Goal: Information Seeking & Learning: Learn about a topic

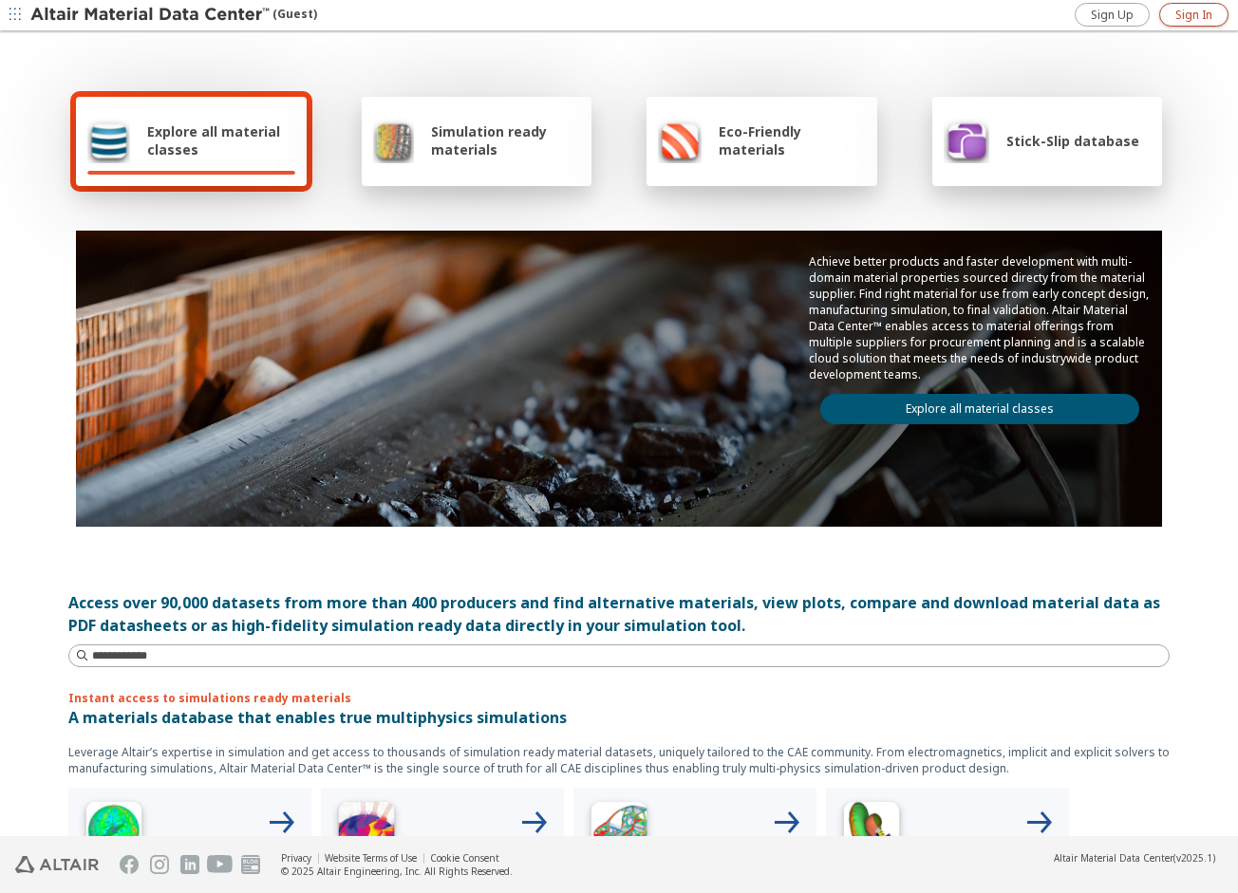
click at [1187, 18] on span "Sign In" at bounding box center [1193, 15] width 37 height 15
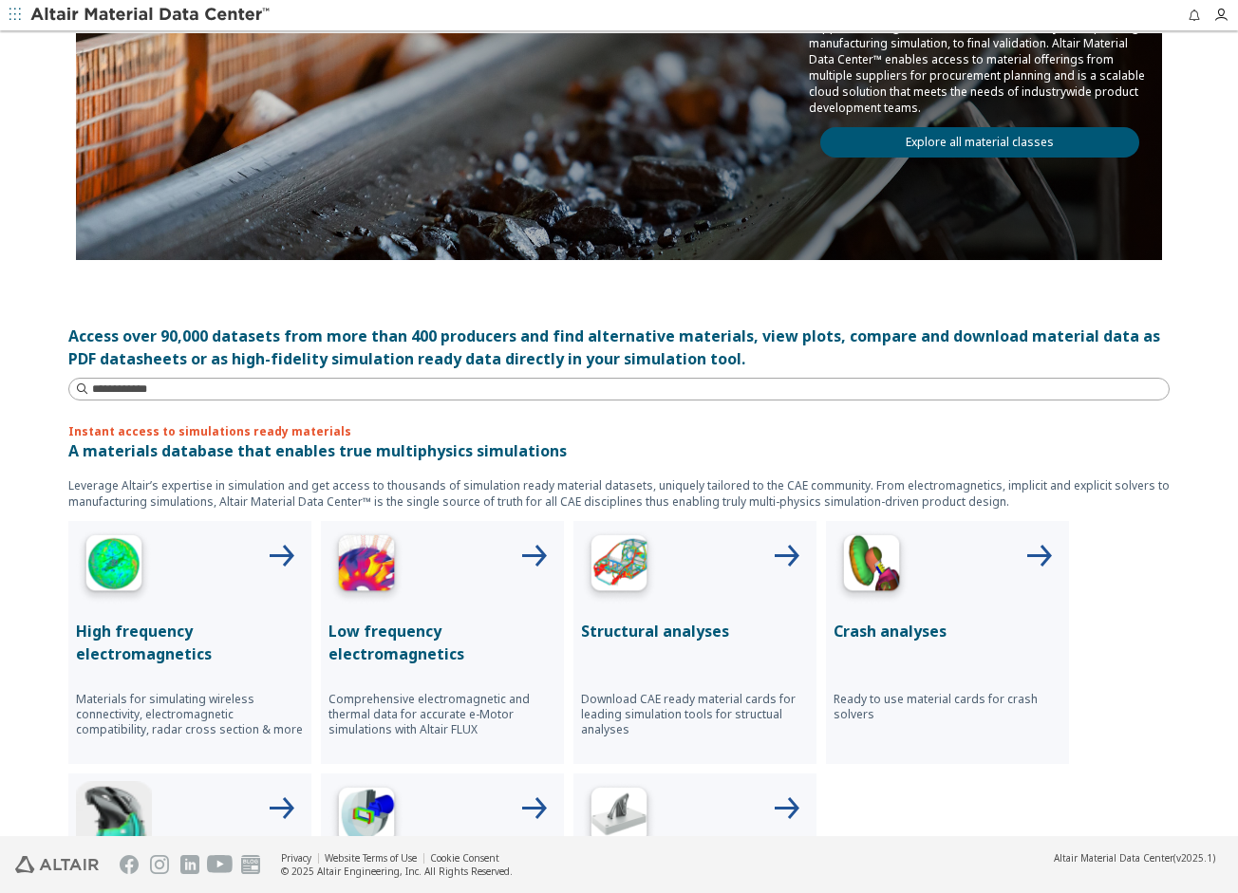
scroll to position [665, 0]
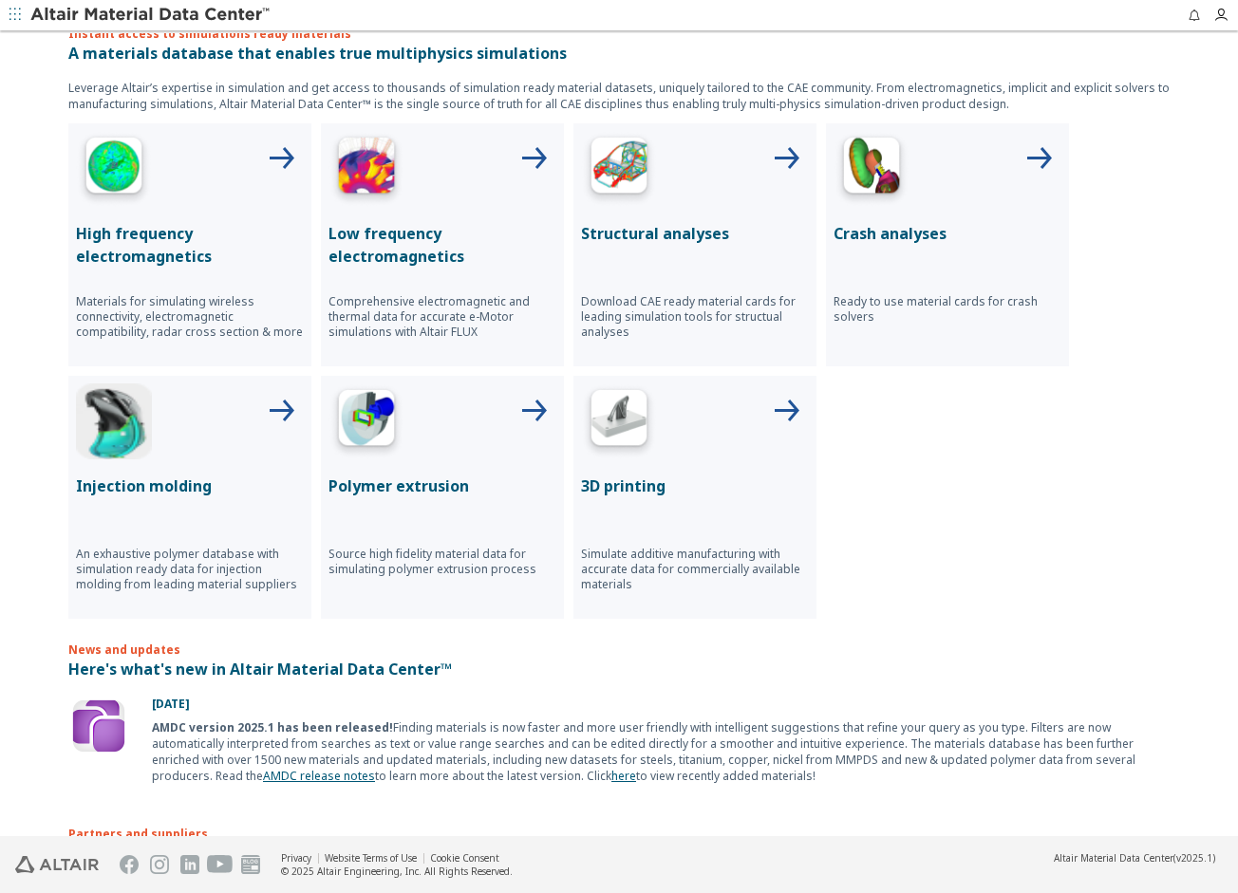
click at [682, 237] on p "Structural analyses" at bounding box center [695, 233] width 228 height 23
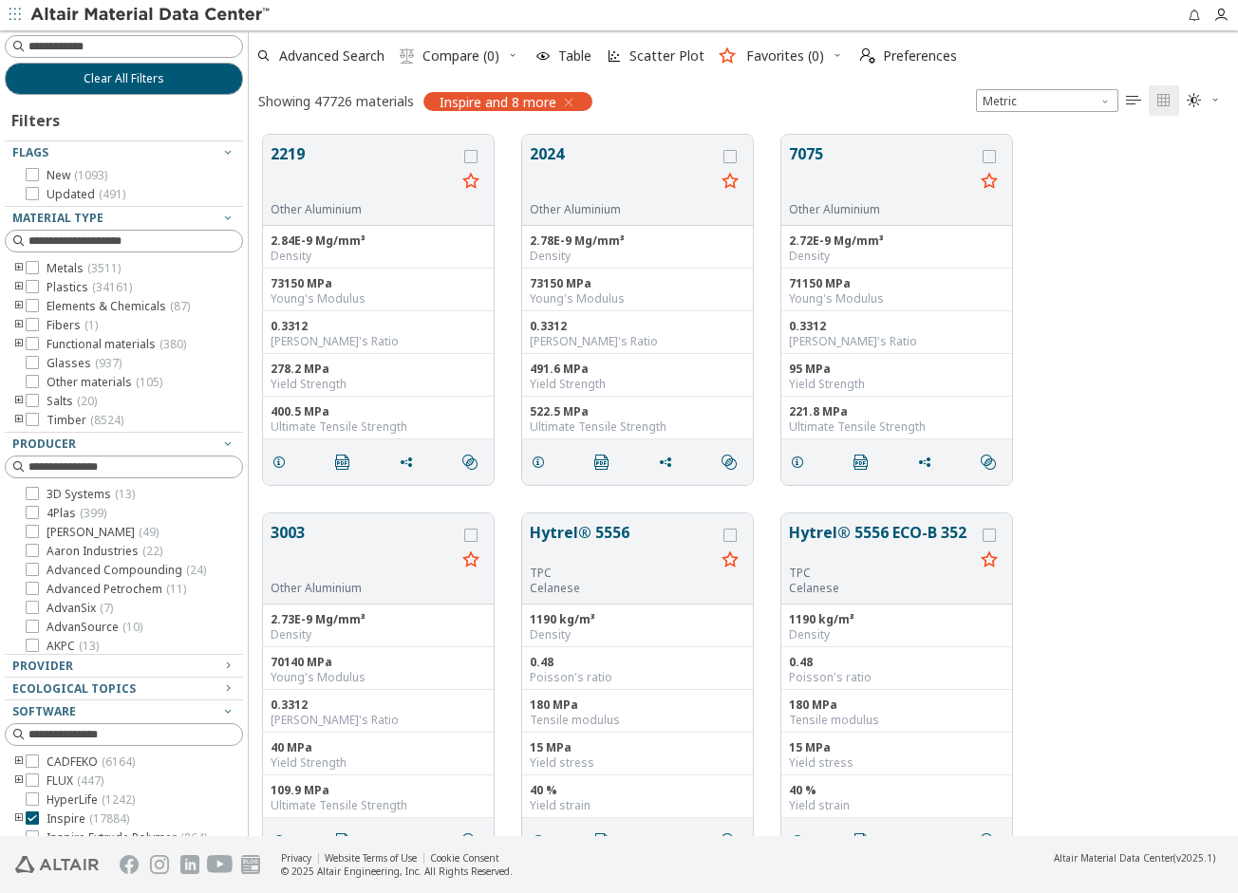
scroll to position [702, 975]
click at [20, 265] on icon "toogle group" at bounding box center [18, 268] width 13 height 15
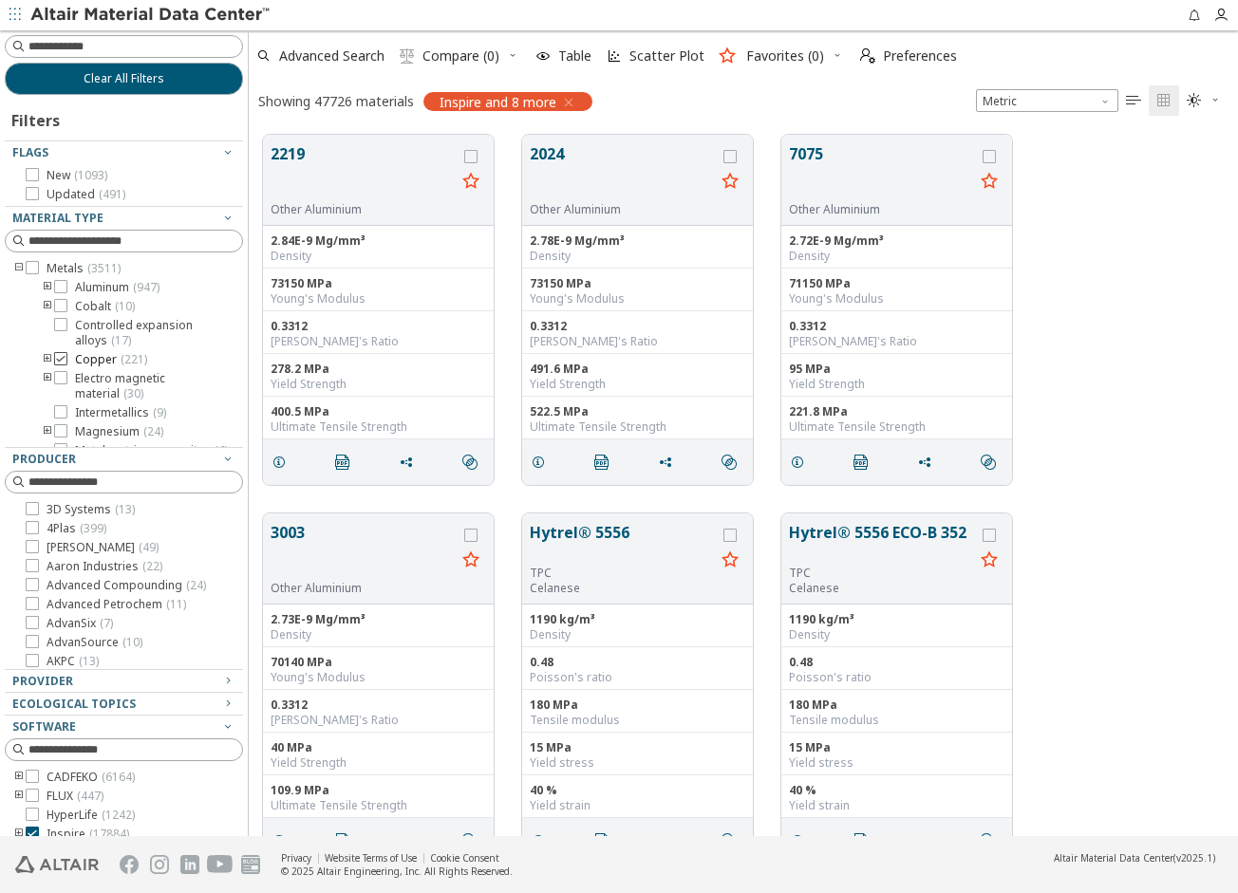
click at [66, 356] on icon at bounding box center [60, 358] width 13 height 13
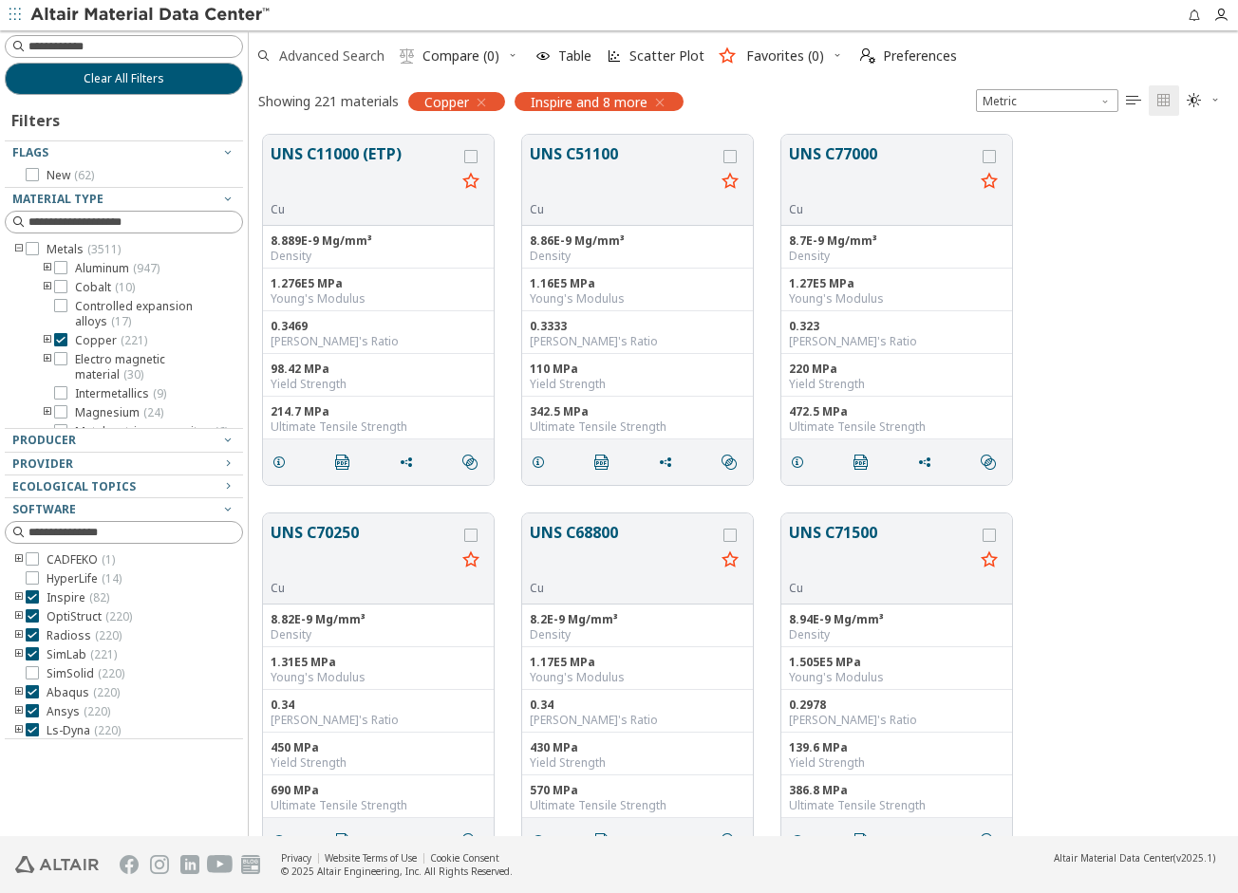
click at [359, 54] on span "Advanced Search" at bounding box center [331, 55] width 105 height 13
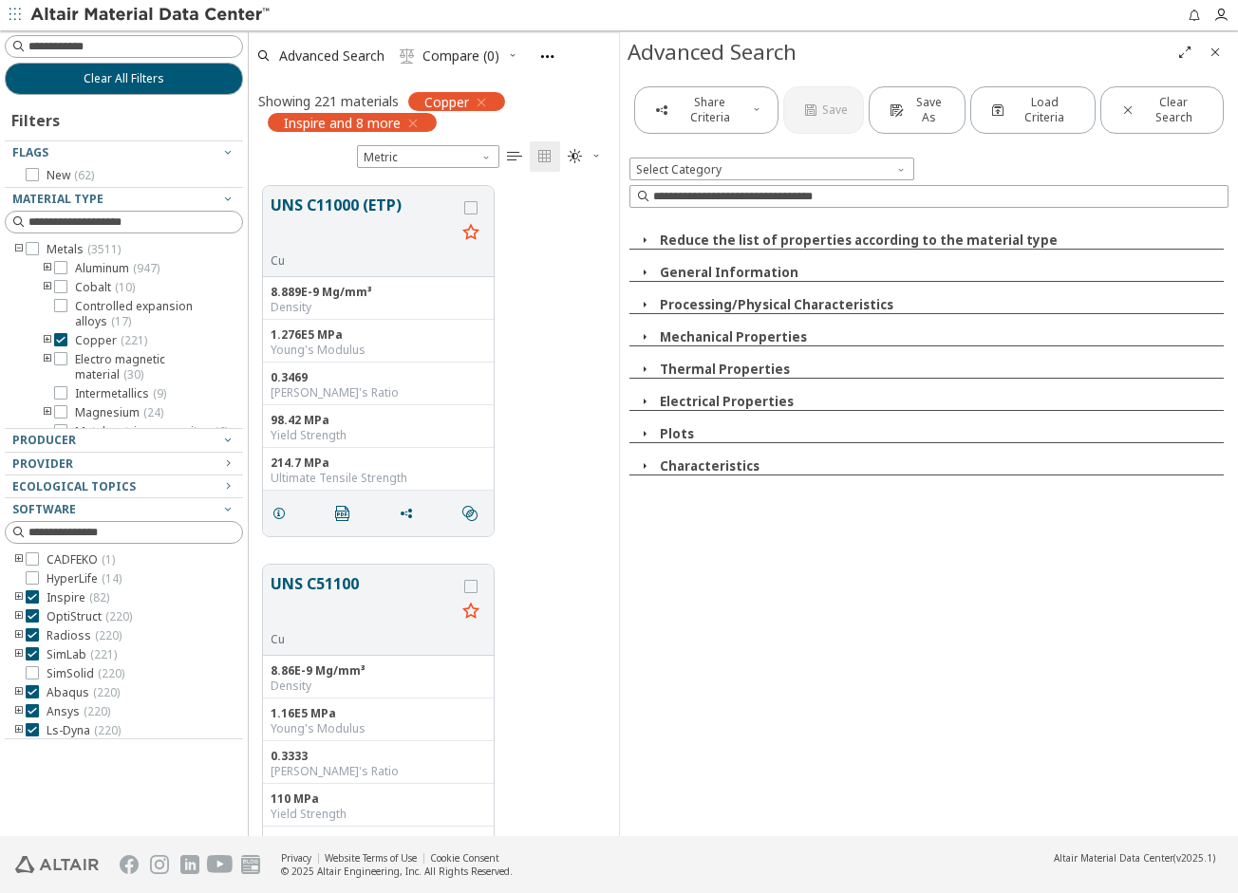
click at [666, 425] on button "Plots" at bounding box center [677, 433] width 34 height 17
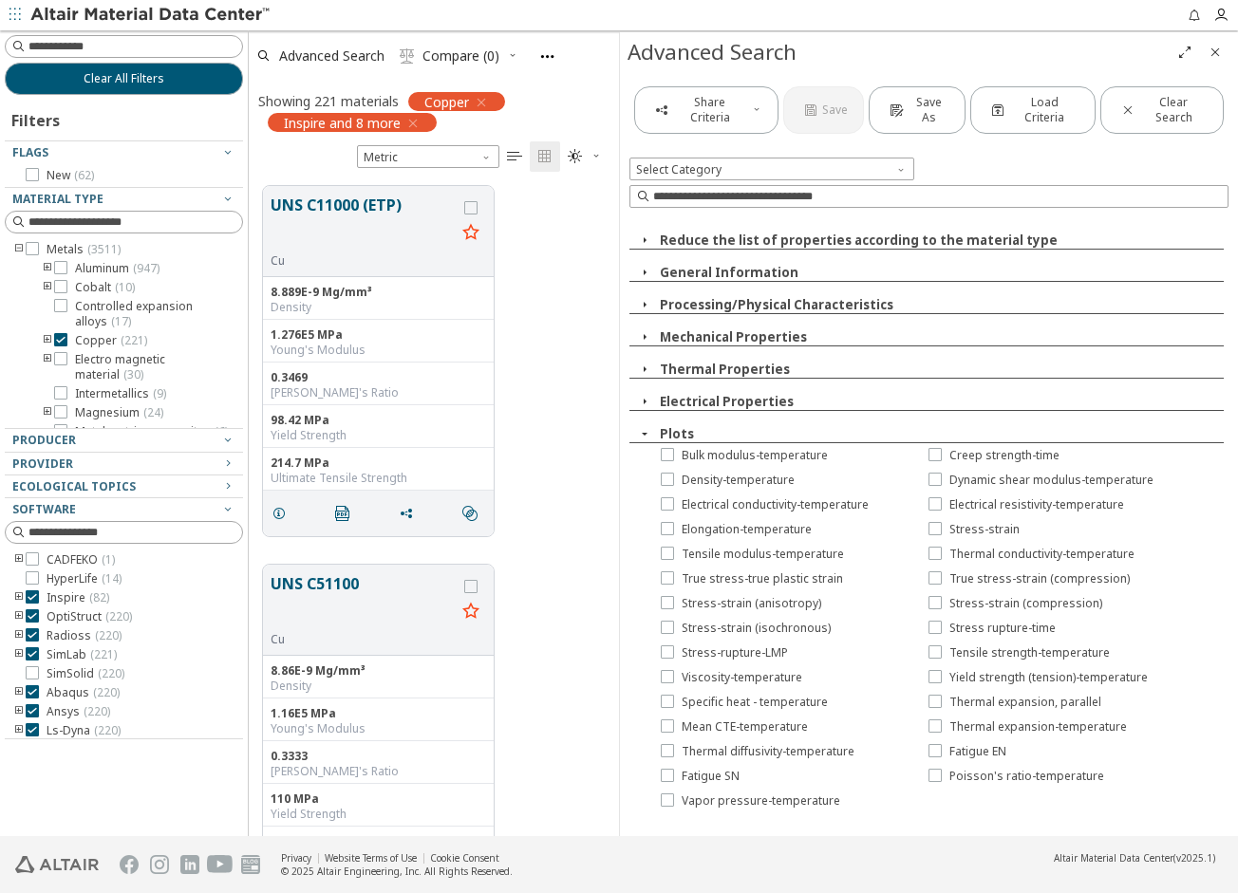
click at [666, 425] on button "Plots" at bounding box center [677, 433] width 34 height 17
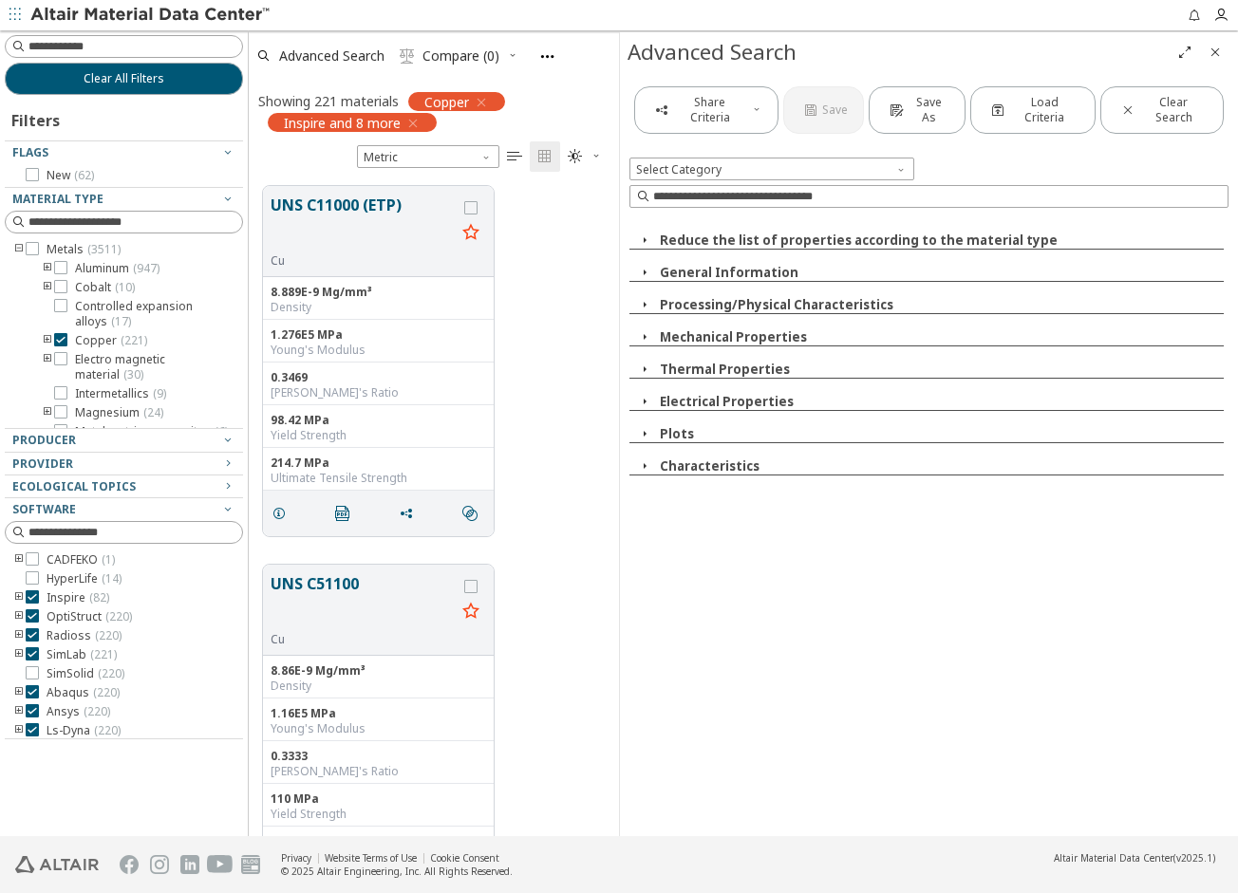
click at [666, 425] on button "Plots" at bounding box center [677, 433] width 34 height 17
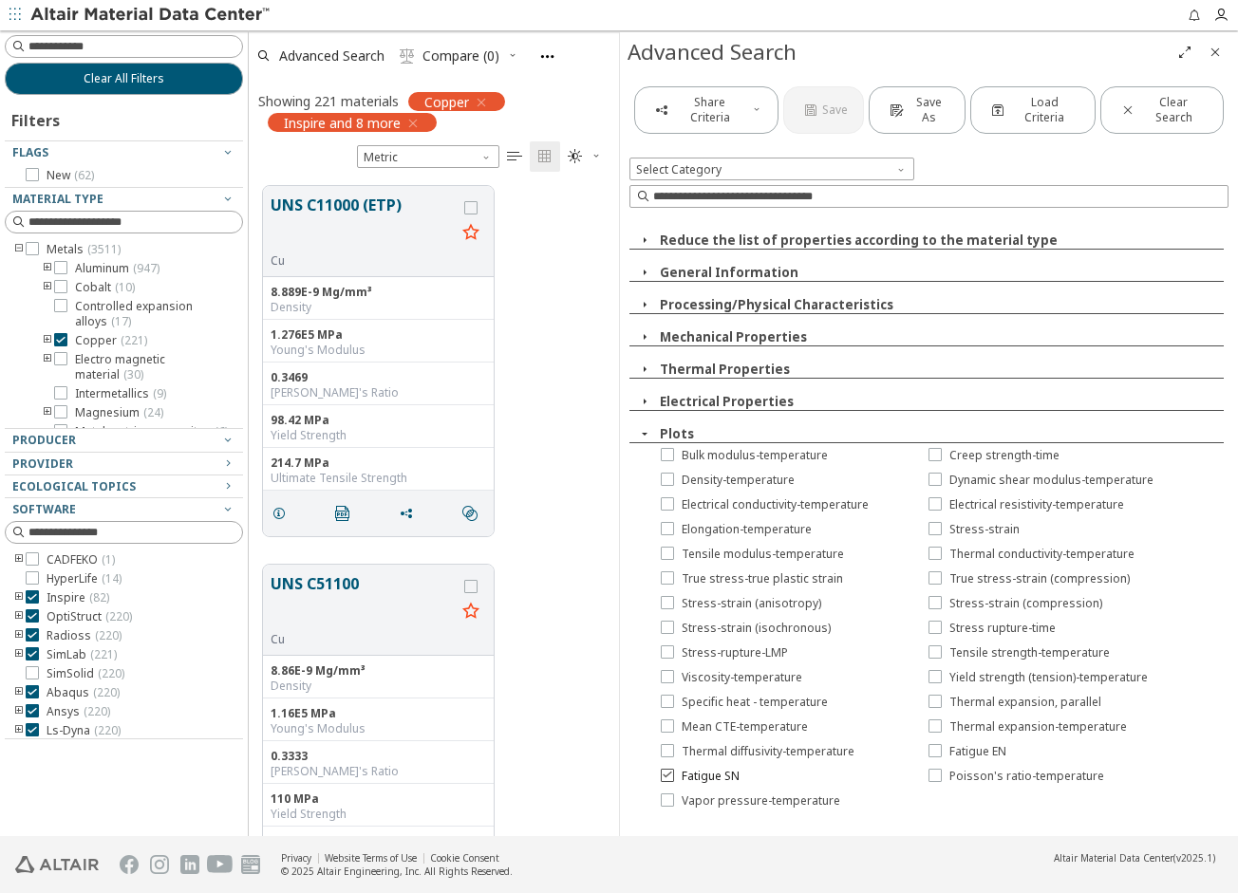
click at [726, 769] on span "Fatigue SN" at bounding box center [711, 776] width 58 height 15
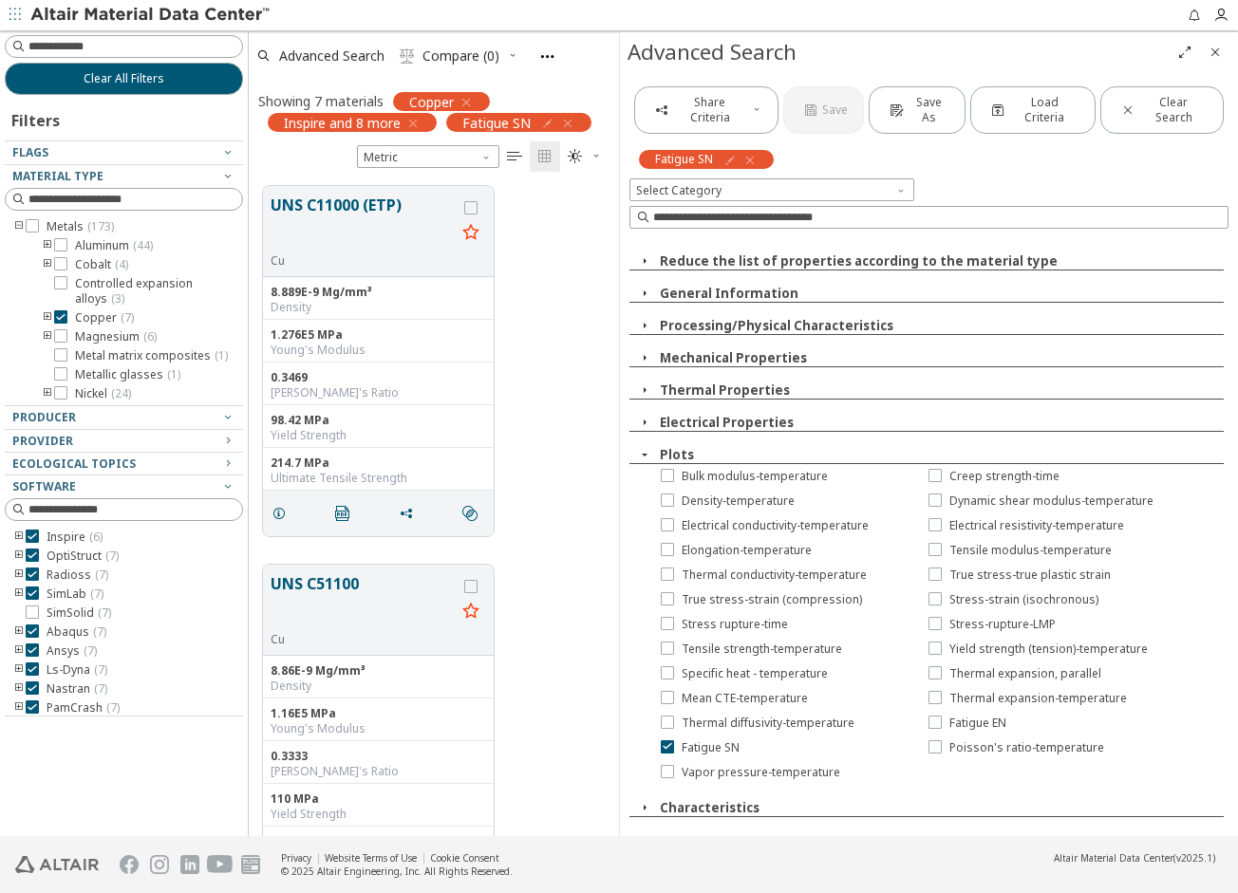
click at [1213, 45] on icon "Close" at bounding box center [1215, 52] width 15 height 15
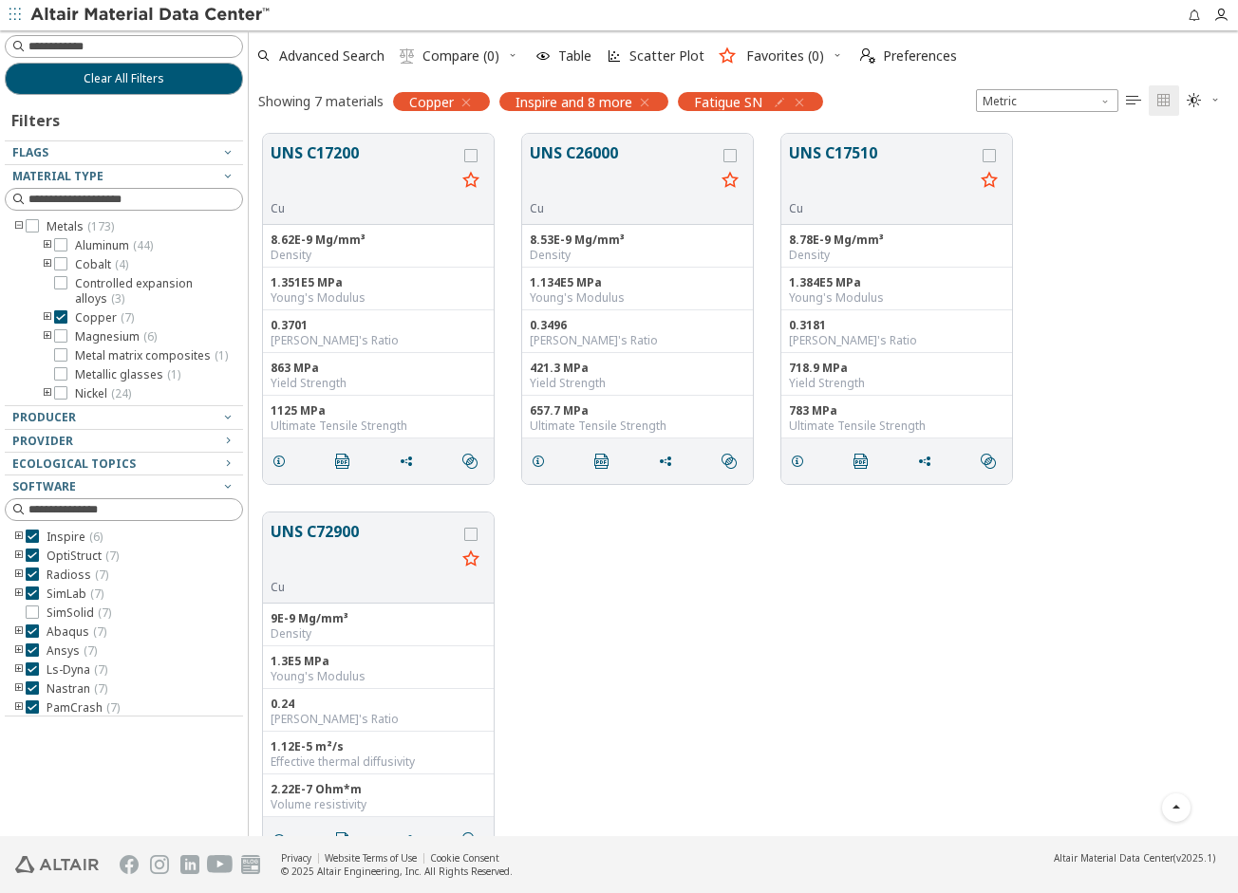
scroll to position [0, 0]
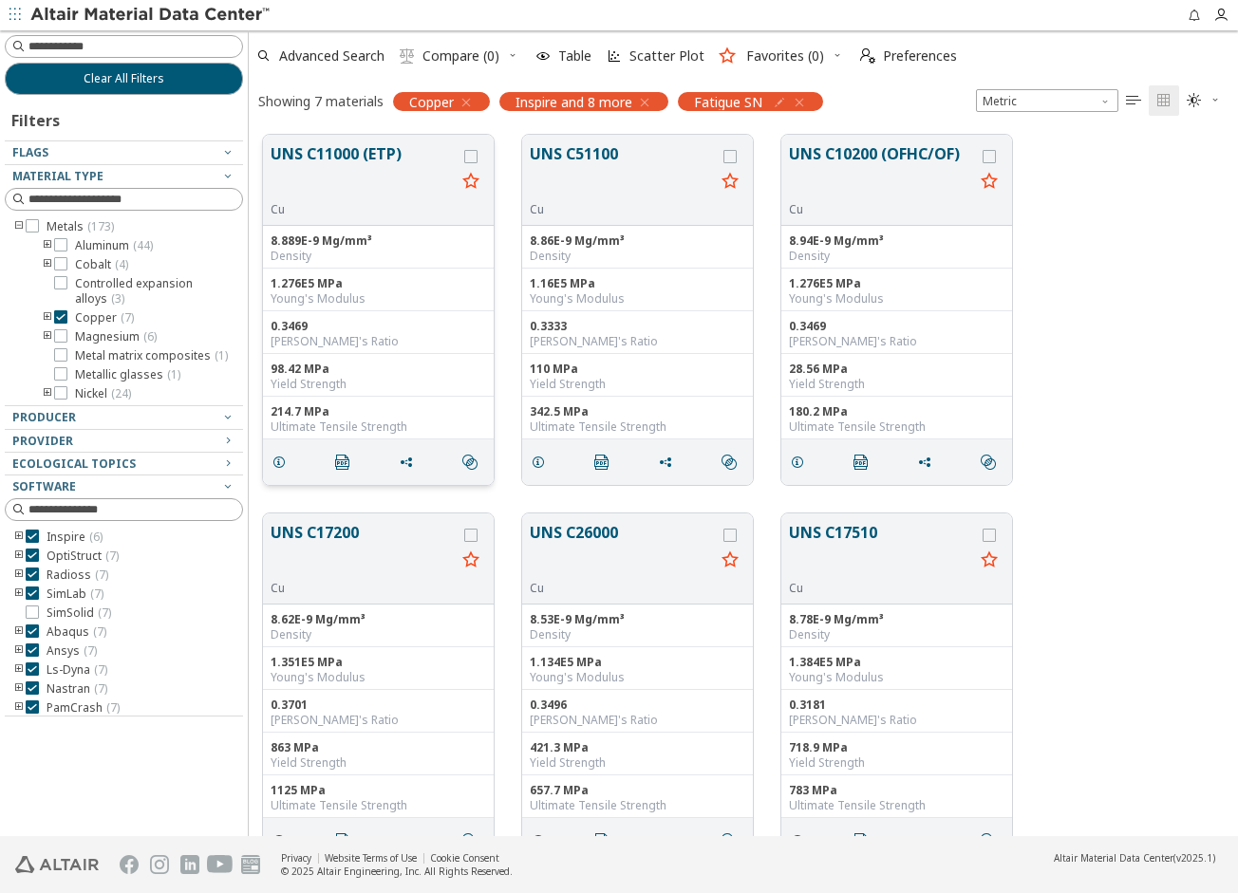
click at [358, 154] on button "UNS C11000 (ETP)" at bounding box center [363, 172] width 185 height 60
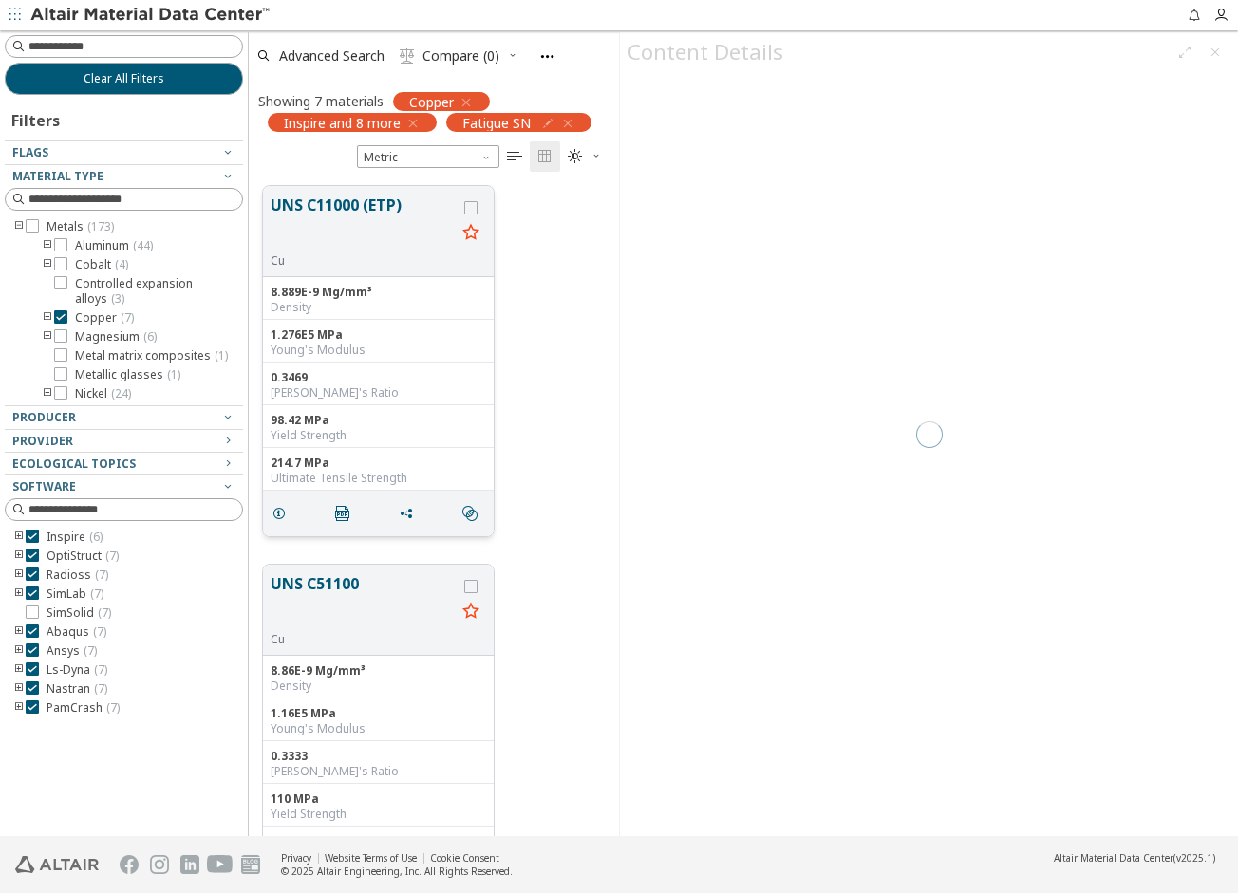
scroll to position [650, 356]
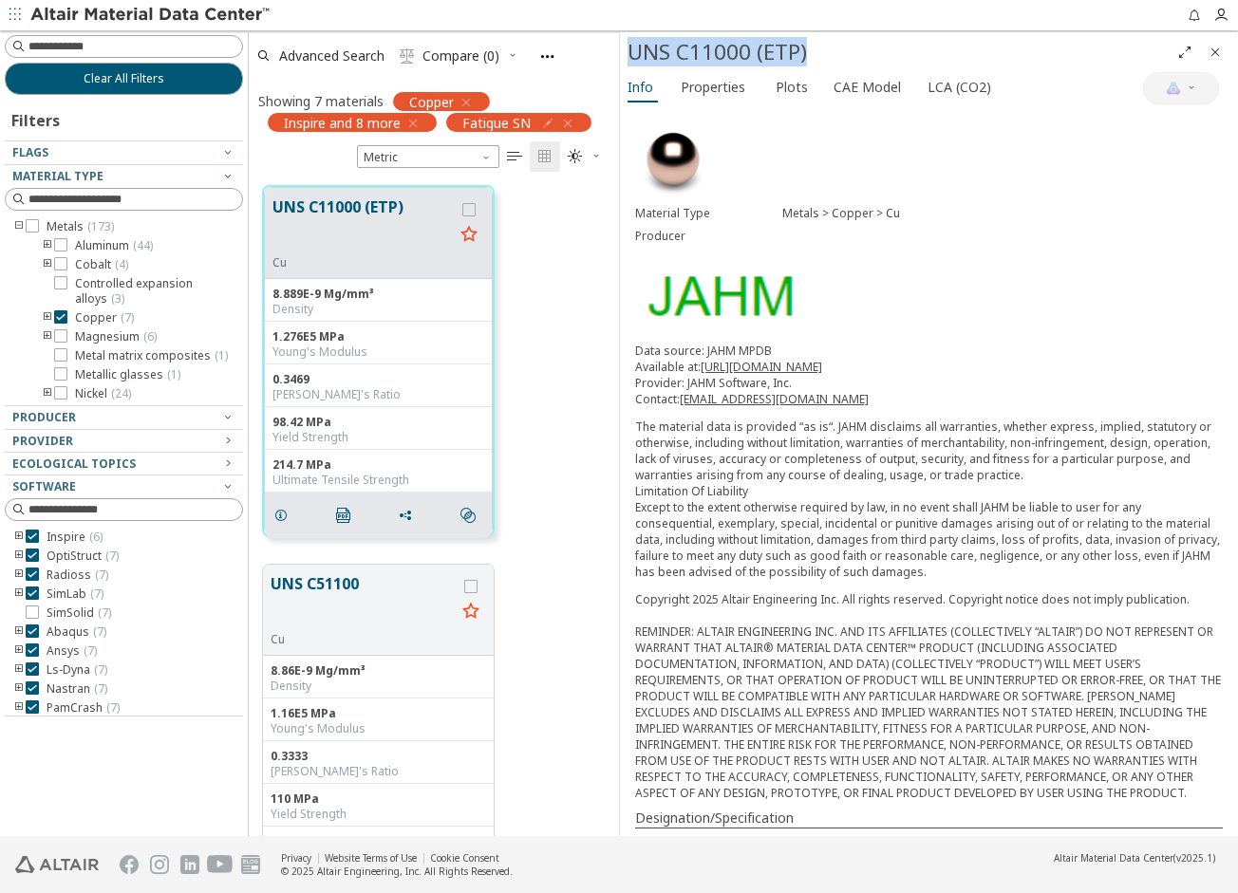
drag, startPoint x: 633, startPoint y: 51, endPoint x: 814, endPoint y: 47, distance: 180.4
click at [814, 47] on div "UNS C11000 (ETP)" at bounding box center [899, 52] width 542 height 30
copy div "UNS C11000 (ETP)"
click at [714, 79] on span "Properties" at bounding box center [713, 87] width 65 height 30
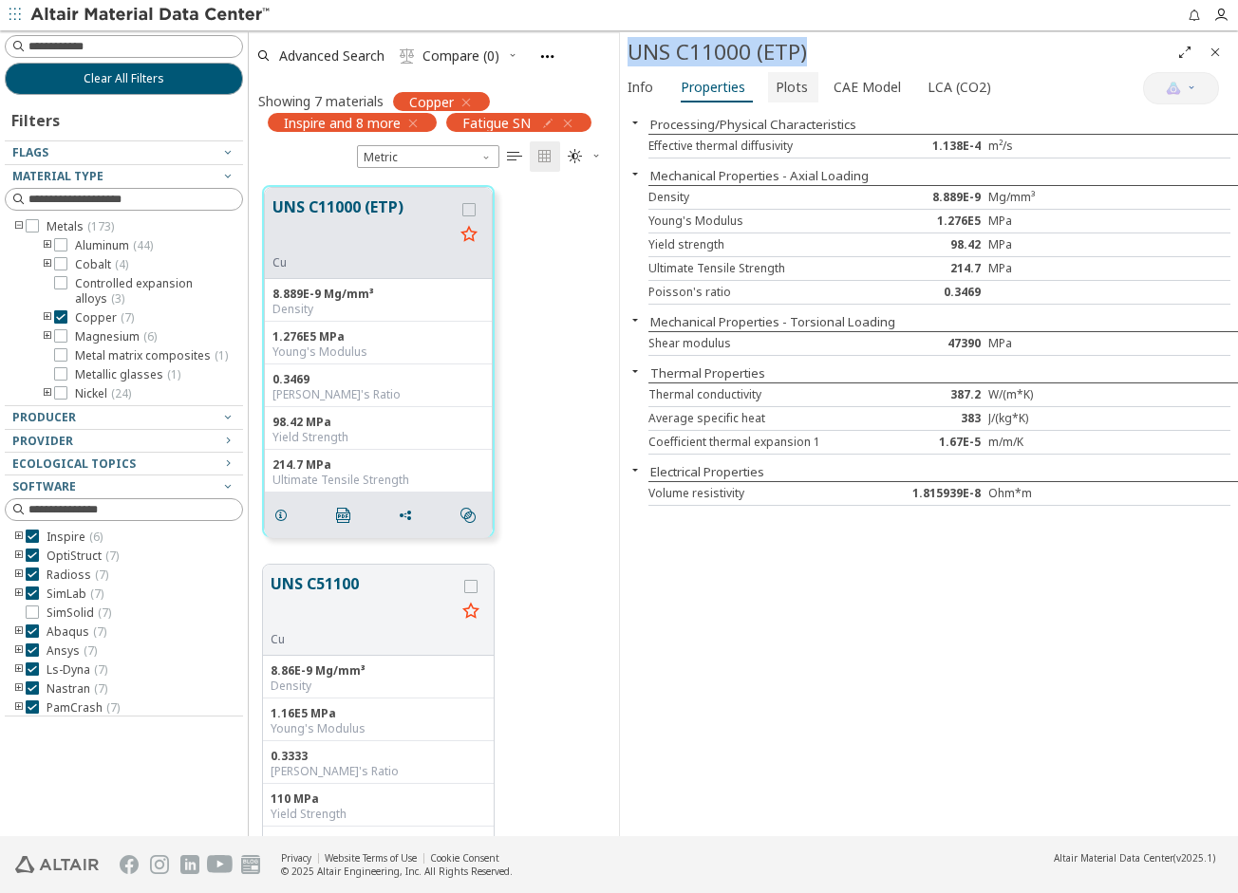
click at [782, 85] on span "Plots" at bounding box center [792, 87] width 32 height 30
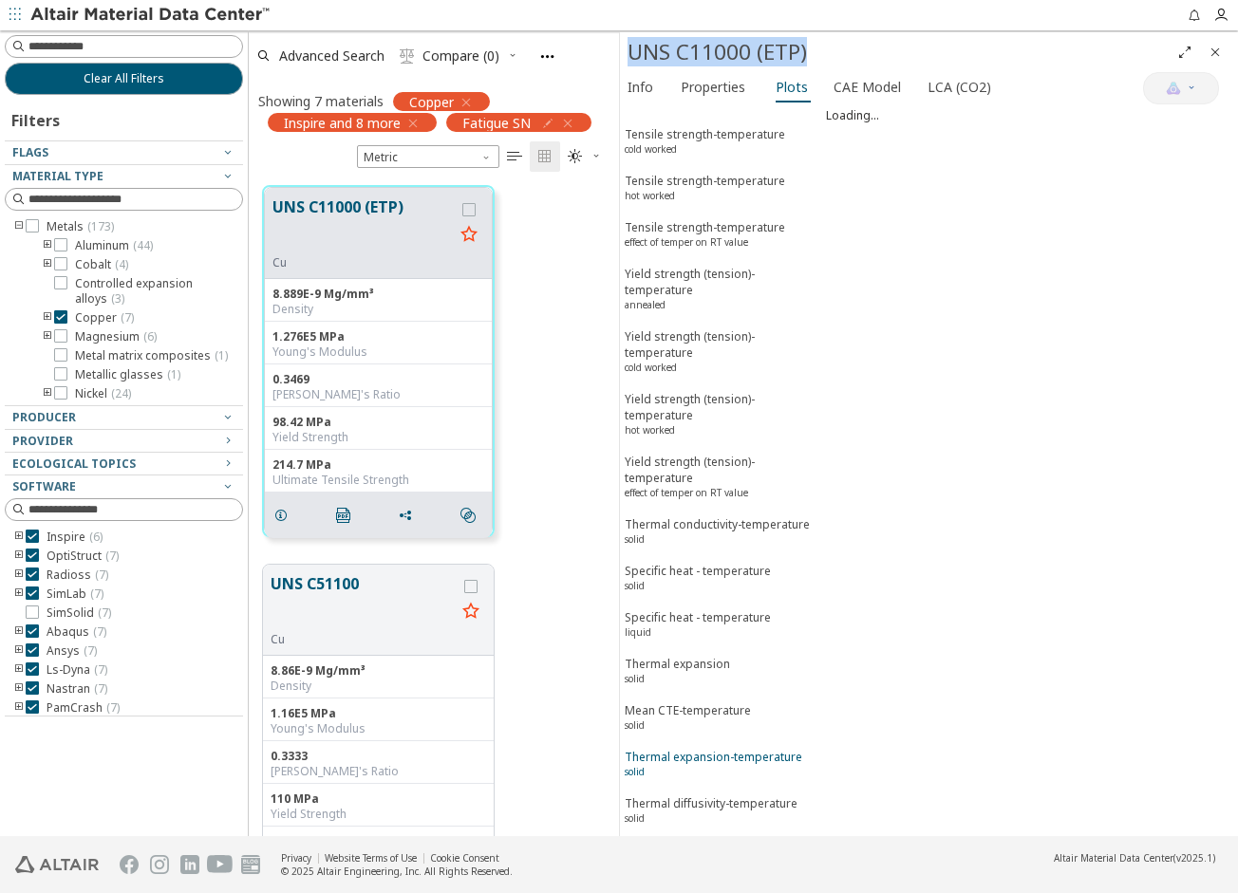
scroll to position [2390, 0]
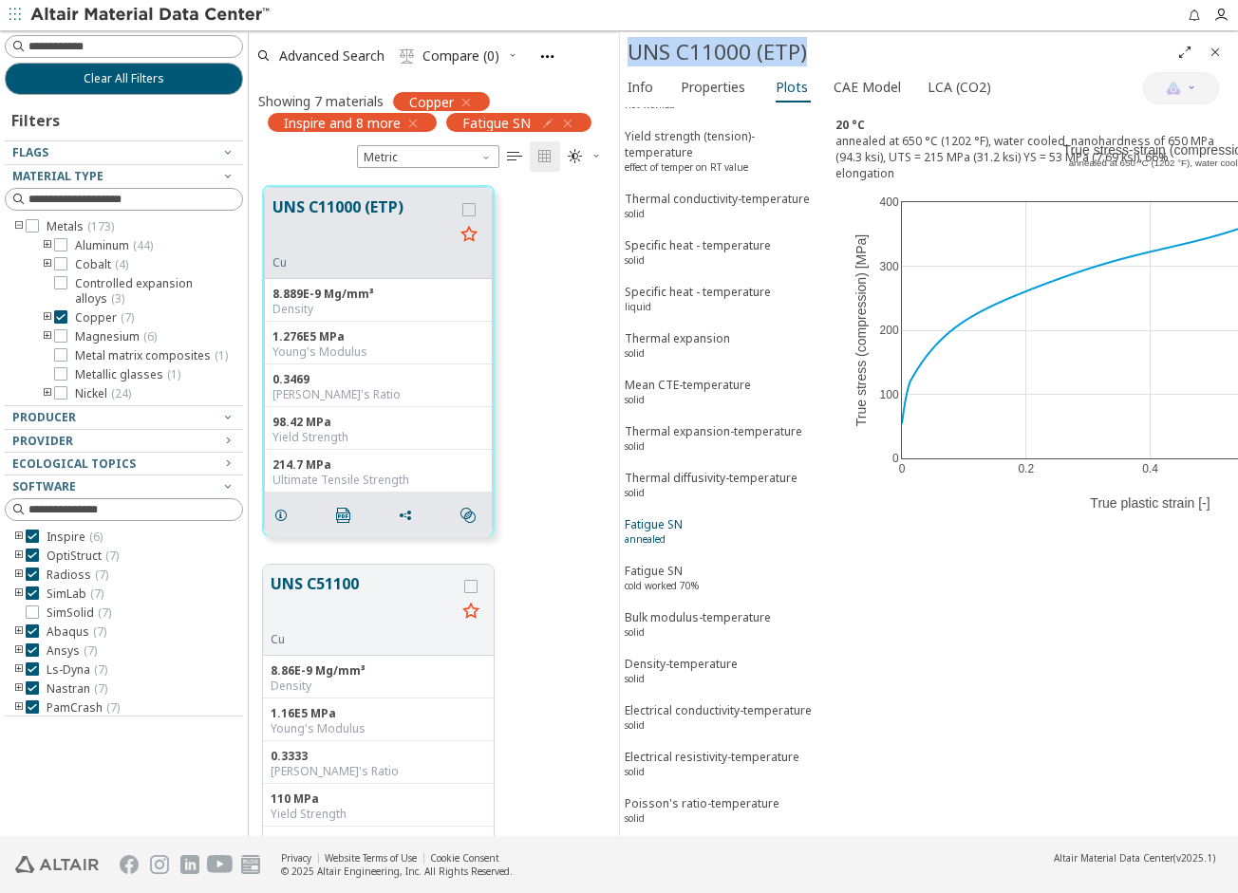
click at [687, 522] on span "Fatigue SN annealed" at bounding box center [723, 533] width 197 height 35
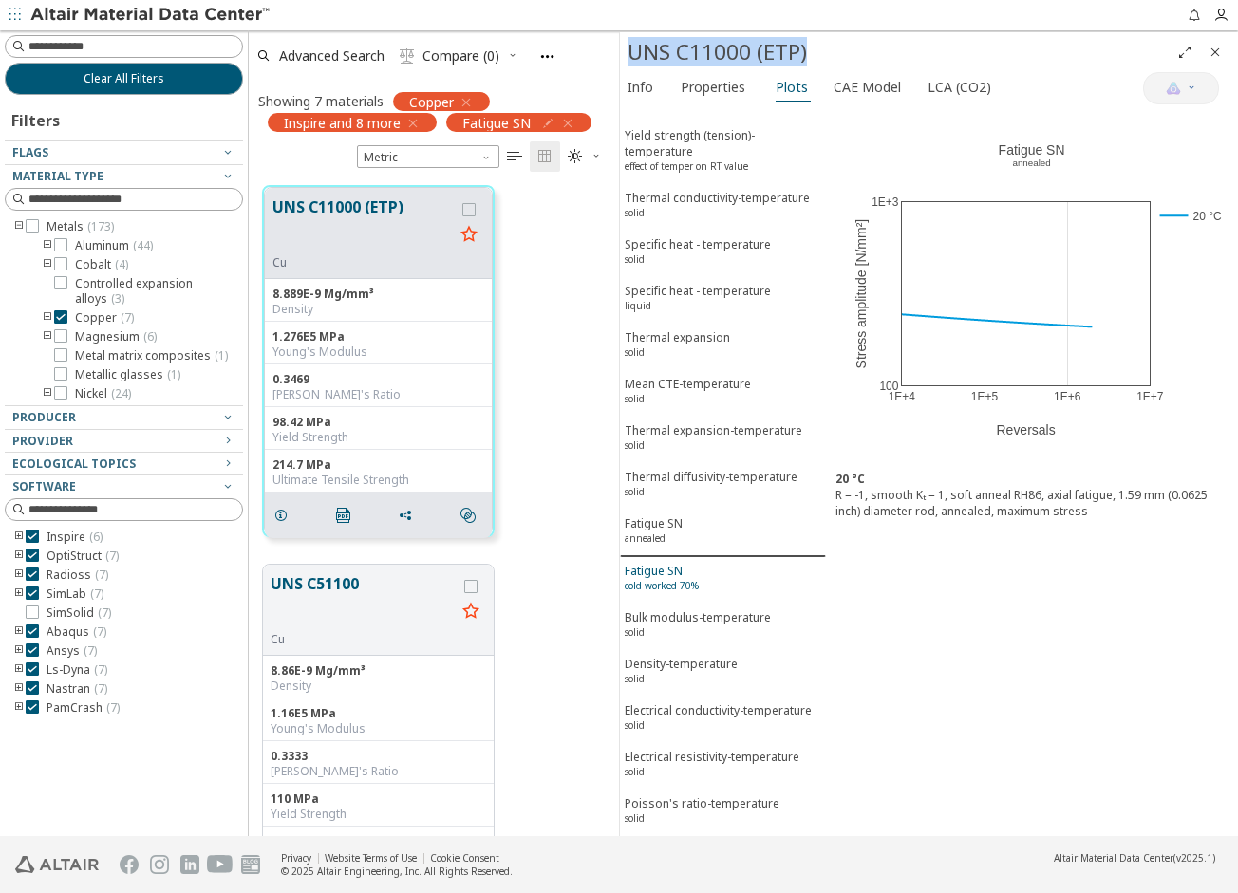
scroll to position [2389, 0]
click at [705, 563] on span "Fatigue SN cold worked 70%" at bounding box center [723, 580] width 197 height 35
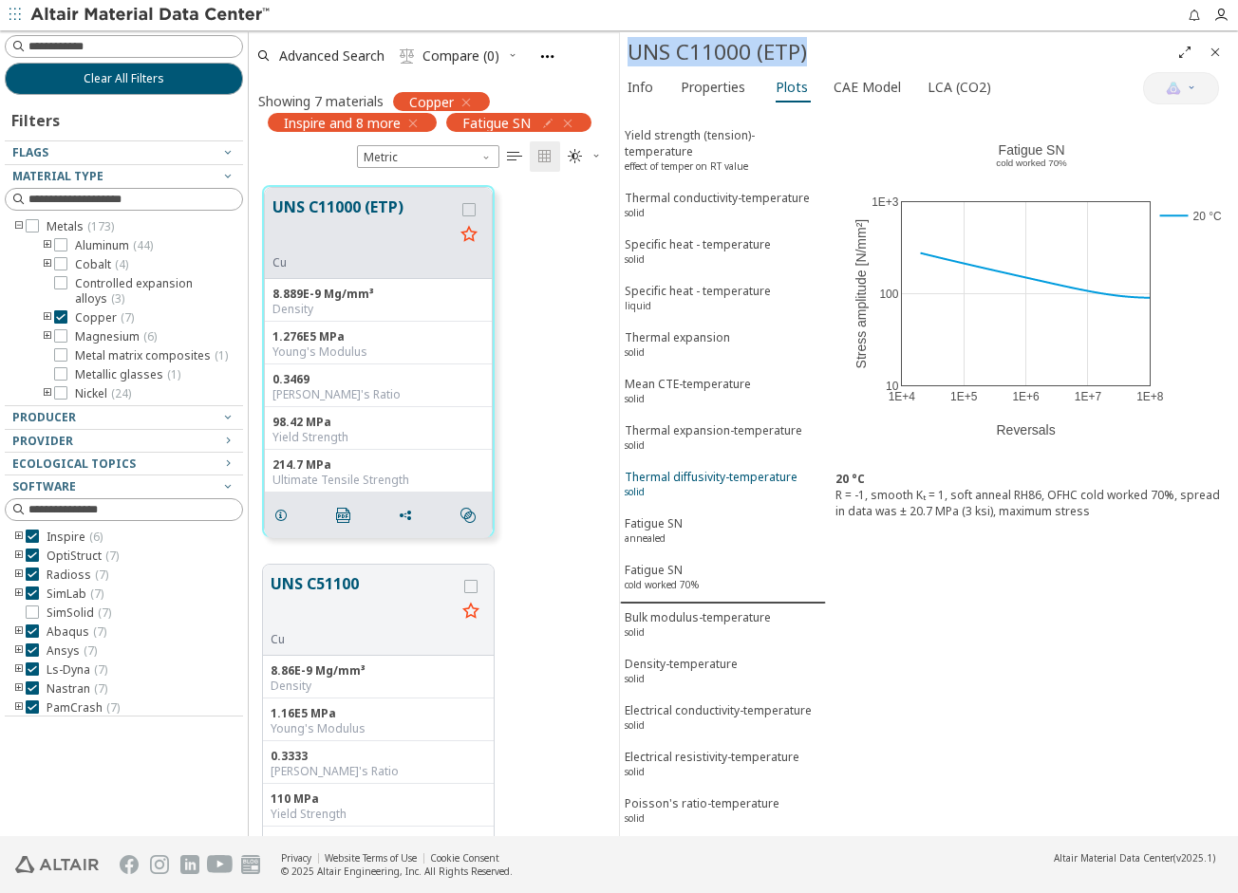
scroll to position [2390, 0]
click at [682, 562] on div "Fatigue SN cold worked 70%" at bounding box center [662, 579] width 74 height 35
click at [683, 516] on span "Fatigue SN annealed" at bounding box center [723, 533] width 197 height 35
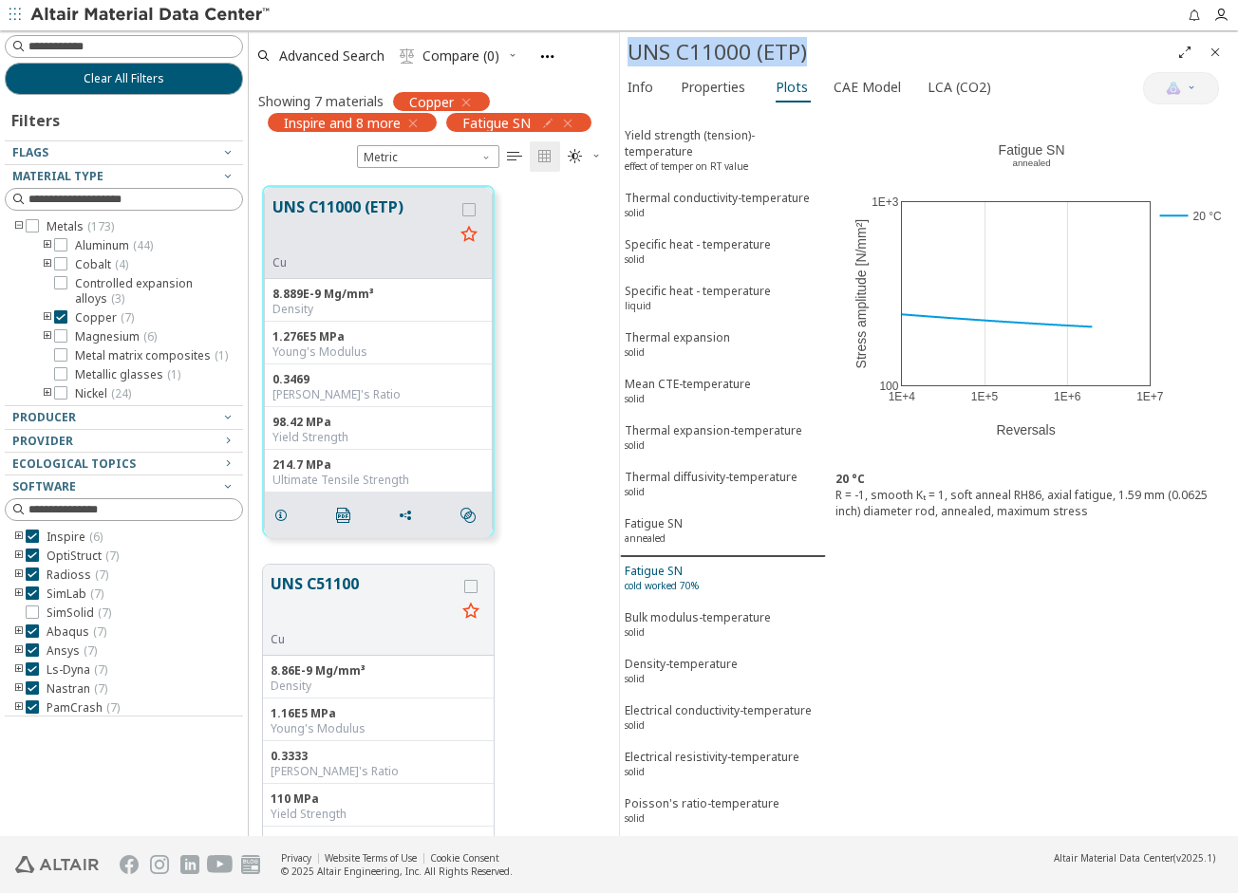
click at [678, 579] on sup "cold worked 70%" at bounding box center [662, 585] width 74 height 13
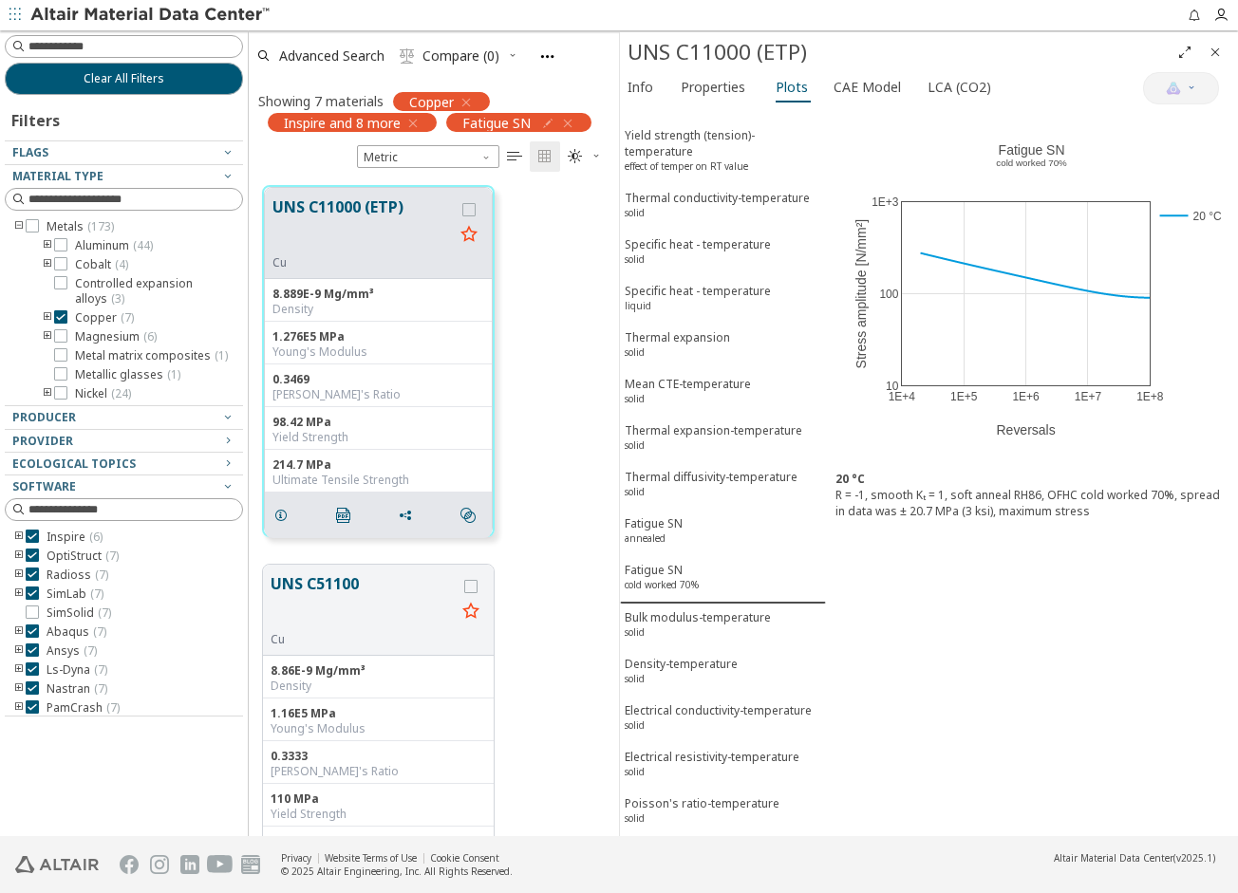
click at [545, 510] on div "UNS C11000 (ETP) Cu 8.889E-9 Mg/mm³ Density 1.276E5 MPa Young's Modulus 0.3469 …" at bounding box center [434, 361] width 370 height 379
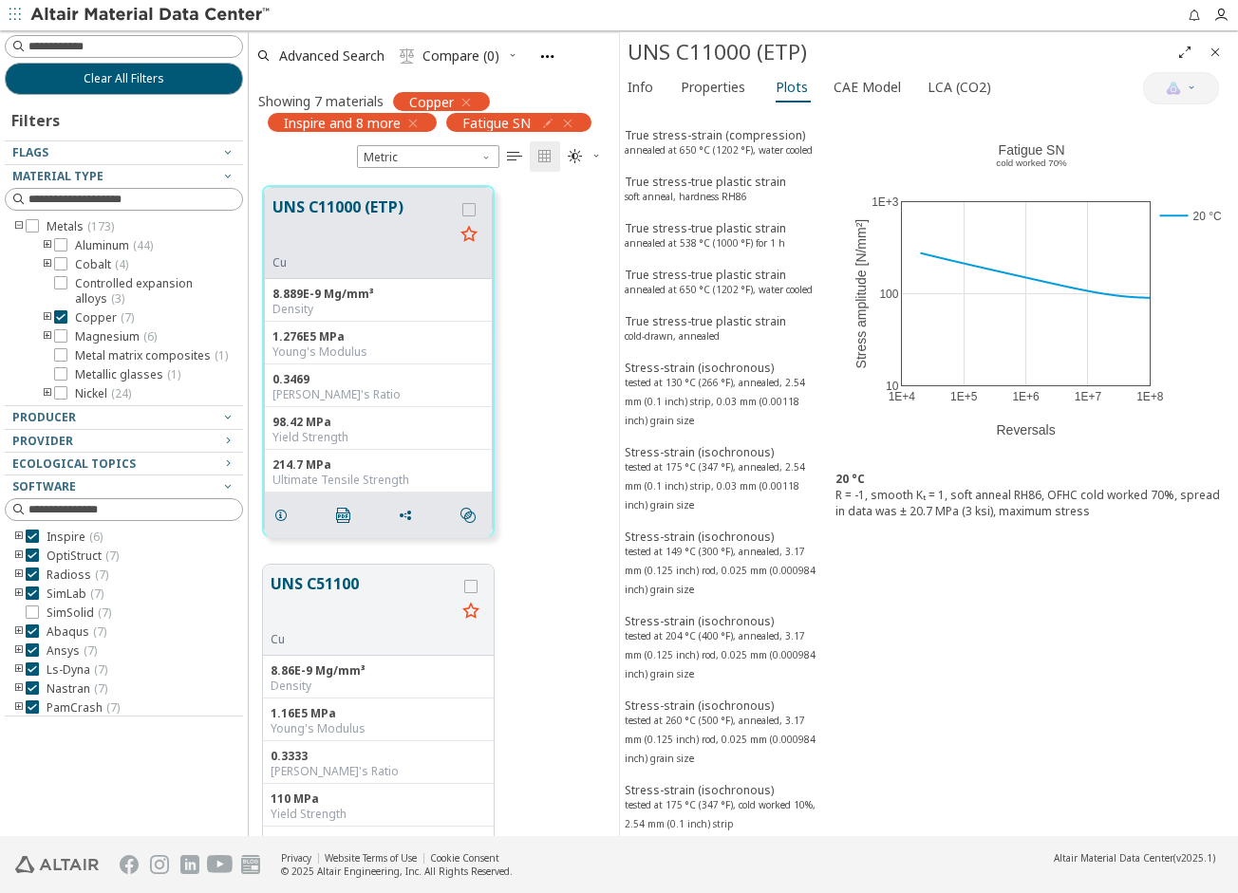
scroll to position [0, 0]
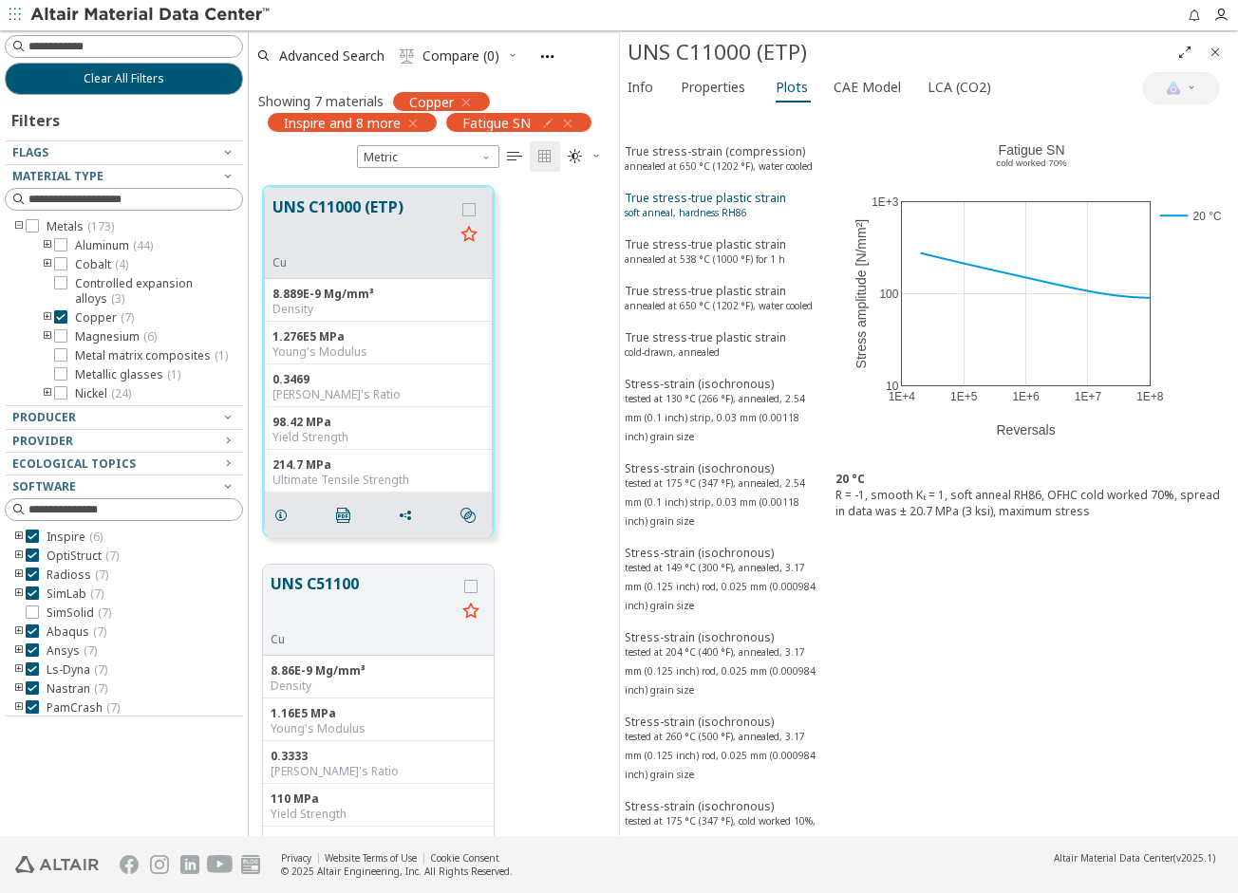
click at [736, 225] on div "True stress-true plastic strain soft anneal, hardness RH86" at bounding box center [705, 207] width 161 height 35
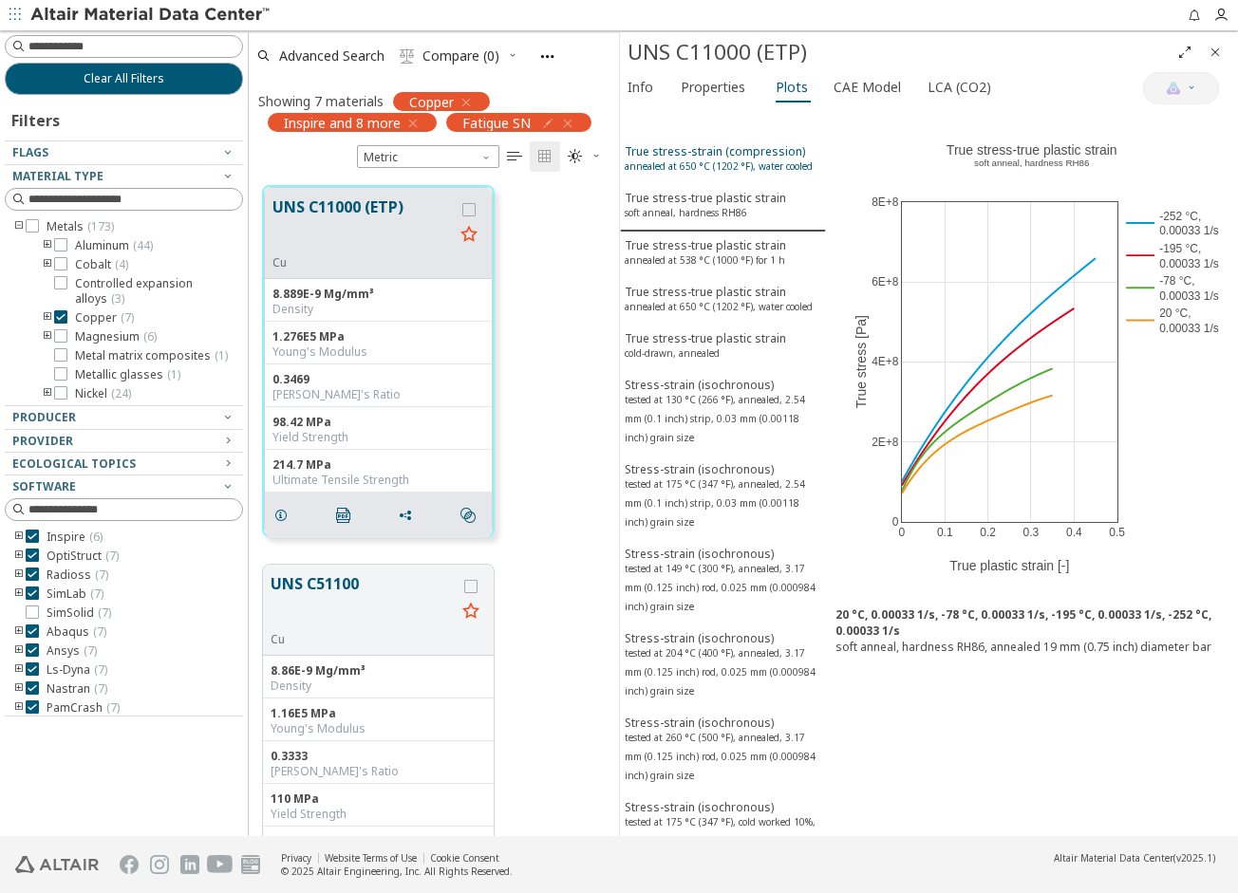
click at [723, 151] on div "True stress-strain (compression) annealed at 650 °C (1202 °F), water cooled" at bounding box center [719, 160] width 188 height 35
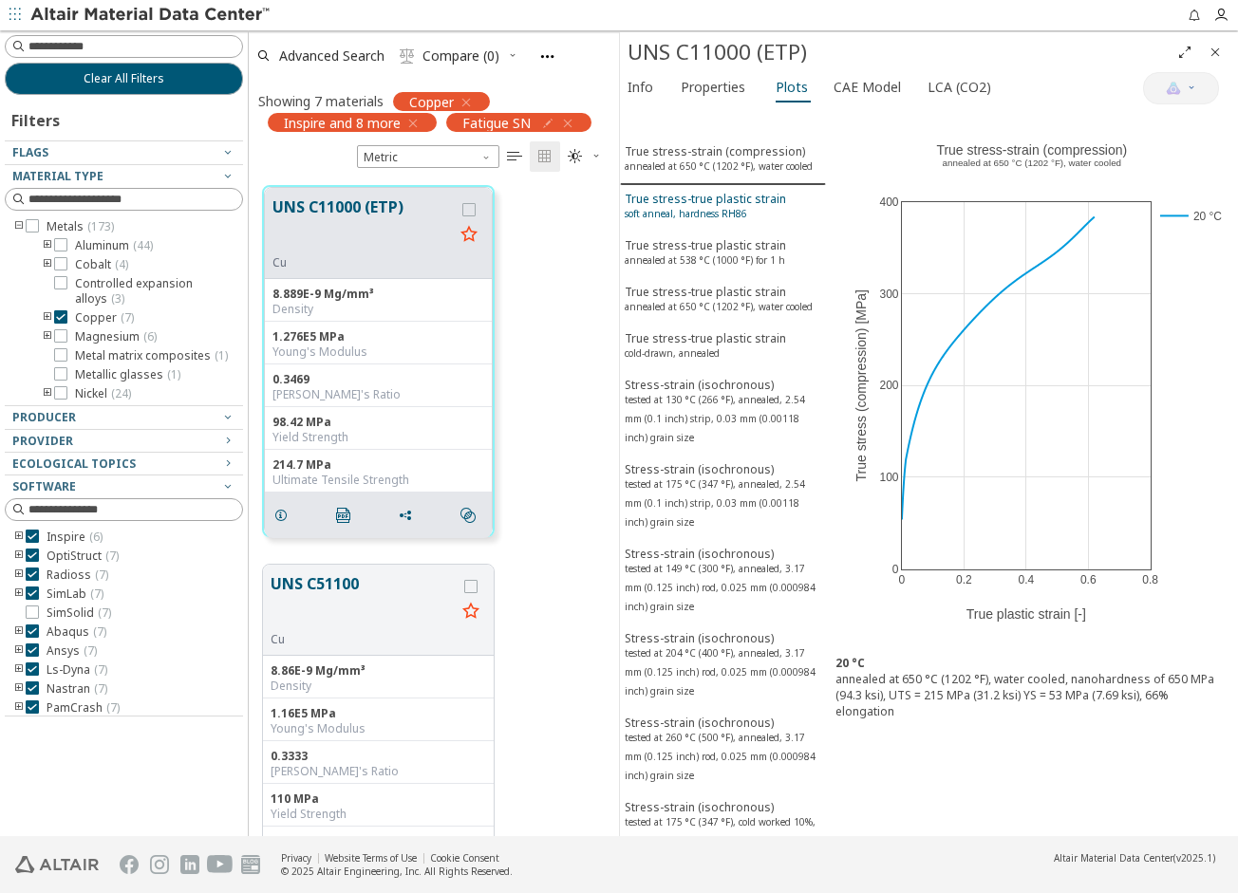
click at [696, 223] on div "True stress-true plastic strain soft anneal, hardness RH86" at bounding box center [705, 208] width 161 height 35
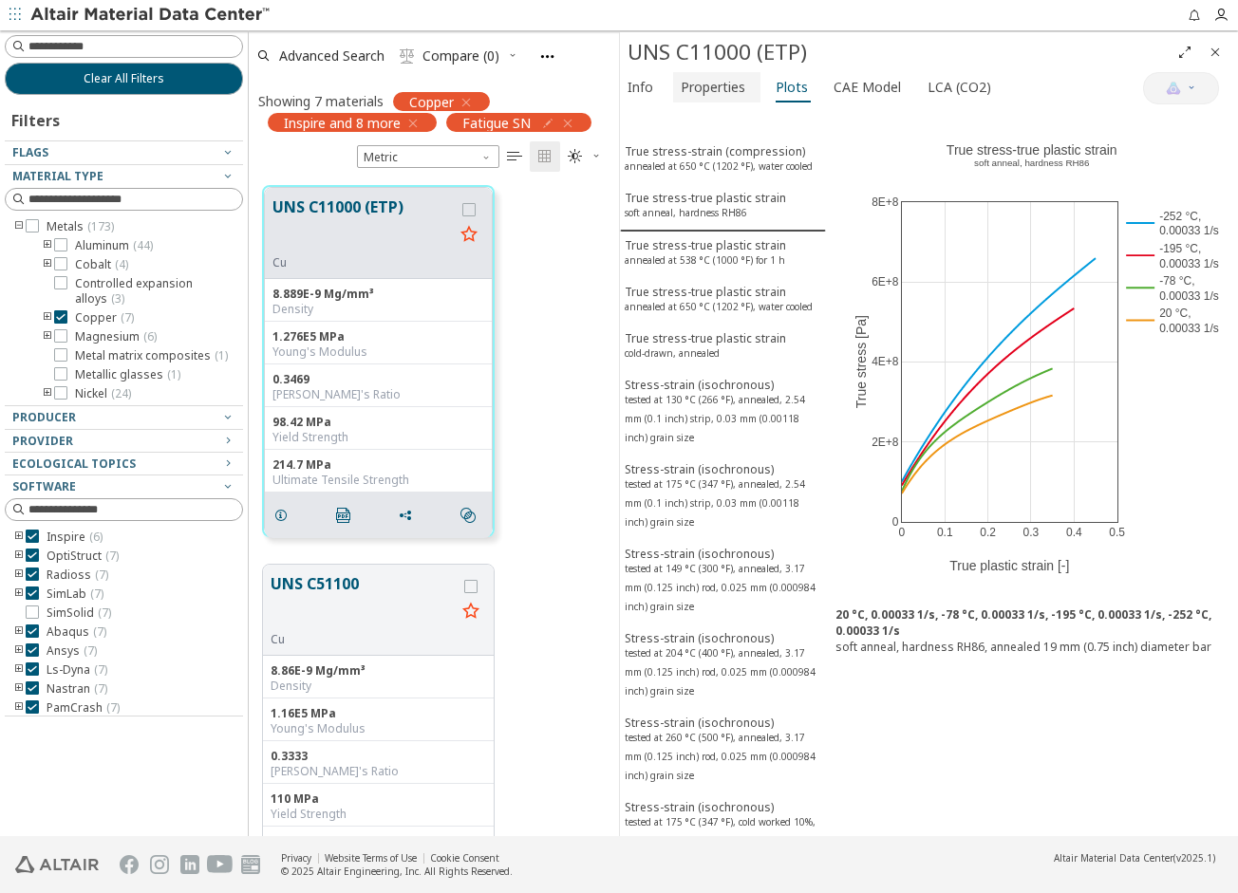
click at [729, 90] on span "Properties" at bounding box center [713, 87] width 65 height 30
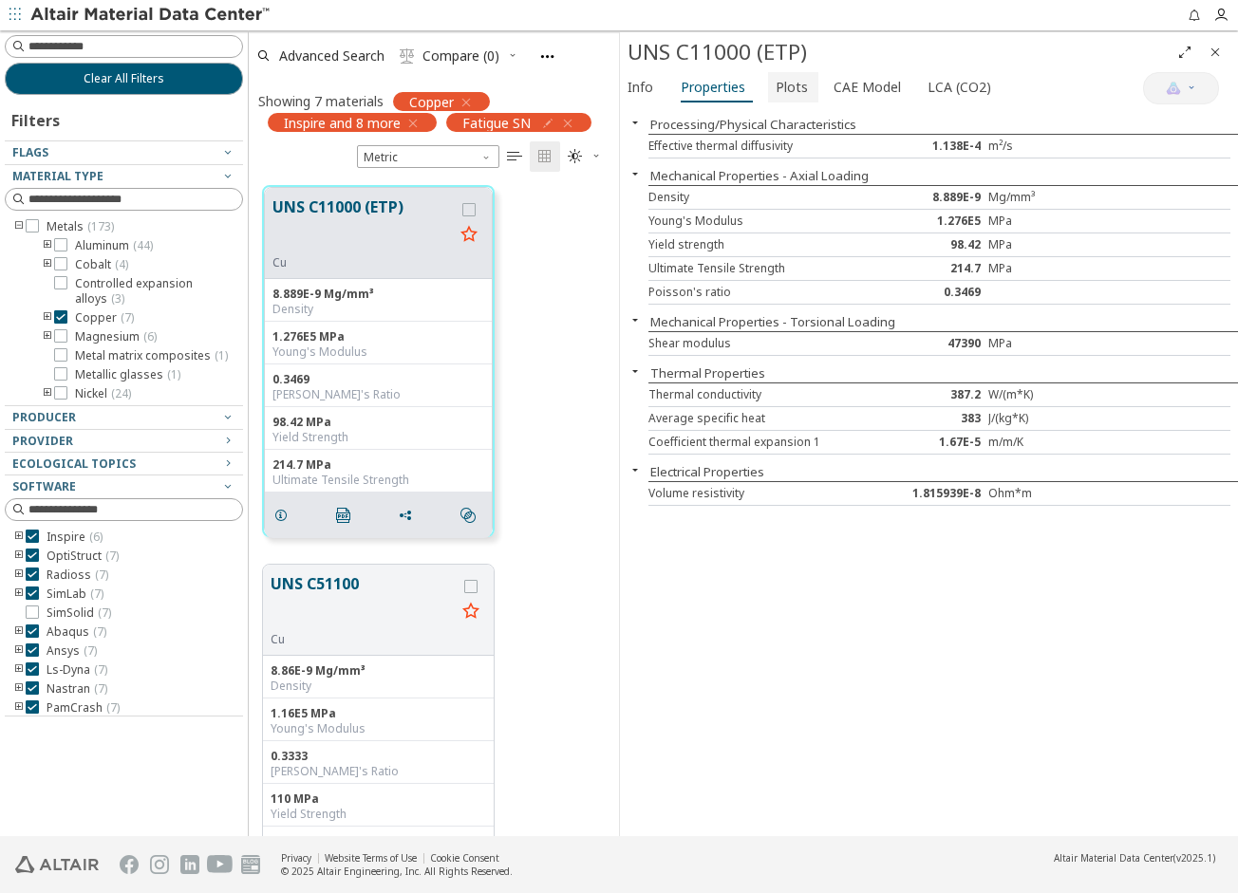
click at [776, 87] on span "Plots" at bounding box center [792, 87] width 32 height 30
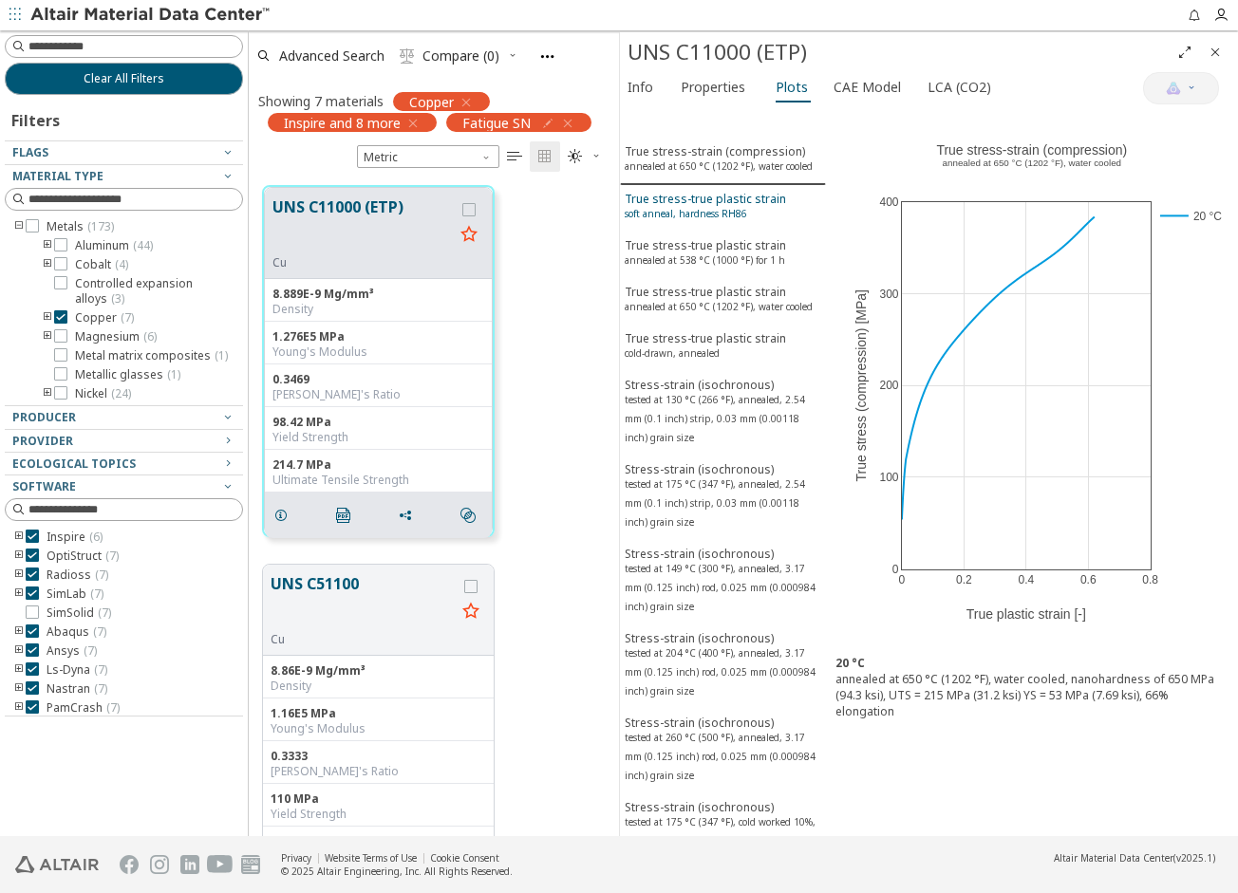
click at [724, 220] on sup "soft anneal, hardness RH86" at bounding box center [686, 213] width 122 height 13
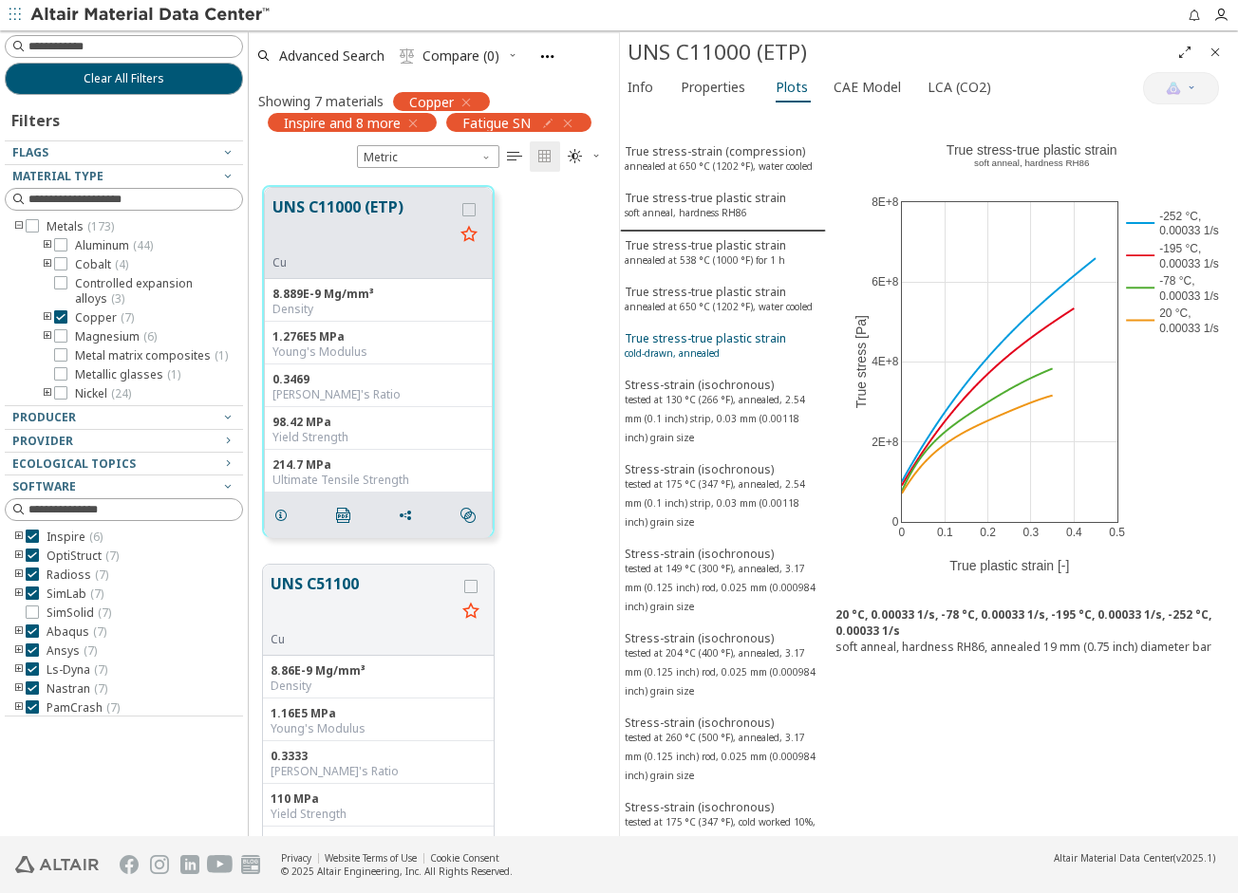
click at [704, 366] on div "True stress-true plastic strain cold-drawn, annealed" at bounding box center [705, 347] width 161 height 35
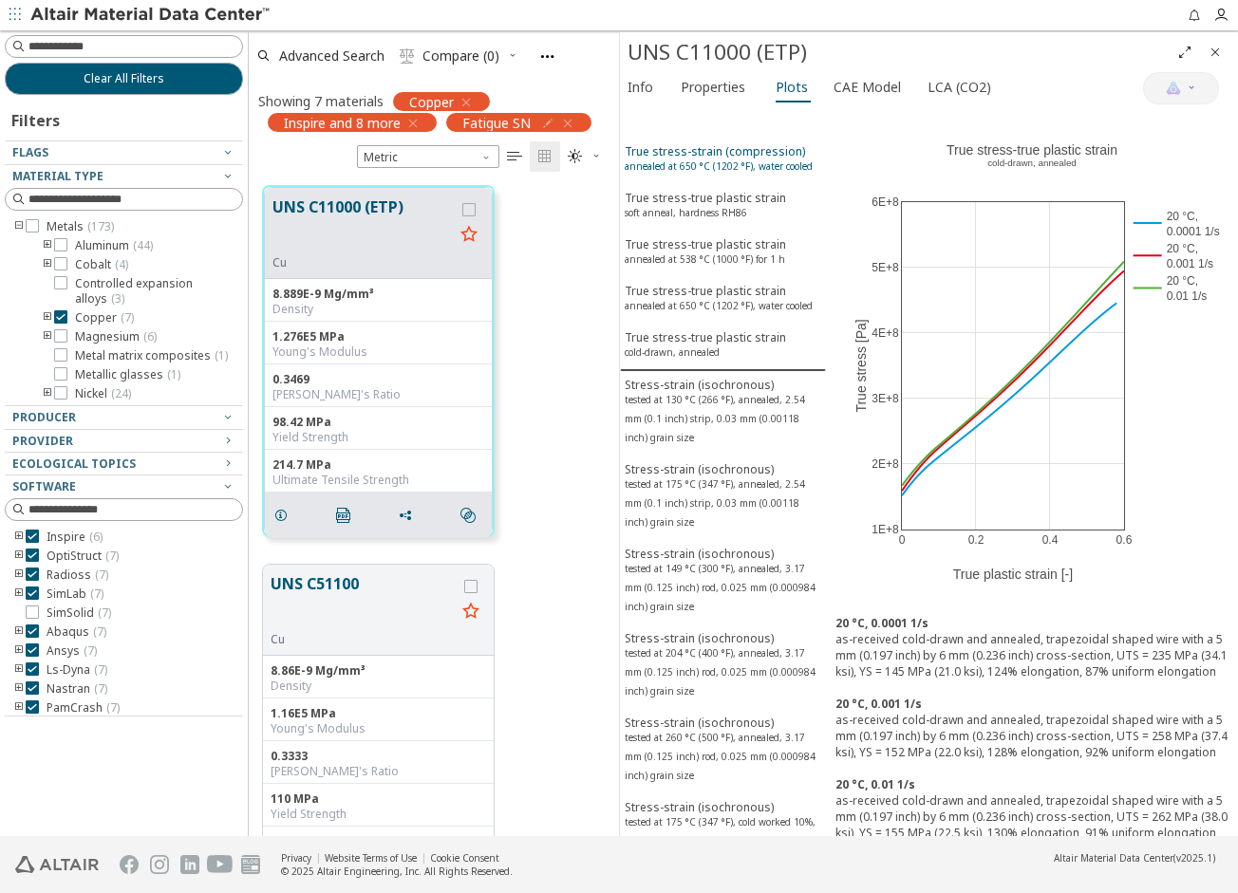
click at [751, 169] on sup "annealed at 650 °C (1202 °F), water cooled" at bounding box center [719, 166] width 188 height 13
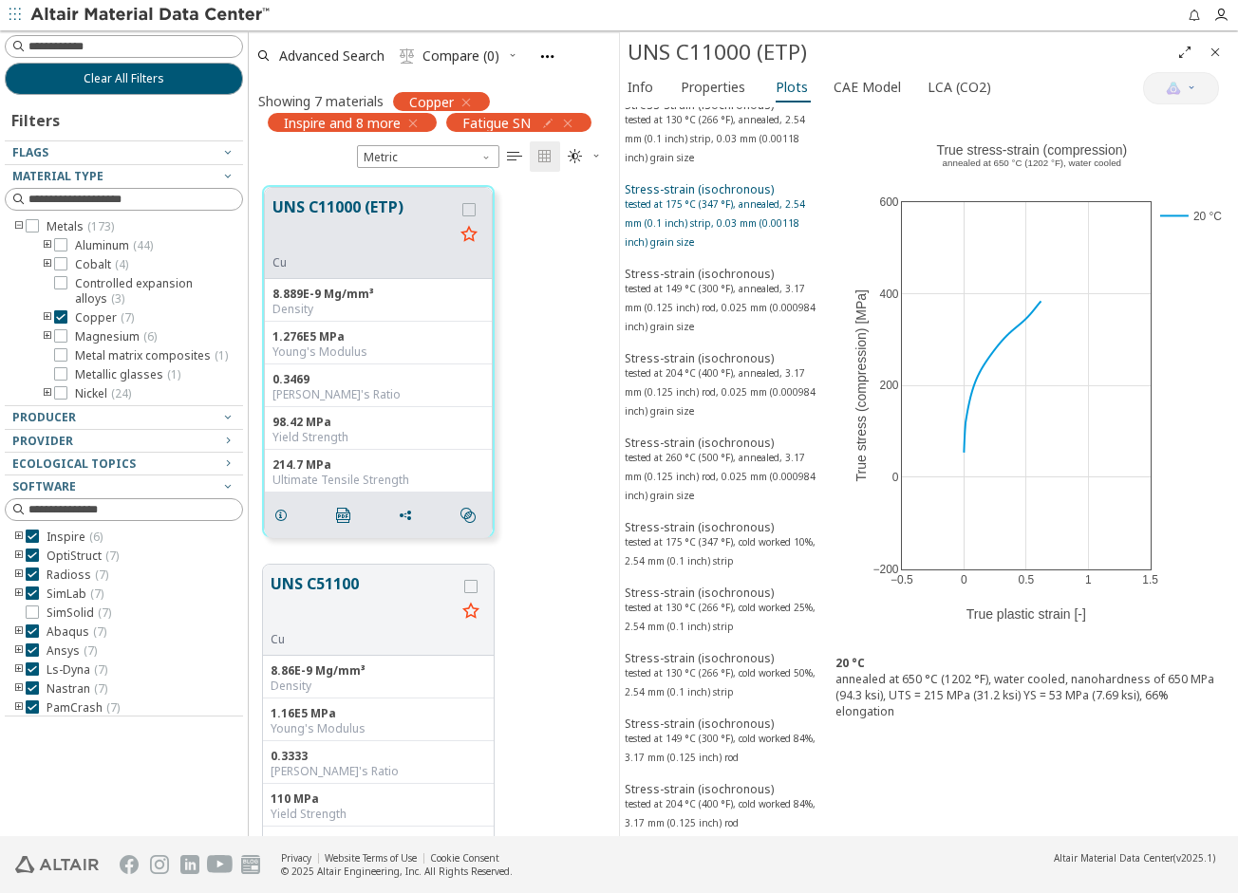
scroll to position [665, 0]
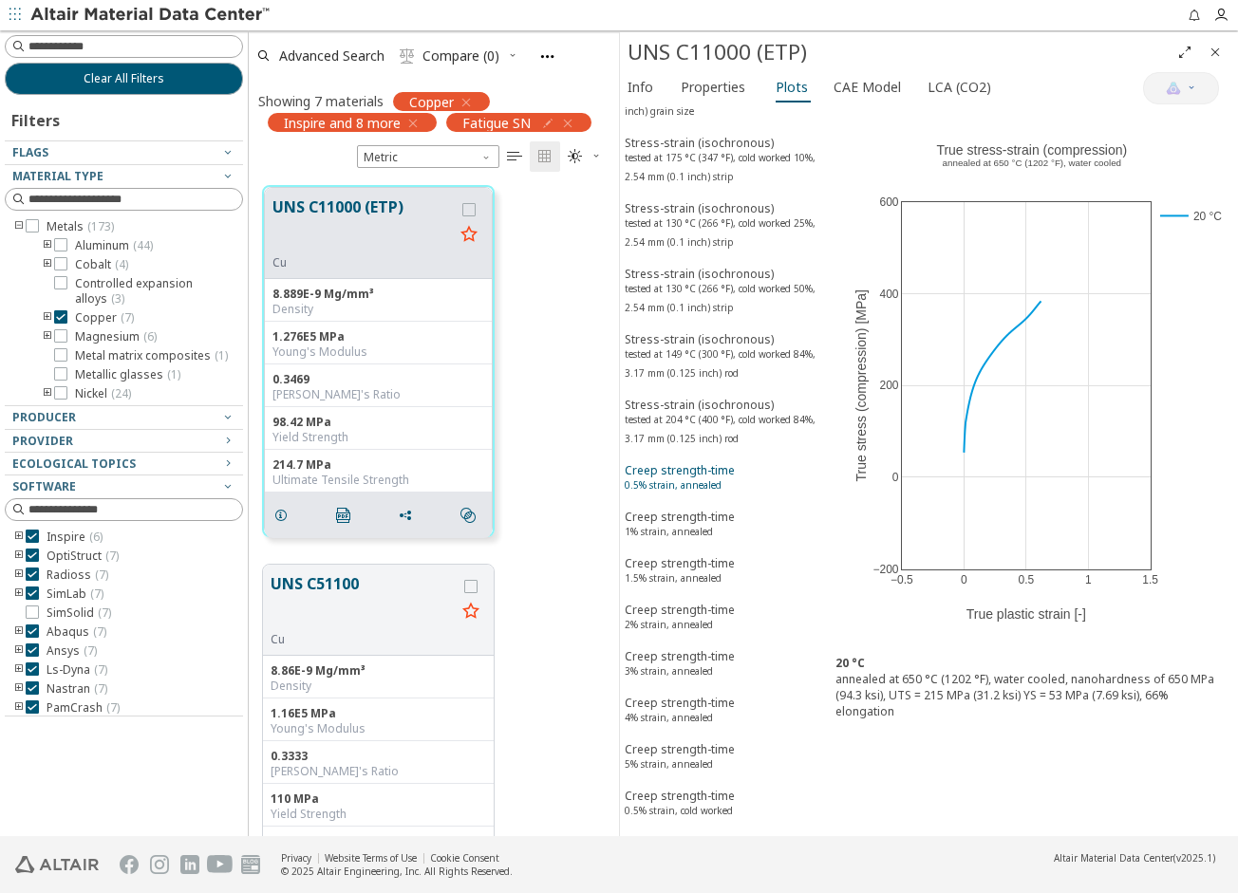
click at [730, 497] on div "Creep strength-time 0.5% strain, annealed" at bounding box center [680, 479] width 110 height 35
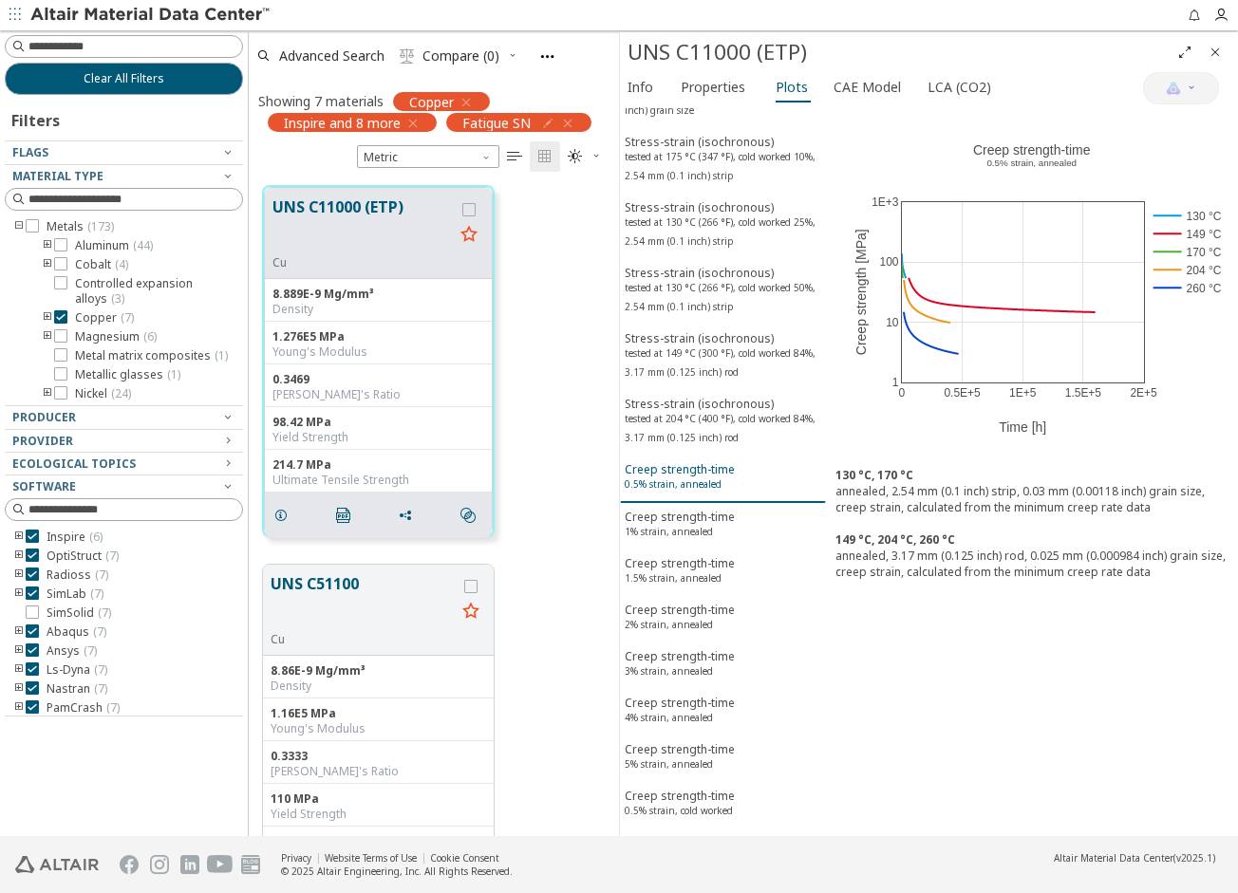
scroll to position [664, 0]
click at [736, 445] on sup "tested at 204 °C (400 °F), cold worked 84%, 3.17 mm (0.125 inch) rod" at bounding box center [720, 429] width 191 height 32
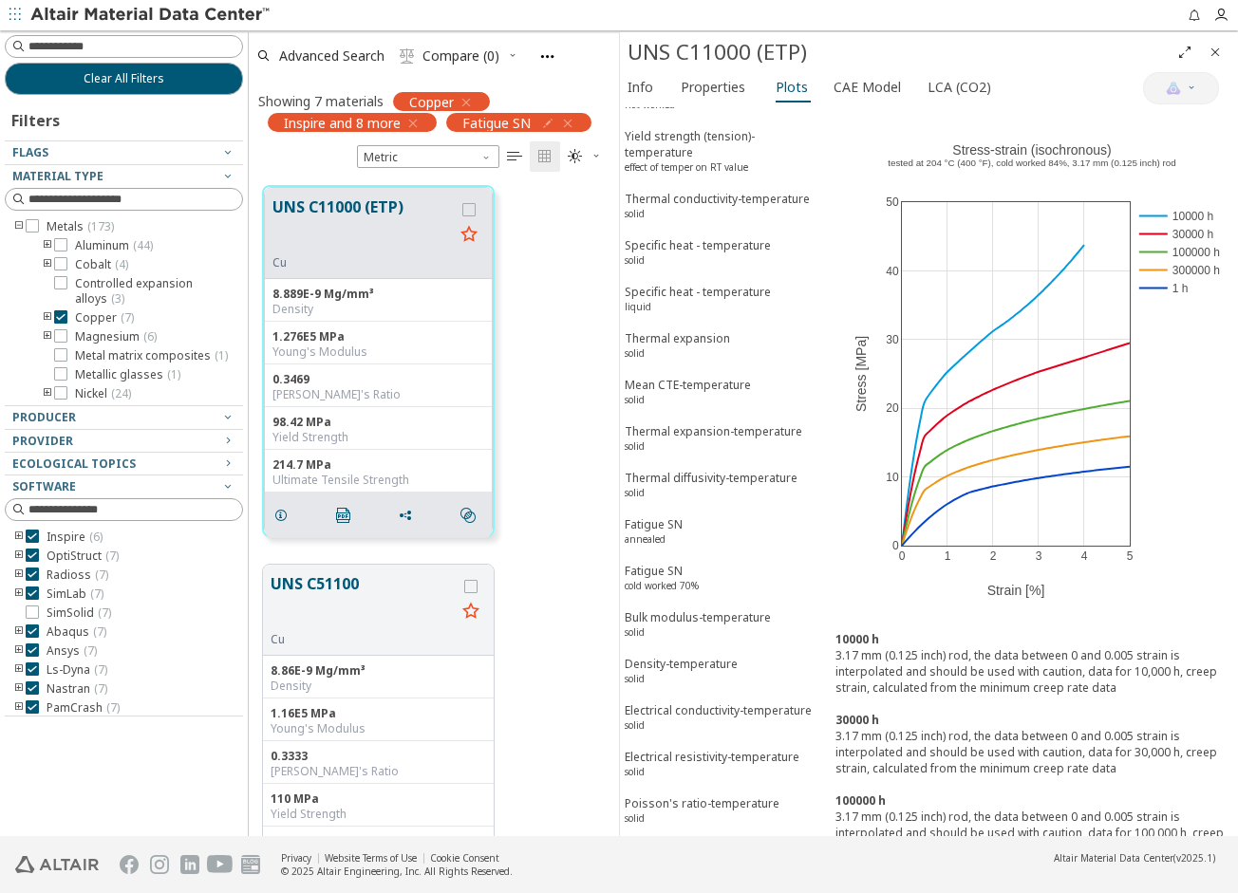
scroll to position [2390, 0]
click at [707, 563] on span "Fatigue SN cold worked 70%" at bounding box center [723, 580] width 197 height 35
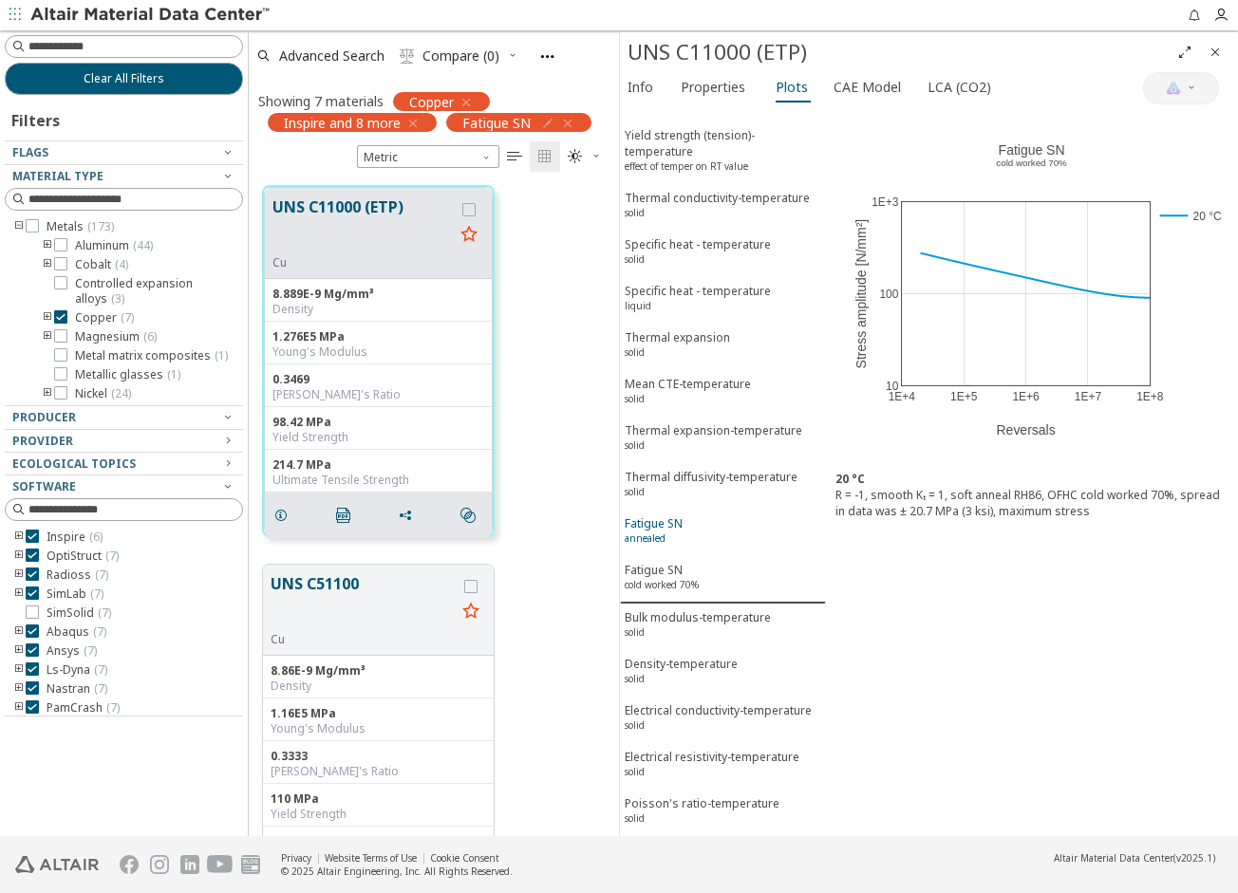
scroll to position [2389, 0]
click at [704, 518] on span "Fatigue SN annealed" at bounding box center [723, 533] width 197 height 35
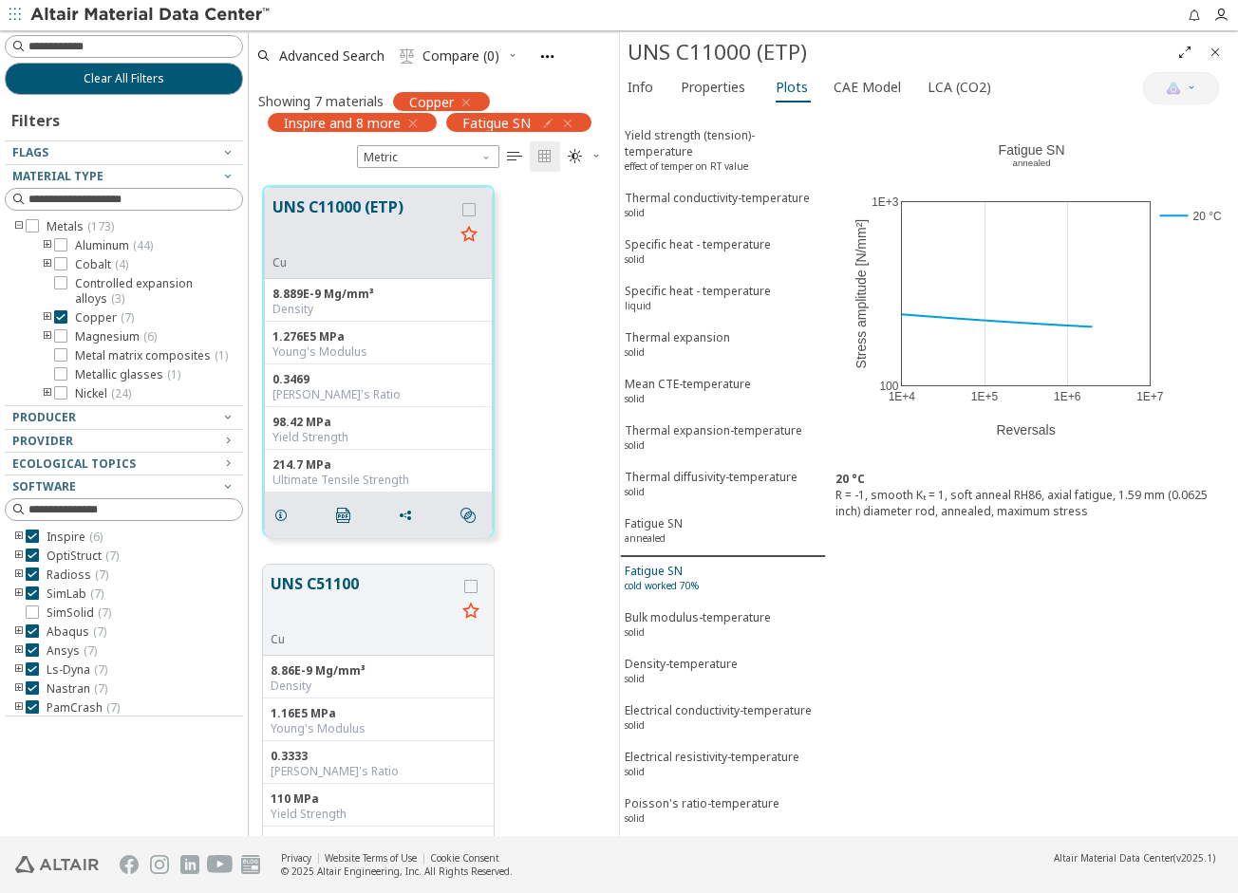
click at [665, 579] on sup "cold worked 70%" at bounding box center [662, 585] width 74 height 13
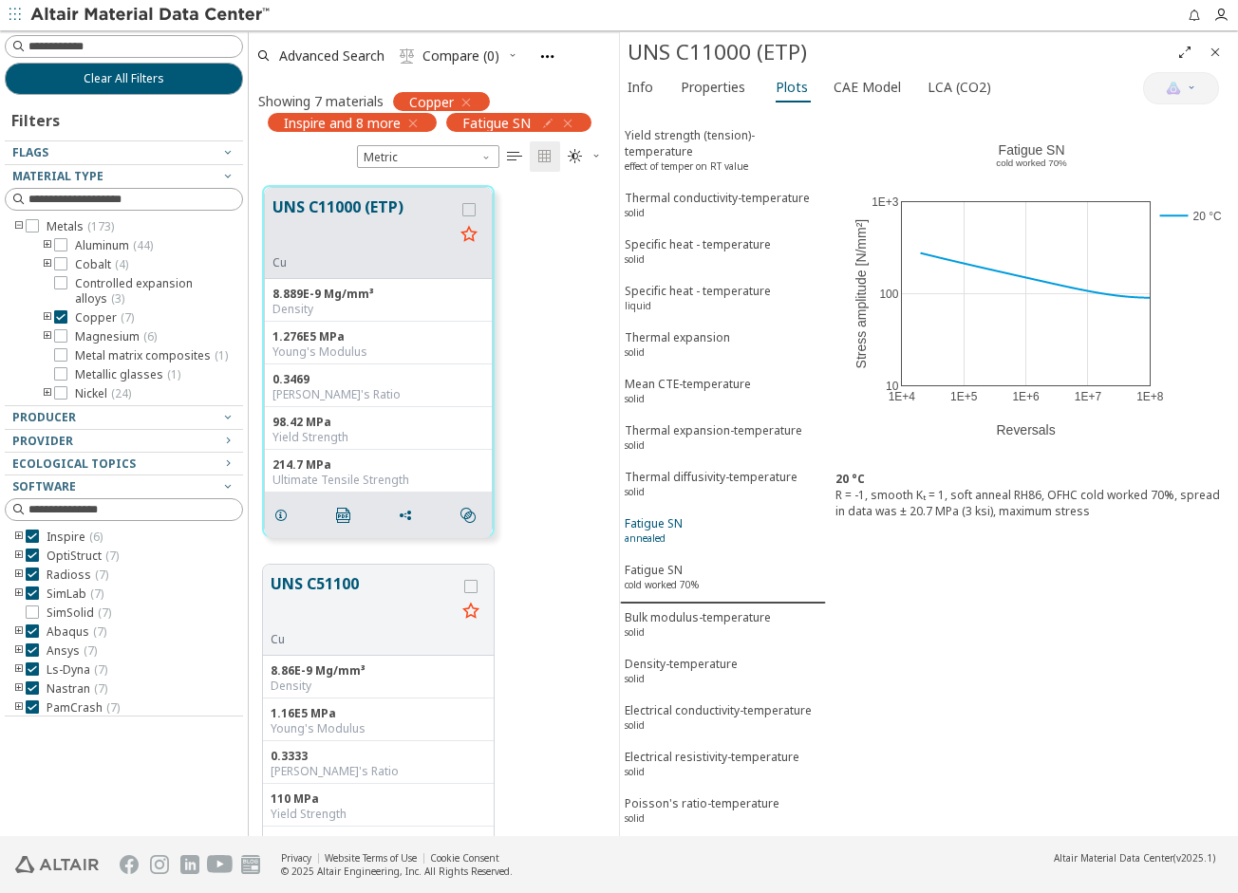
click at [671, 537] on button "Fatigue SN annealed" at bounding box center [723, 533] width 206 height 47
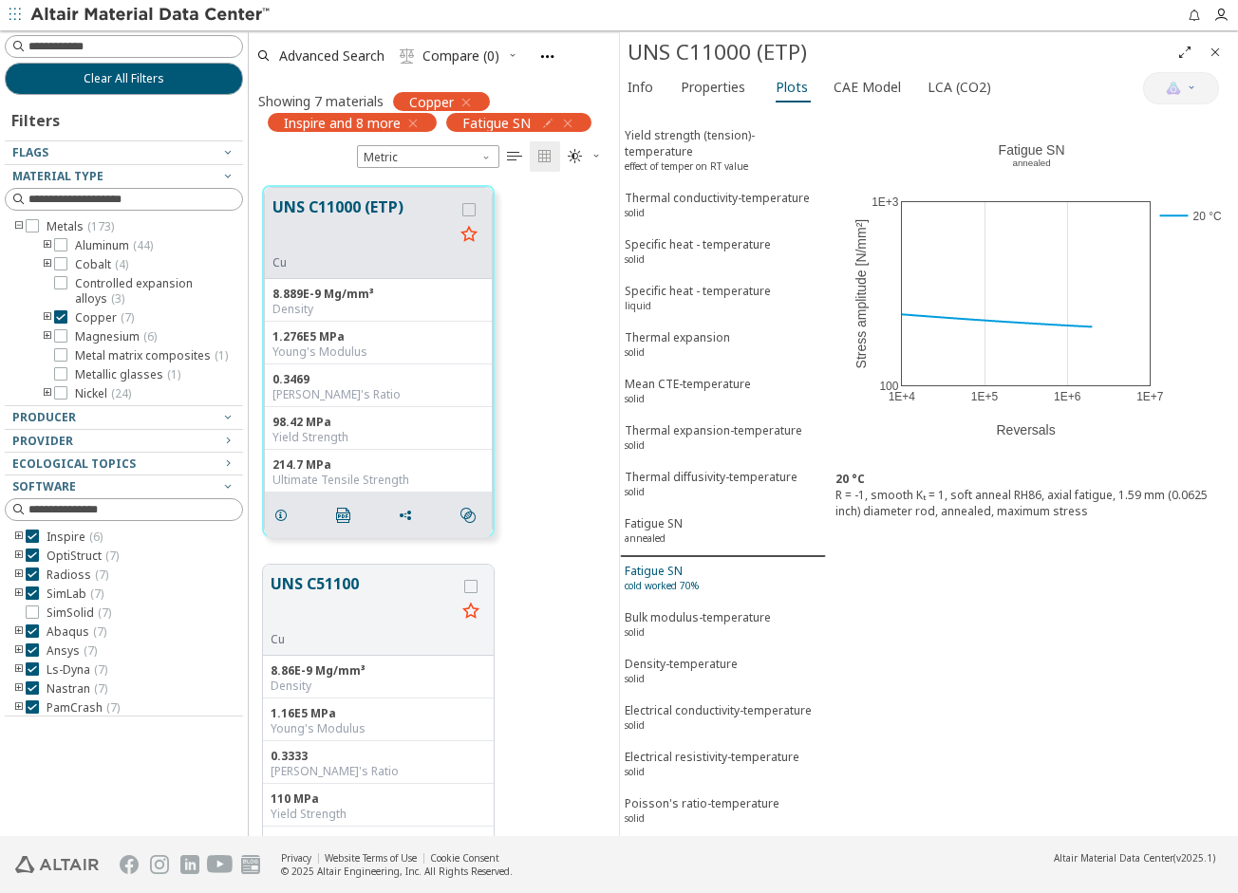
click at [682, 579] on sup "cold worked 70%" at bounding box center [662, 585] width 74 height 13
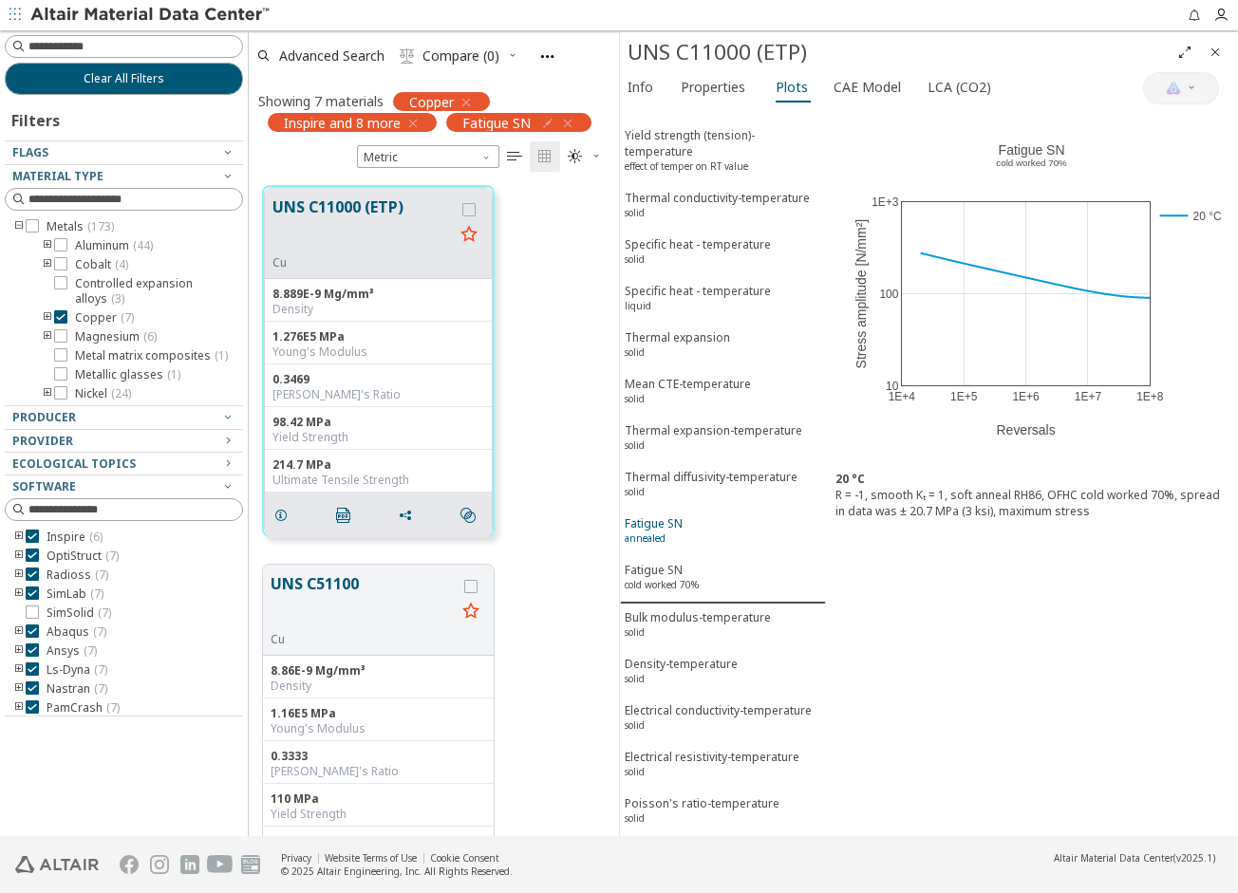
click at [674, 518] on div "Fatigue SN annealed" at bounding box center [654, 533] width 58 height 35
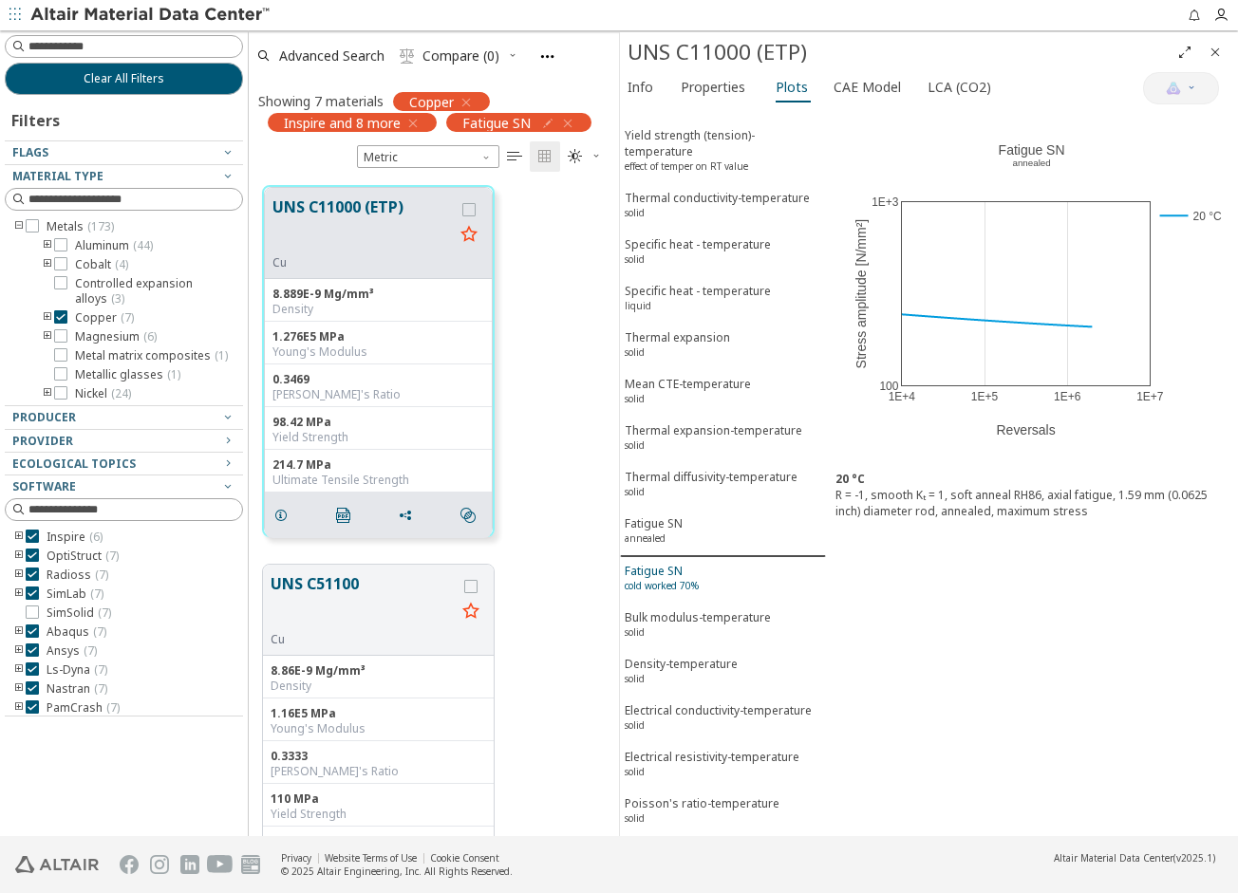
click at [675, 563] on div "Fatigue SN cold worked 70%" at bounding box center [662, 580] width 74 height 35
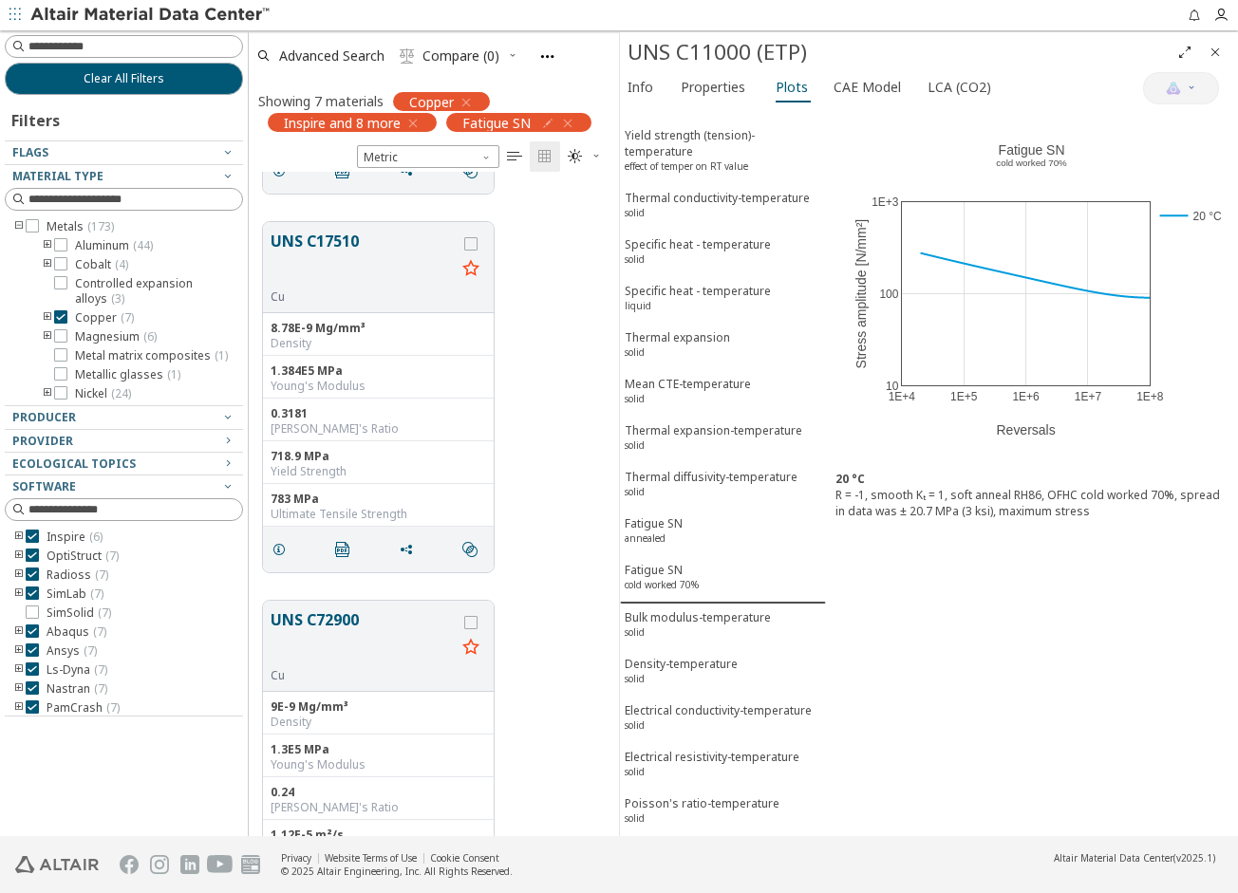
scroll to position [1987, 0]
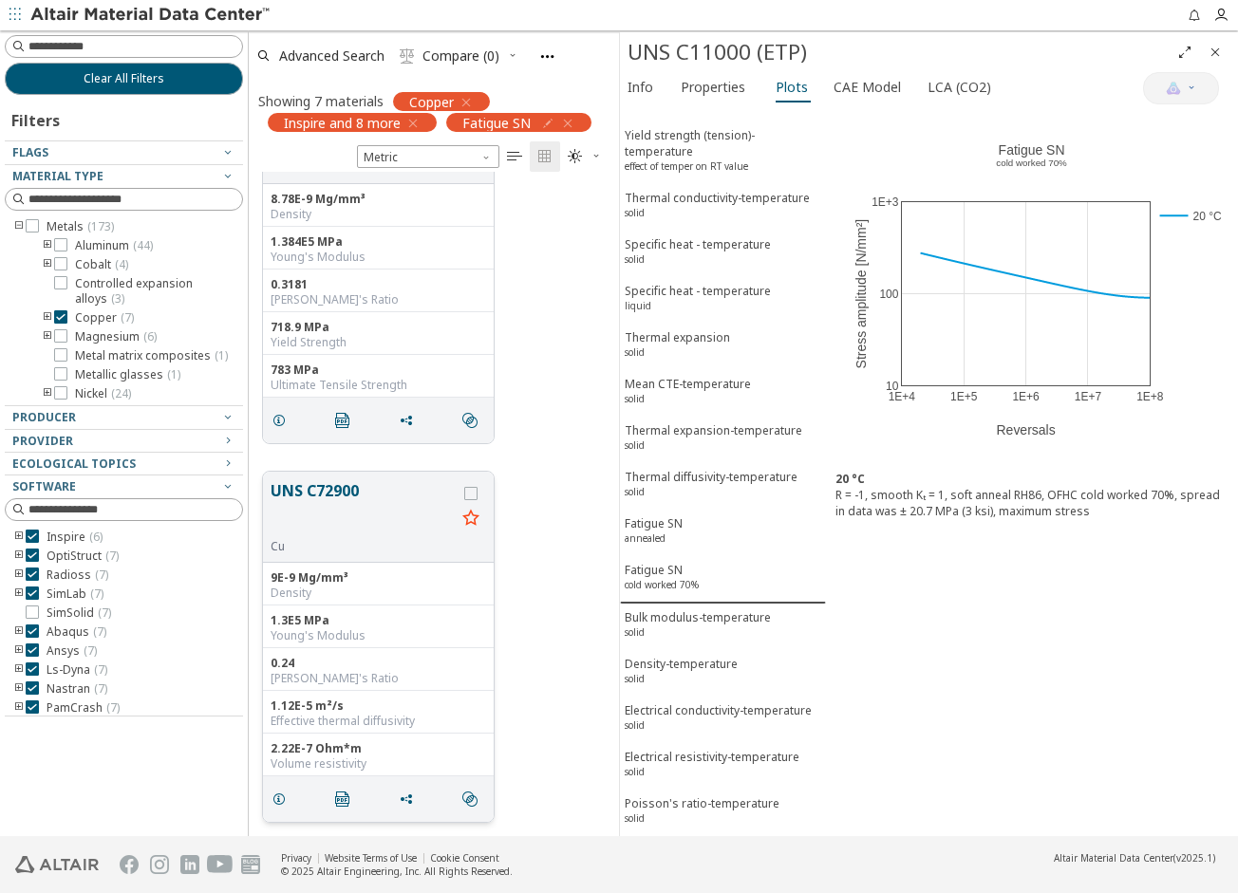
click at [342, 491] on button "UNS C72900" at bounding box center [363, 509] width 185 height 60
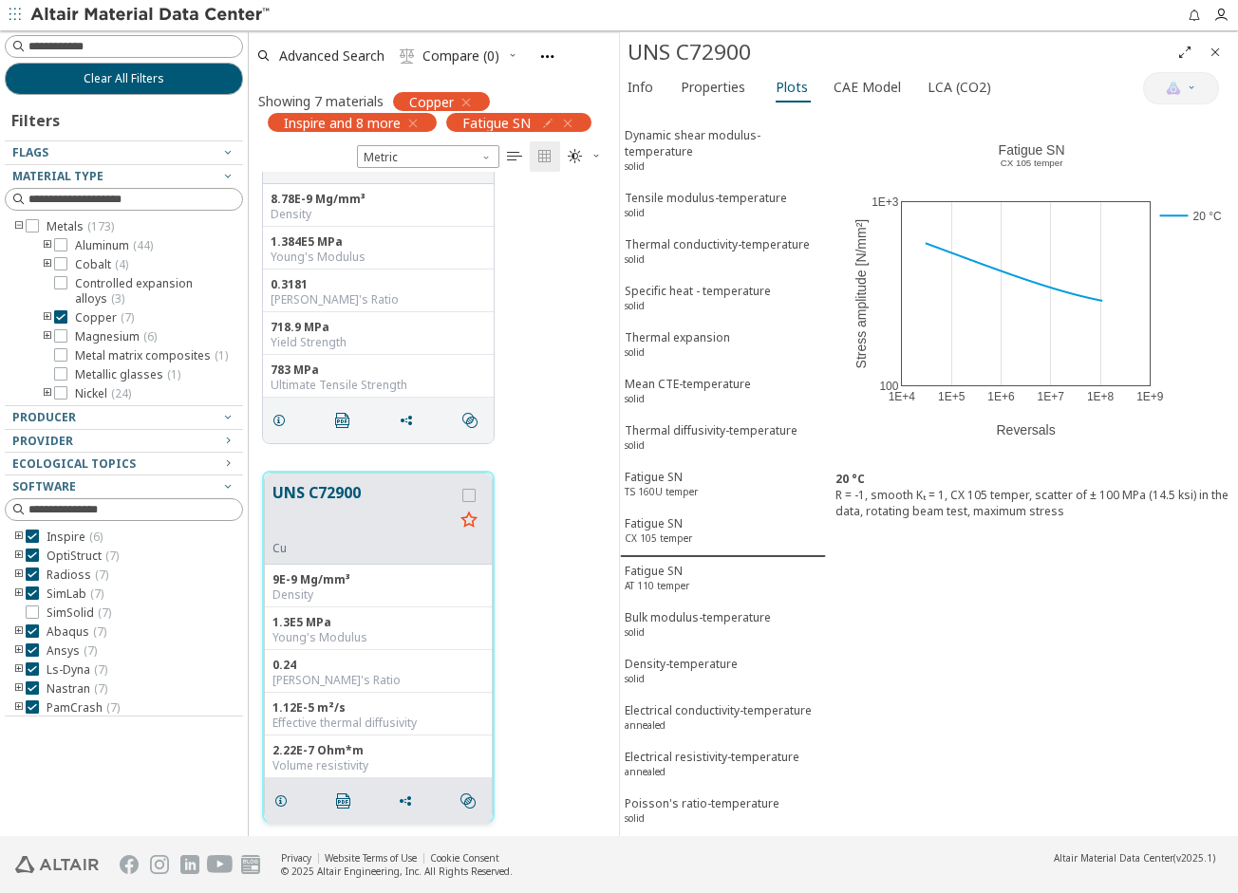
scroll to position [48, 0]
click at [714, 563] on span "Fatigue SN AT 110 temper" at bounding box center [723, 580] width 197 height 35
click at [720, 469] on span "Fatigue SN TS 160U temper" at bounding box center [723, 486] width 197 height 35
click at [711, 516] on span "Fatigue SN CX 105 temper" at bounding box center [723, 533] width 197 height 35
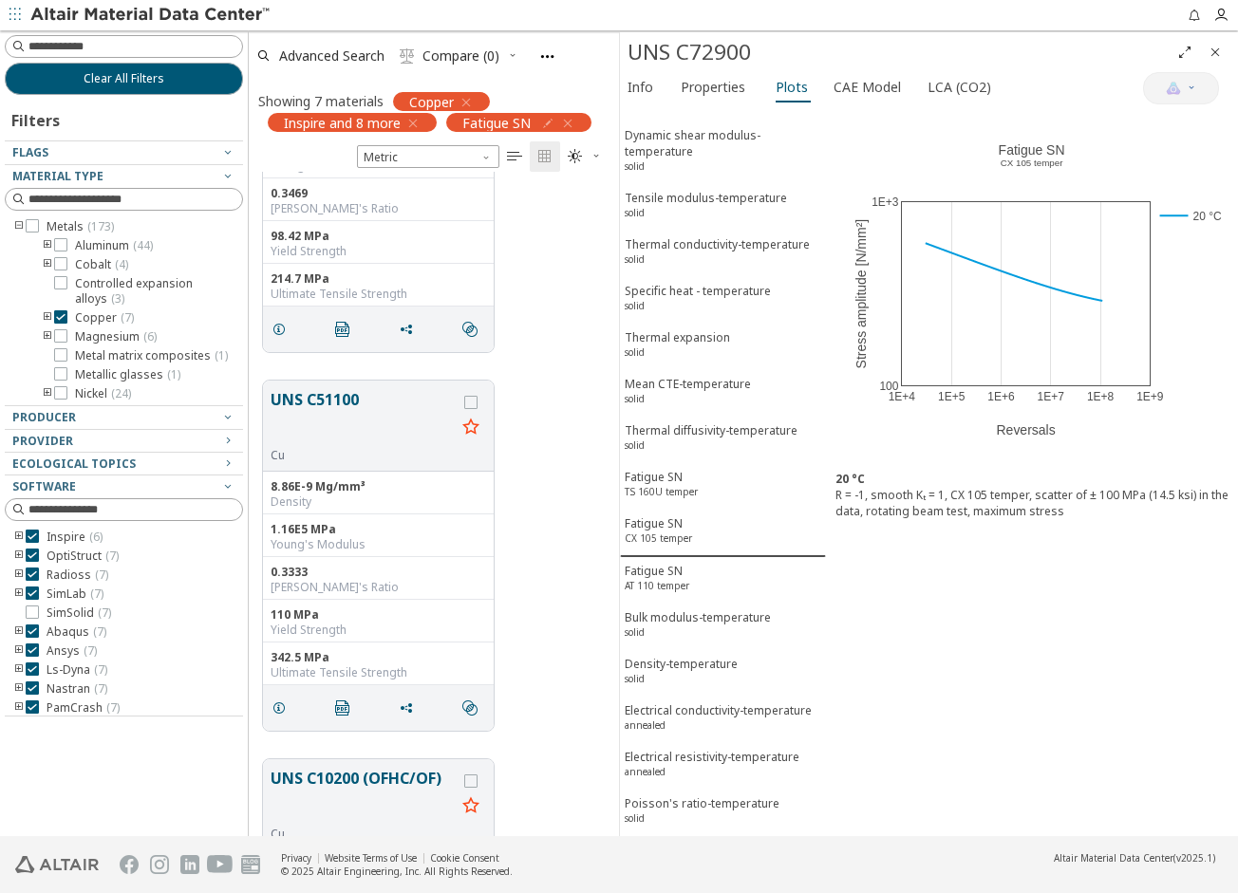
scroll to position [0, 0]
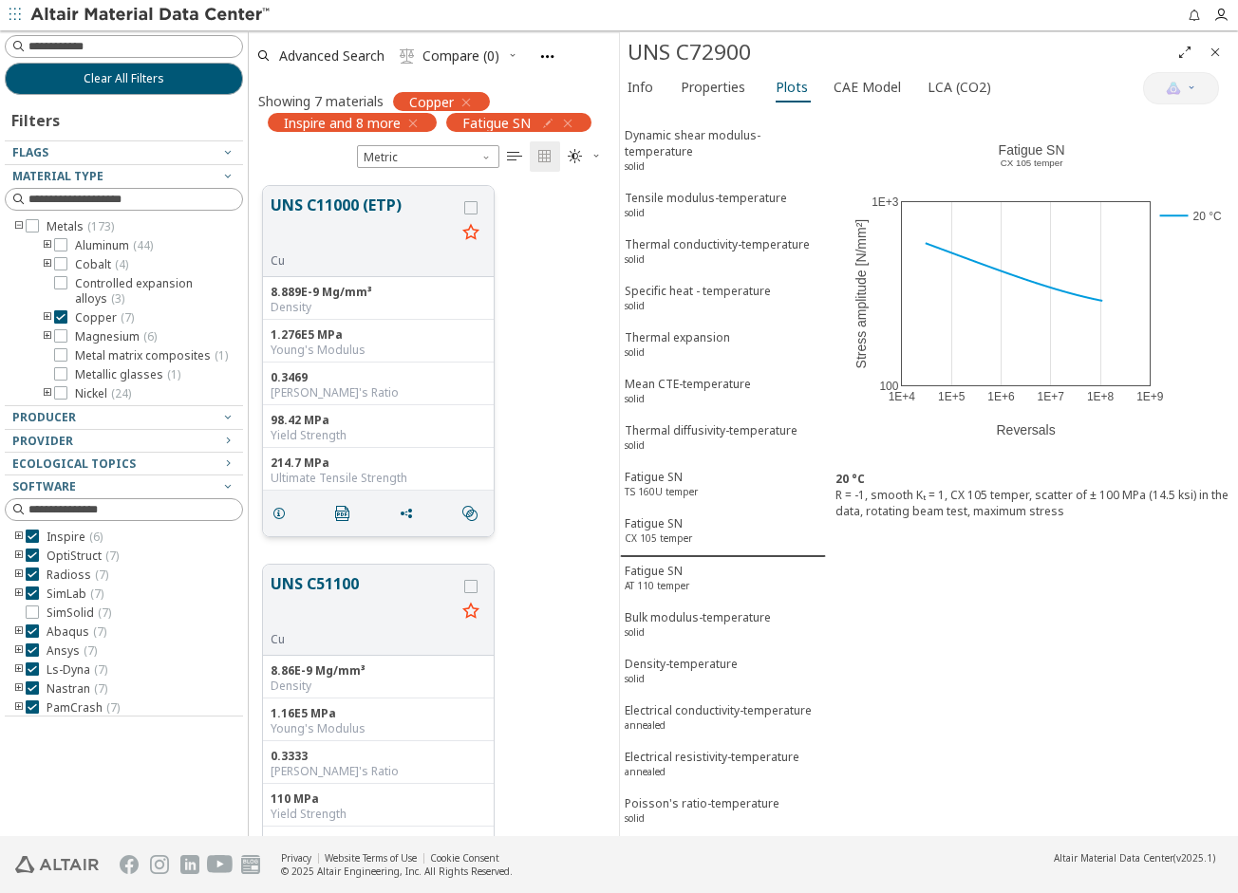
click at [385, 226] on button "UNS C11000 (ETP)" at bounding box center [363, 224] width 185 height 60
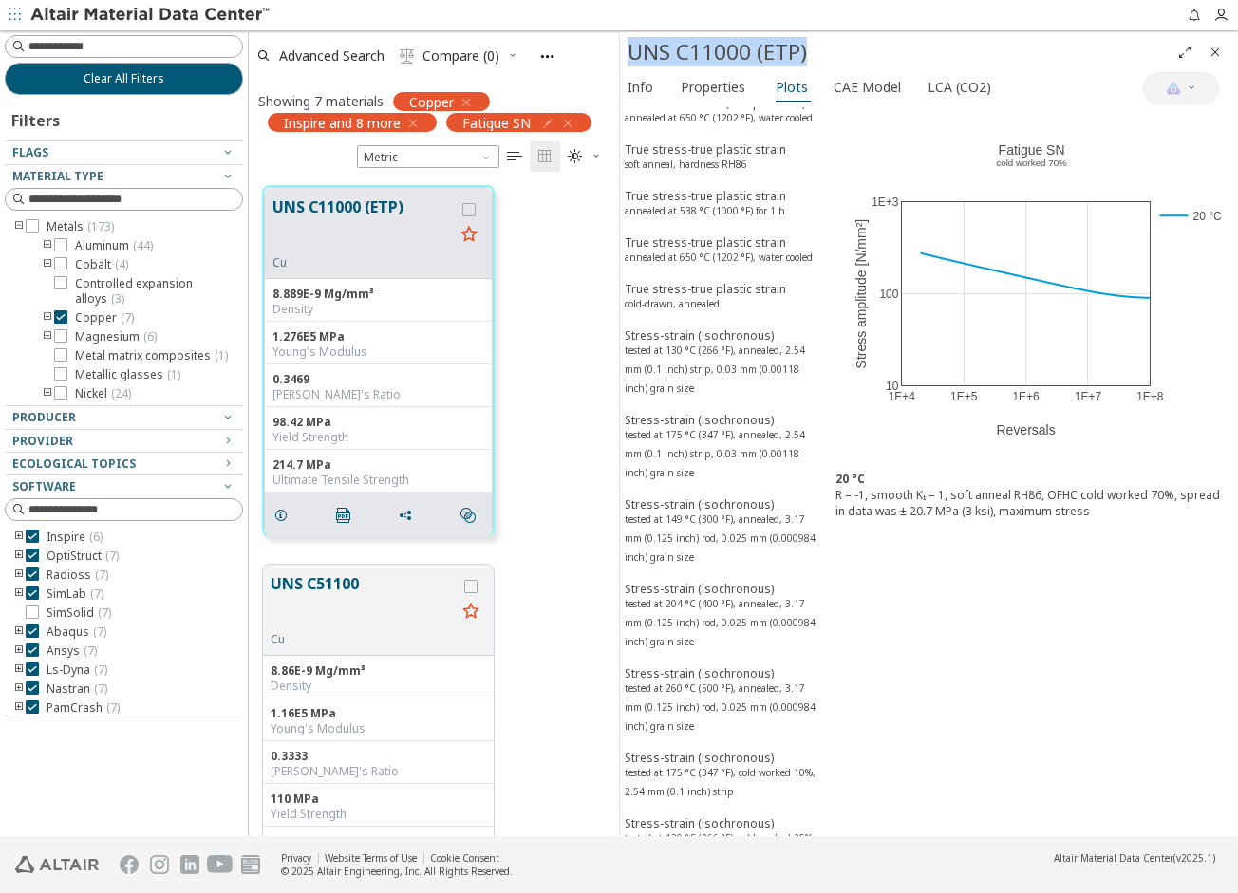
drag, startPoint x: 631, startPoint y: 50, endPoint x: 886, endPoint y: 51, distance: 254.4
click at [886, 51] on div "UNS C11000 (ETP)" at bounding box center [899, 52] width 542 height 30
copy div "UNS C11000 (ETP)"
click at [552, 565] on div "UNS C51100 Cu 8.86E-9 Mg/mm³ Density 1.16E5 MPa Young's Modulus 0.3333 Poisson'…" at bounding box center [434, 740] width 370 height 379
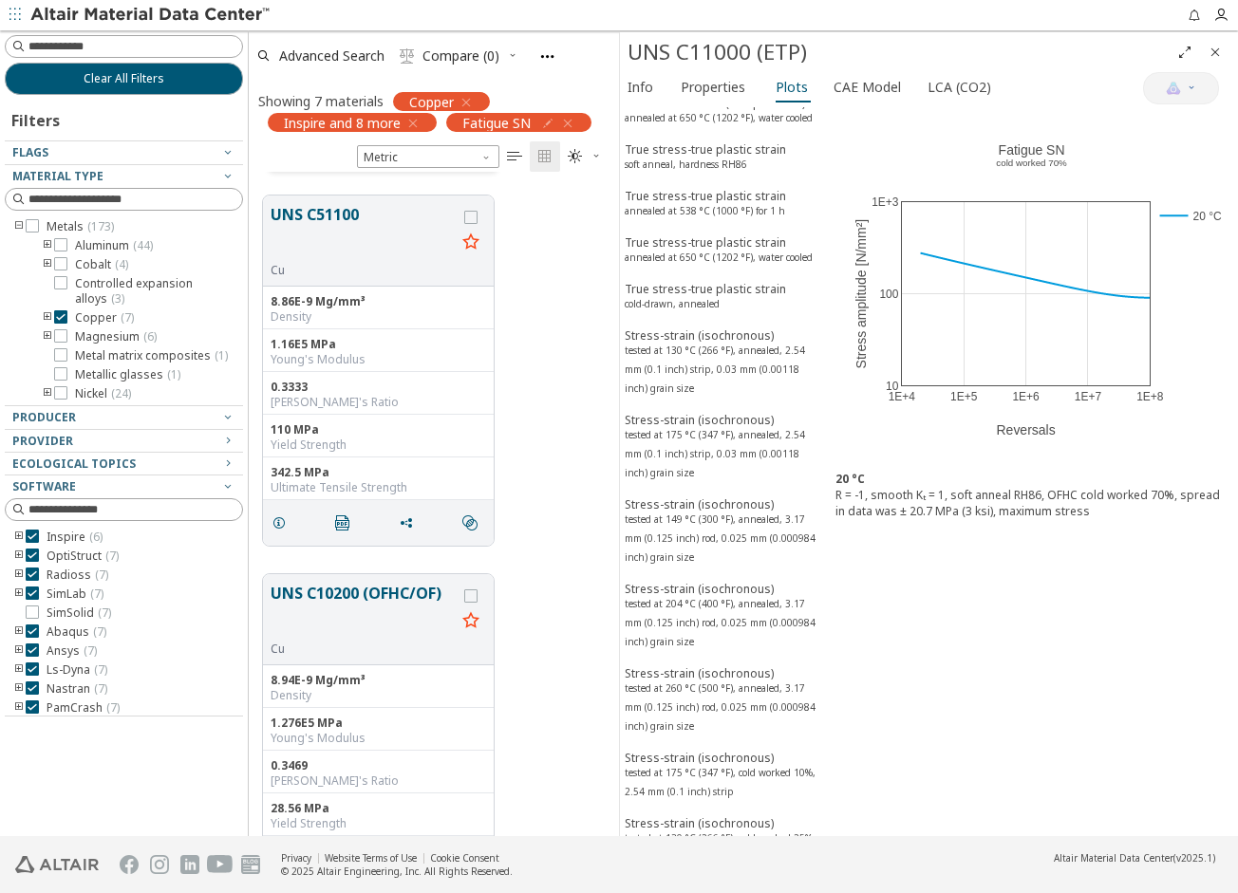
scroll to position [380, 0]
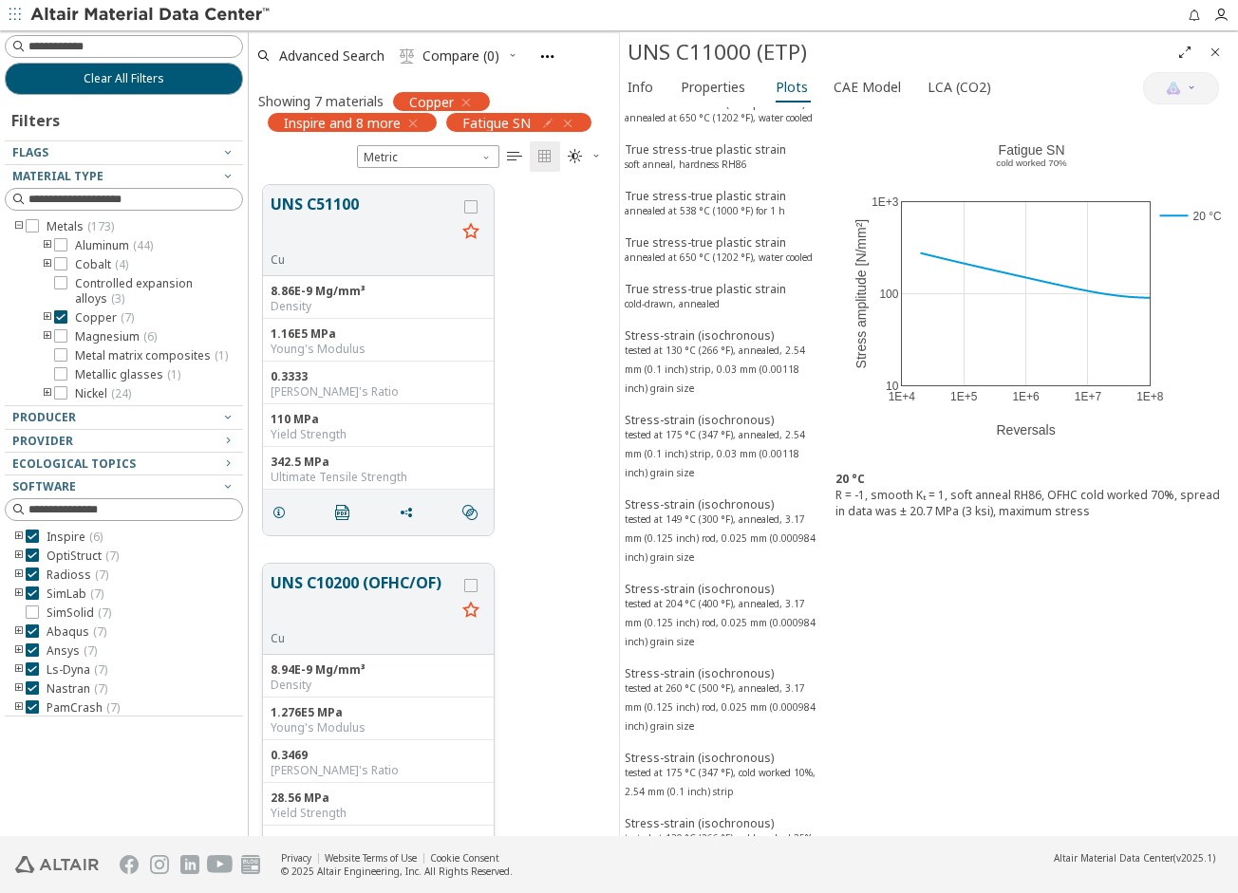
click at [389, 582] on button "UNS C10200 (OFHC/OF)" at bounding box center [363, 602] width 185 height 60
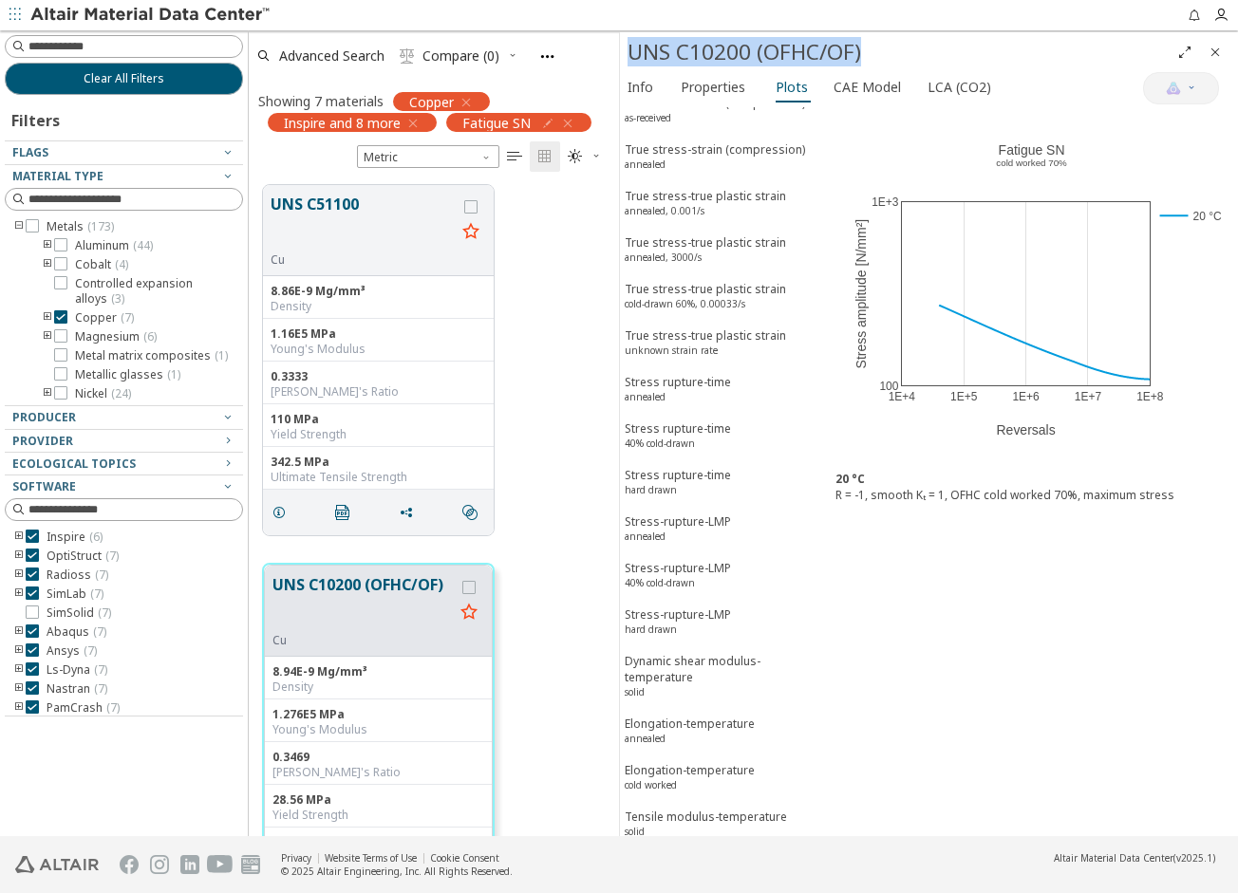
drag, startPoint x: 633, startPoint y: 54, endPoint x: 935, endPoint y: 61, distance: 302.0
click at [935, 61] on div "UNS C10200 (OFHC/OF)" at bounding box center [899, 52] width 542 height 30
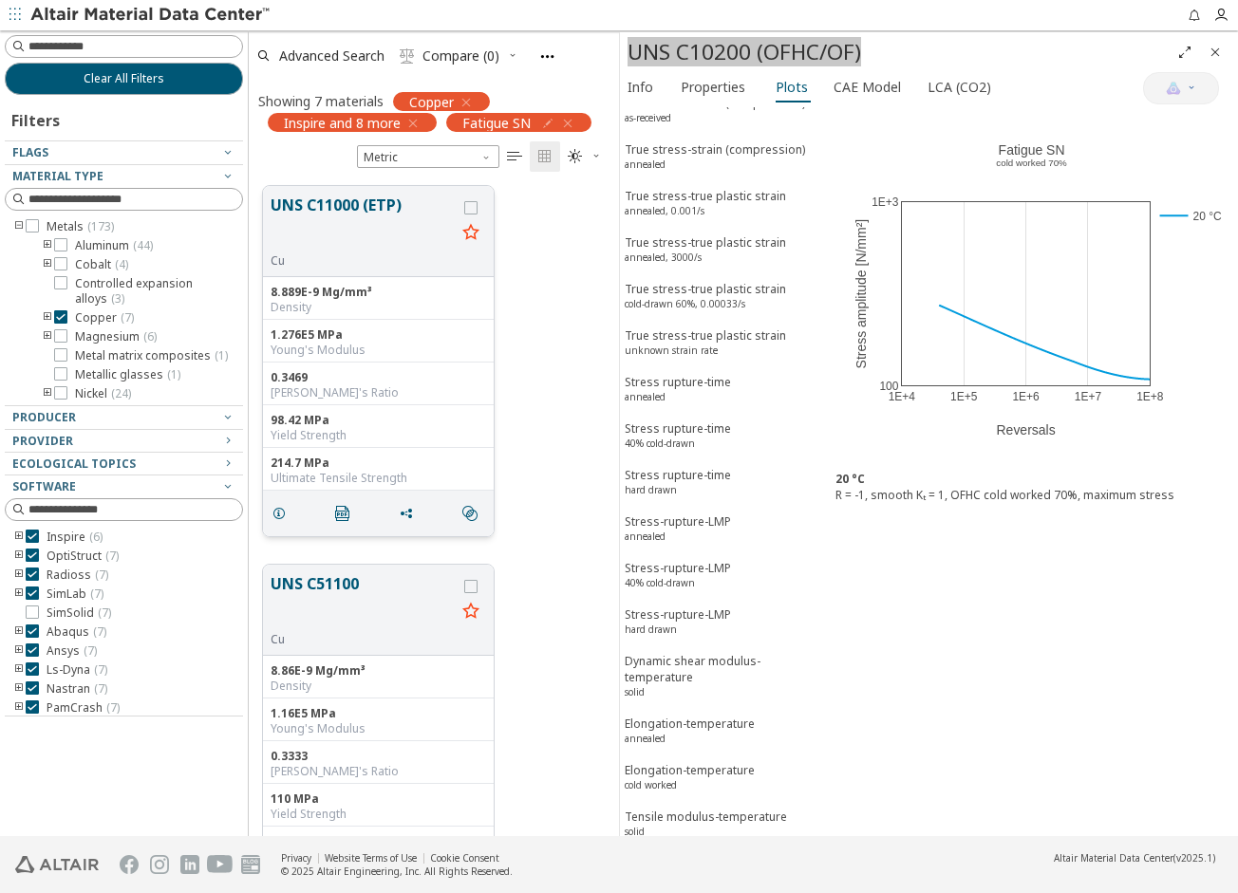
click at [379, 210] on button "UNS C11000 (ETP)" at bounding box center [363, 224] width 185 height 60
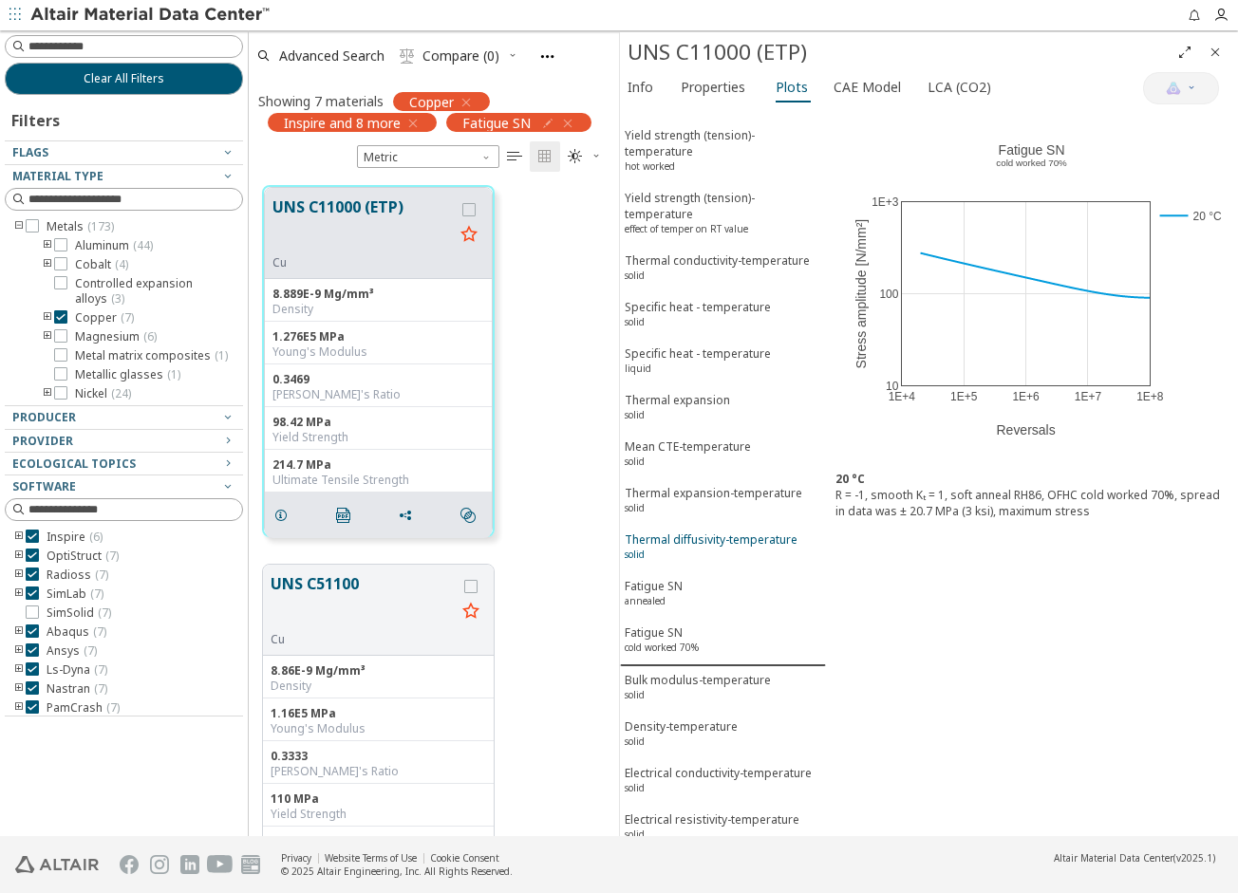
scroll to position [2390, 0]
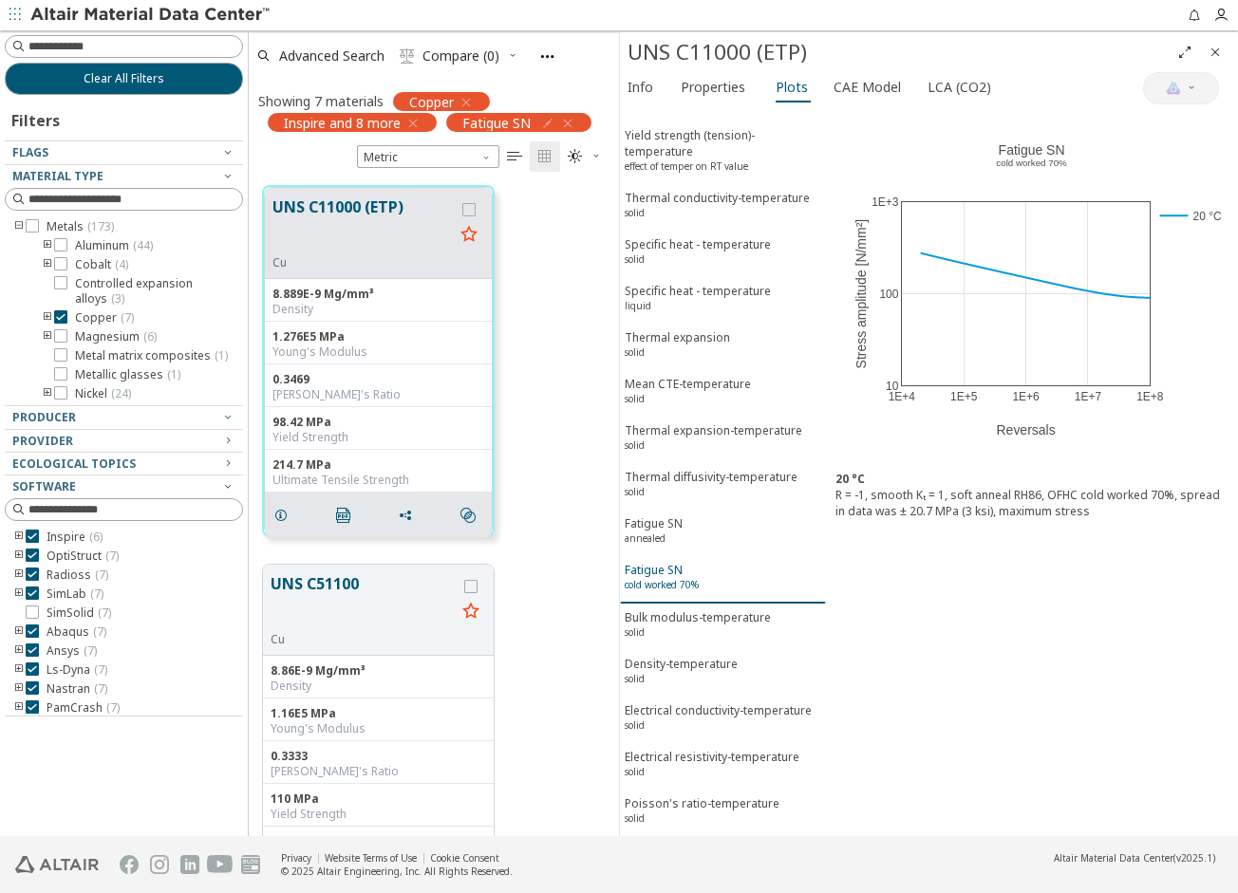
click at [685, 562] on div "Fatigue SN cold worked 70%" at bounding box center [662, 579] width 74 height 35
drag, startPoint x: 949, startPoint y: 497, endPoint x: 1039, endPoint y: 489, distance: 89.7
click at [1039, 489] on div "R = -1, smooth Kₜ = 1, soft anneal RH86, OFHC cold worked 70%, spread in data w…" at bounding box center [1031, 503] width 393 height 32
drag, startPoint x: 1039, startPoint y: 489, endPoint x: 1003, endPoint y: 497, distance: 37.1
copy div "soft anneal RH86"
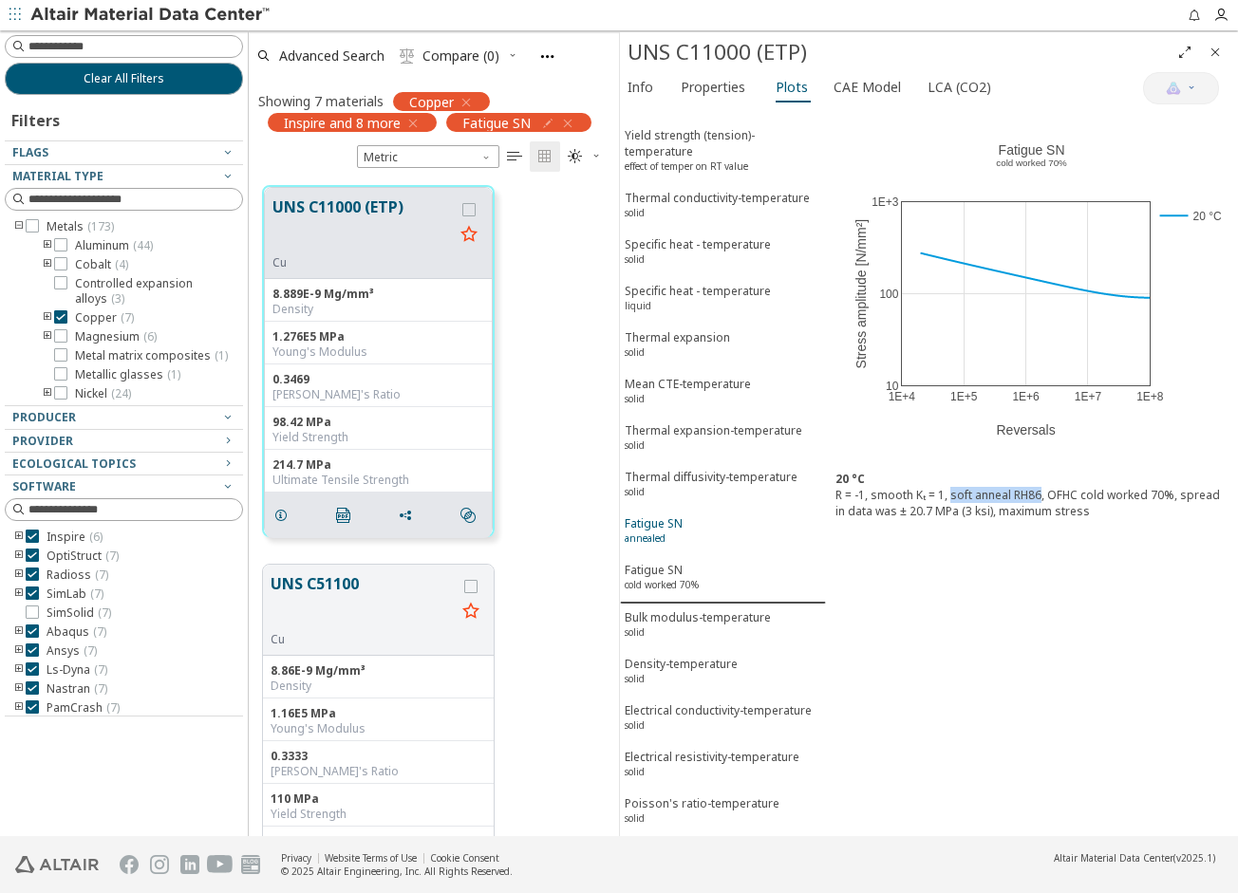
click at [712, 516] on span "Fatigue SN annealed" at bounding box center [723, 533] width 197 height 35
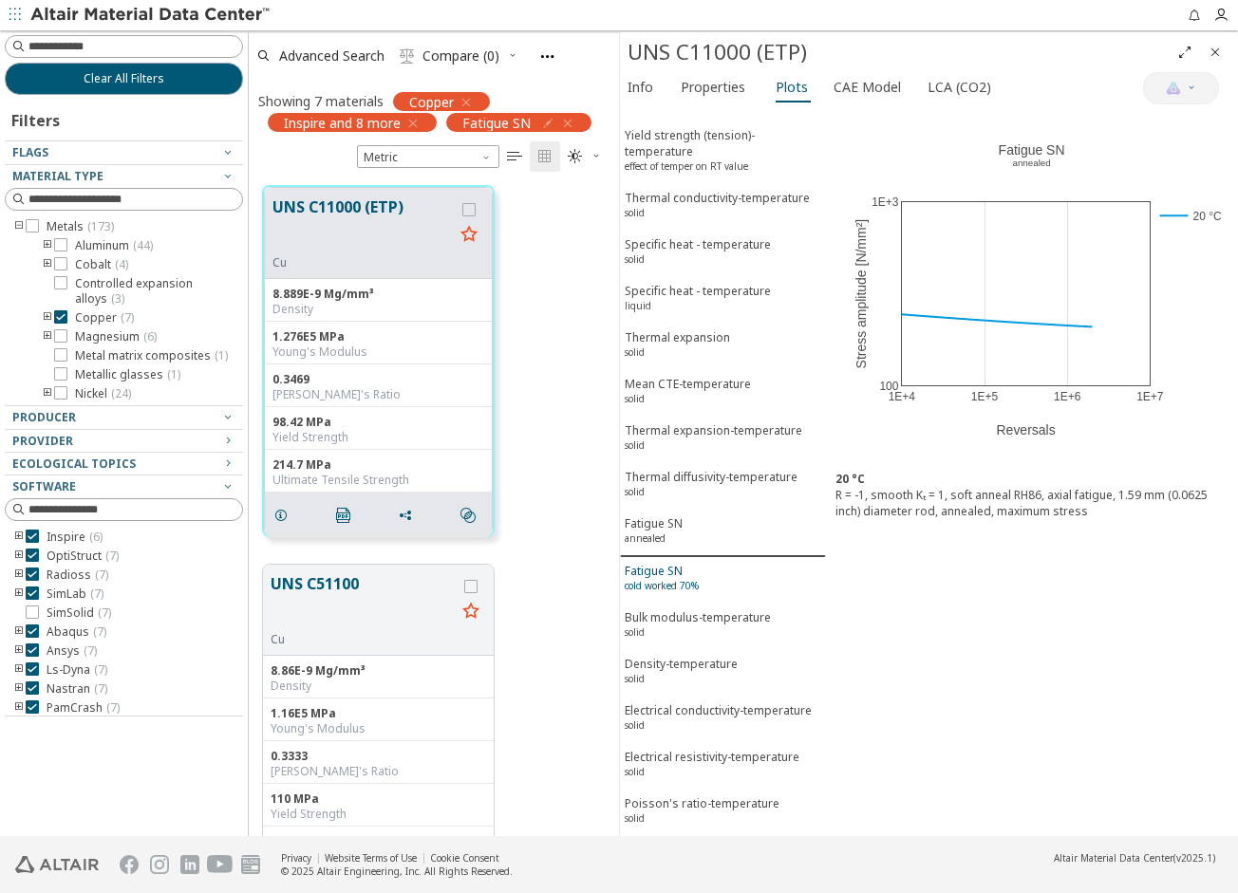
click at [712, 563] on span "Fatigue SN cold worked 70%" at bounding box center [723, 580] width 197 height 35
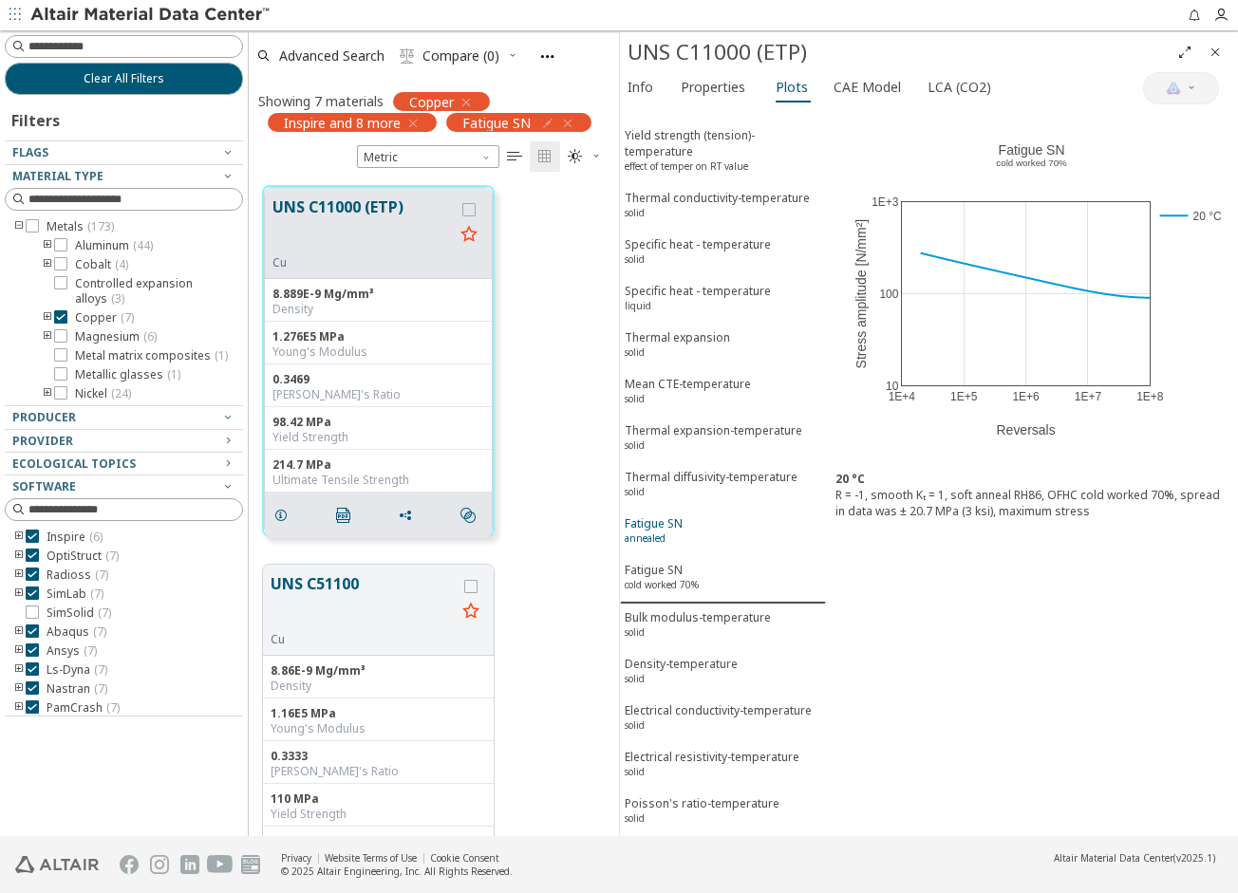
click at [711, 520] on span "Fatigue SN annealed" at bounding box center [723, 533] width 197 height 35
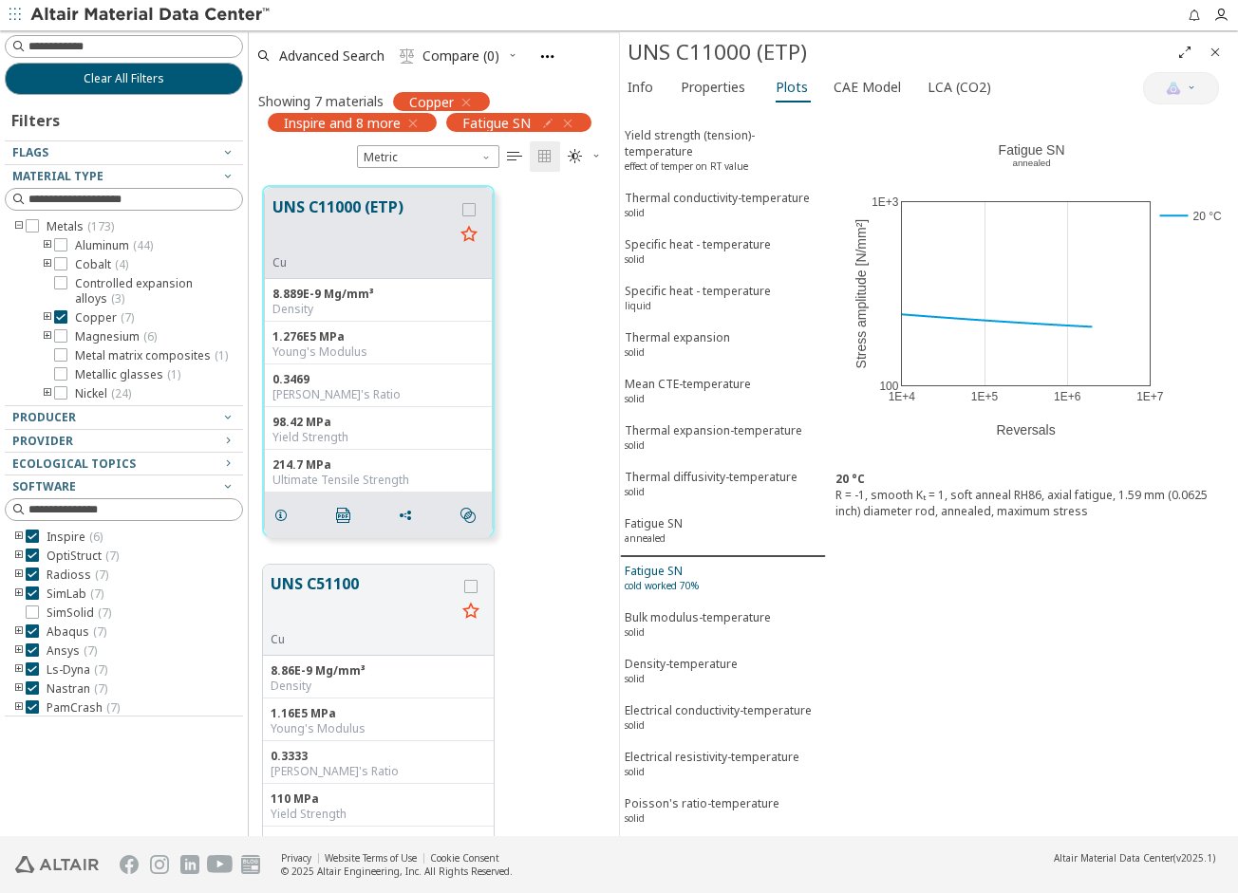
click at [704, 567] on span "Fatigue SN cold worked 70%" at bounding box center [723, 580] width 197 height 35
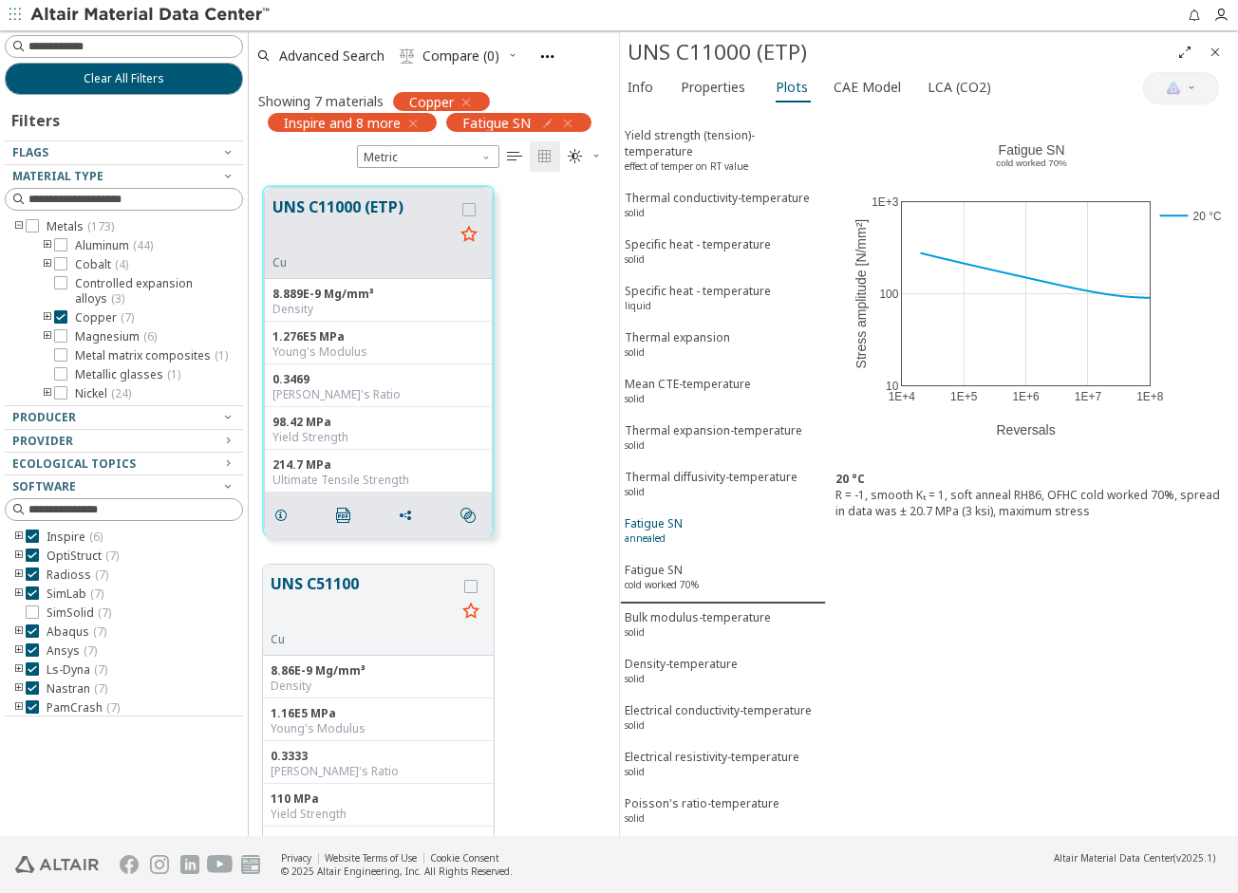
click at [707, 537] on button "Fatigue SN annealed" at bounding box center [723, 533] width 206 height 47
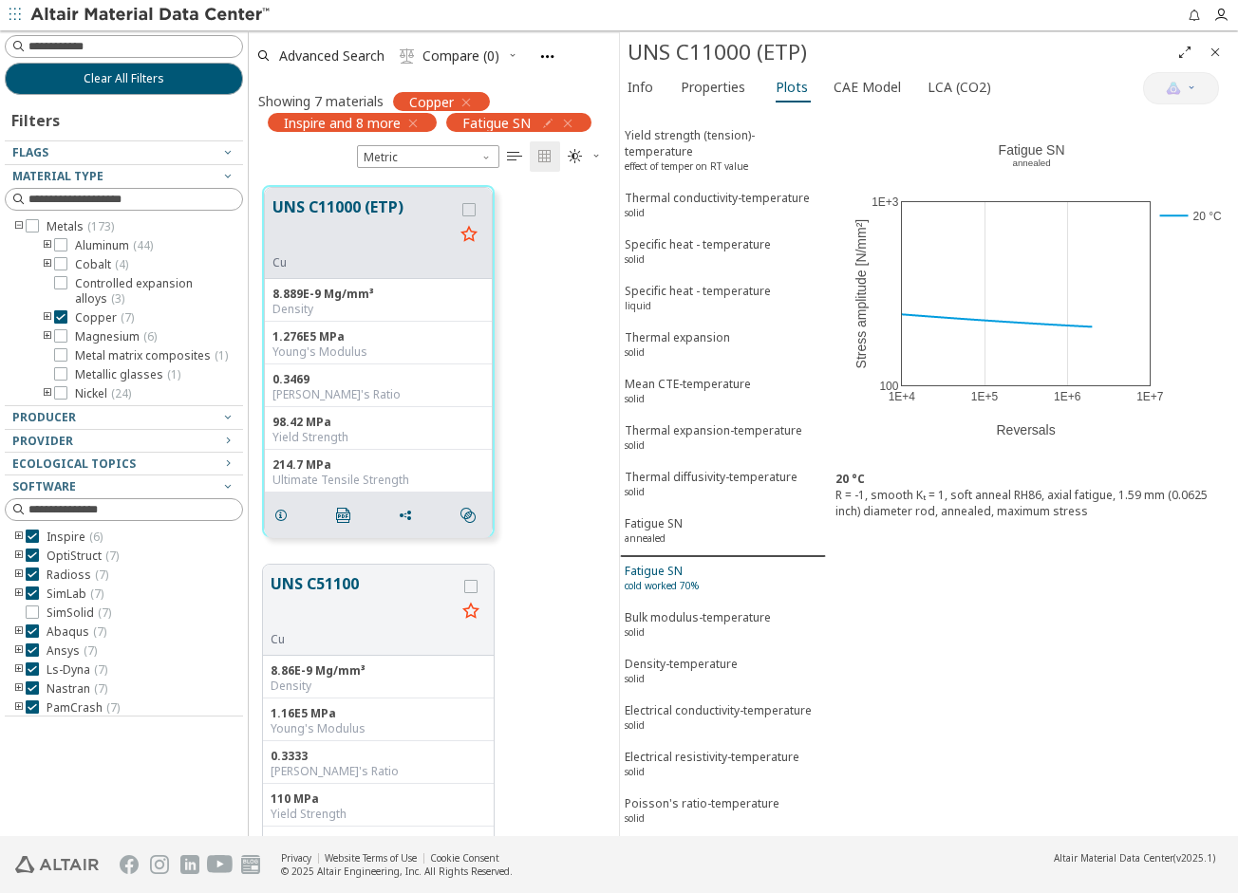
click at [704, 563] on span "Fatigue SN cold worked 70%" at bounding box center [723, 580] width 197 height 35
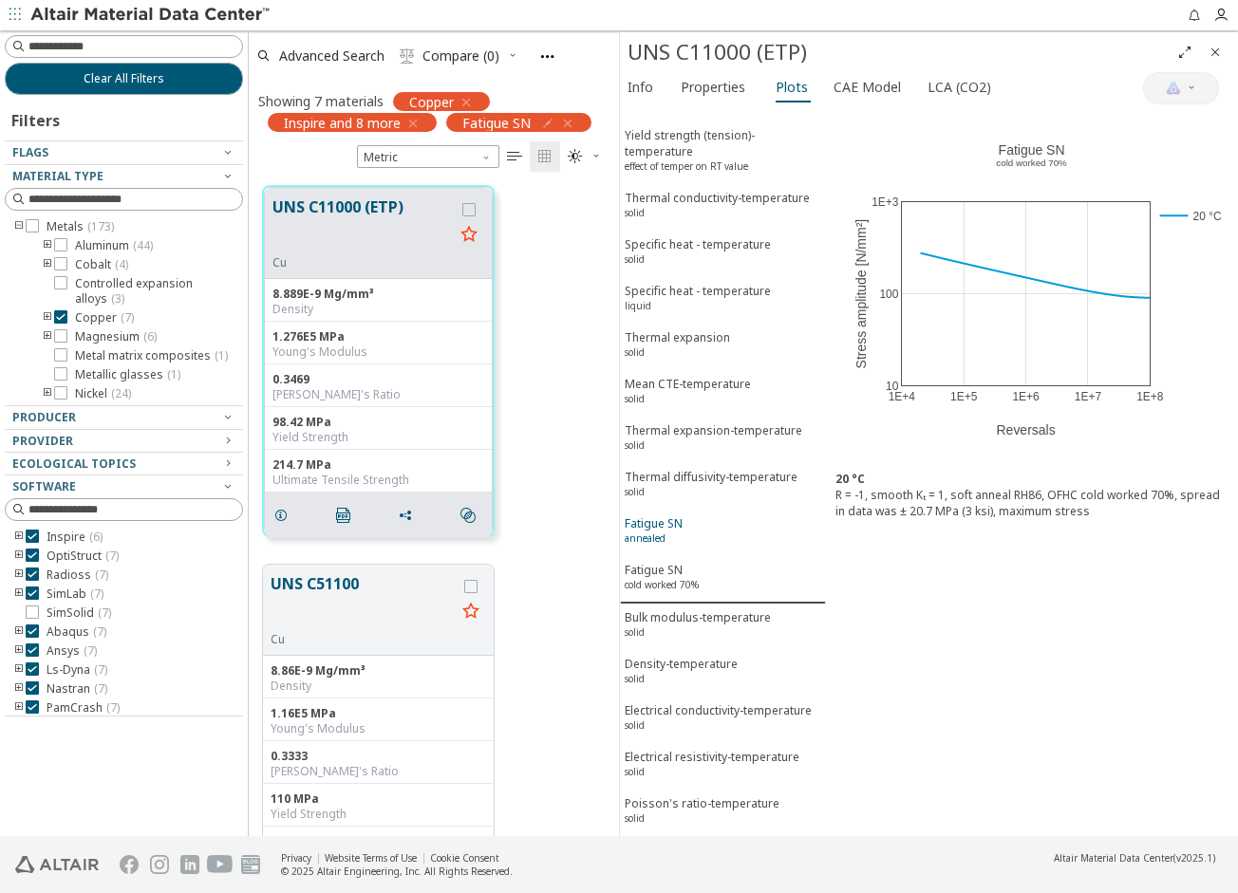
click at [704, 523] on span "Fatigue SN annealed" at bounding box center [723, 533] width 197 height 35
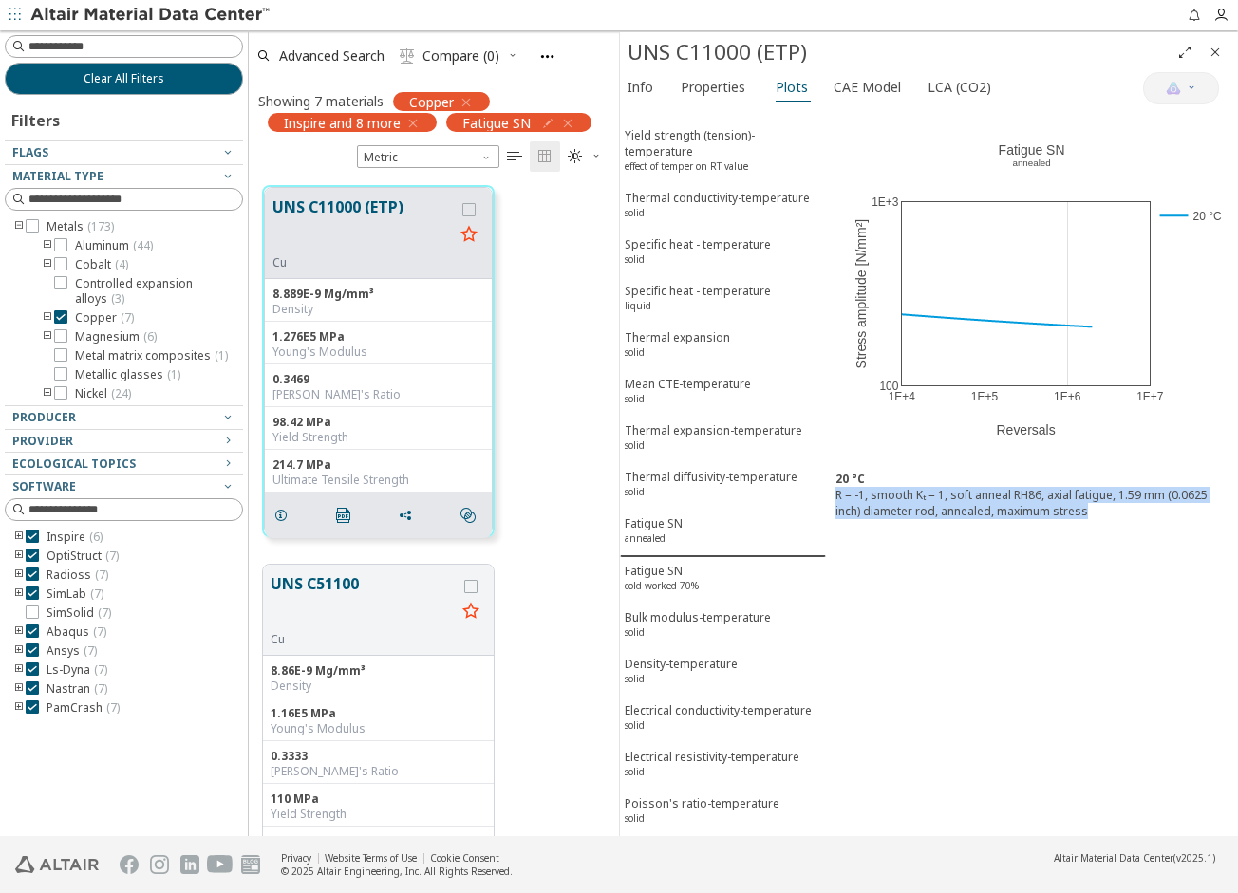
drag, startPoint x: 835, startPoint y: 494, endPoint x: 1098, endPoint y: 512, distance: 263.6
click at [1098, 512] on div "R = -1, smooth Kₜ = 1, soft anneal RH86, axial fatigue, 1.59 mm (0.0625 inch) d…" at bounding box center [1031, 503] width 393 height 32
copy div "R = -1, smooth Kₜ = 1, soft anneal RH86, axial fatigue, 1.59 mm (0.0625 inch) d…"
click at [704, 572] on span "Fatigue SN cold worked 70%" at bounding box center [723, 580] width 197 height 35
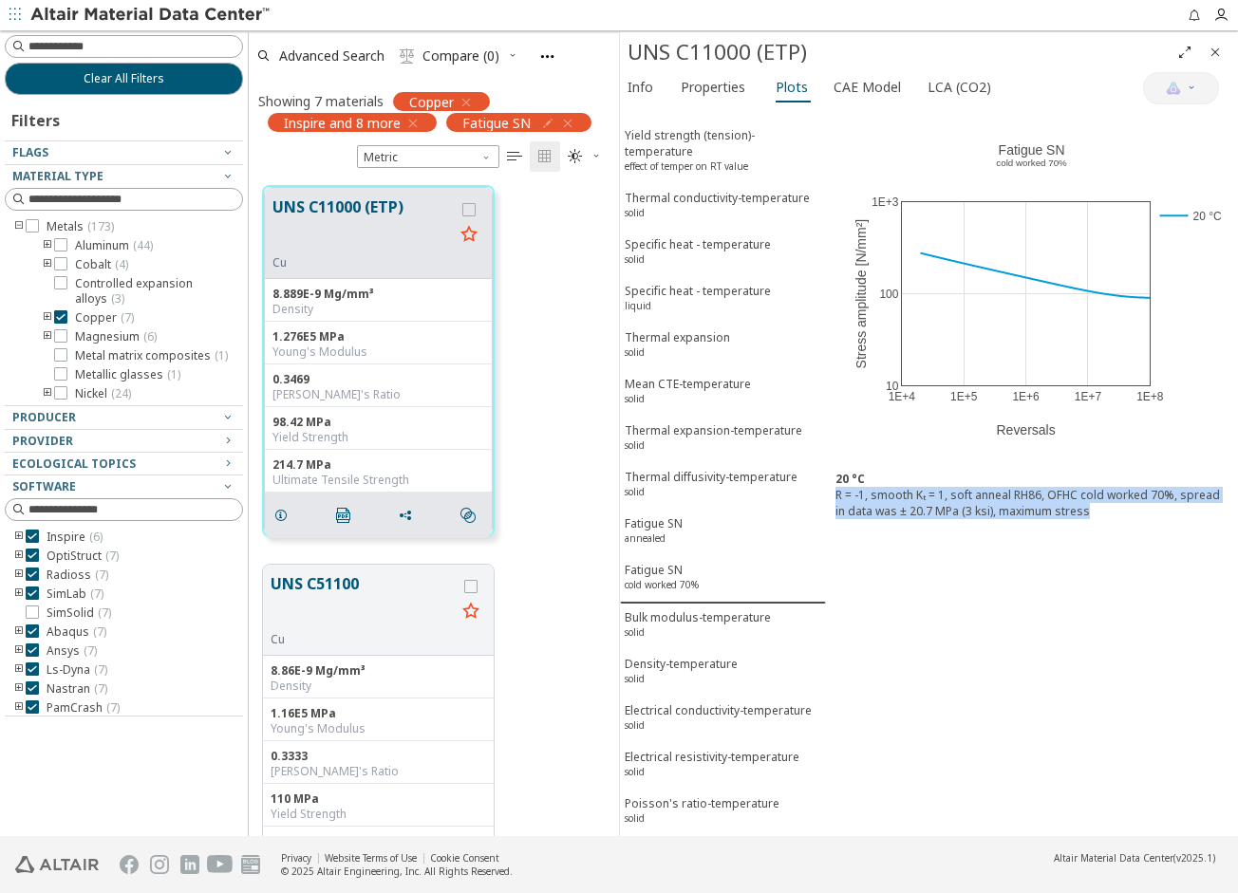
drag, startPoint x: 837, startPoint y: 495, endPoint x: 1083, endPoint y: 505, distance: 246.1
click at [1083, 505] on div "R = -1, smooth Kₜ = 1, soft anneal RH86, OFHC cold worked 70%, spread in data w…" at bounding box center [1031, 503] width 393 height 32
copy div "R = -1, smooth Kₜ = 1, soft anneal RH86, OFHC cold worked 70%, spread in data w…"
click at [694, 516] on span "Fatigue SN annealed" at bounding box center [723, 533] width 197 height 35
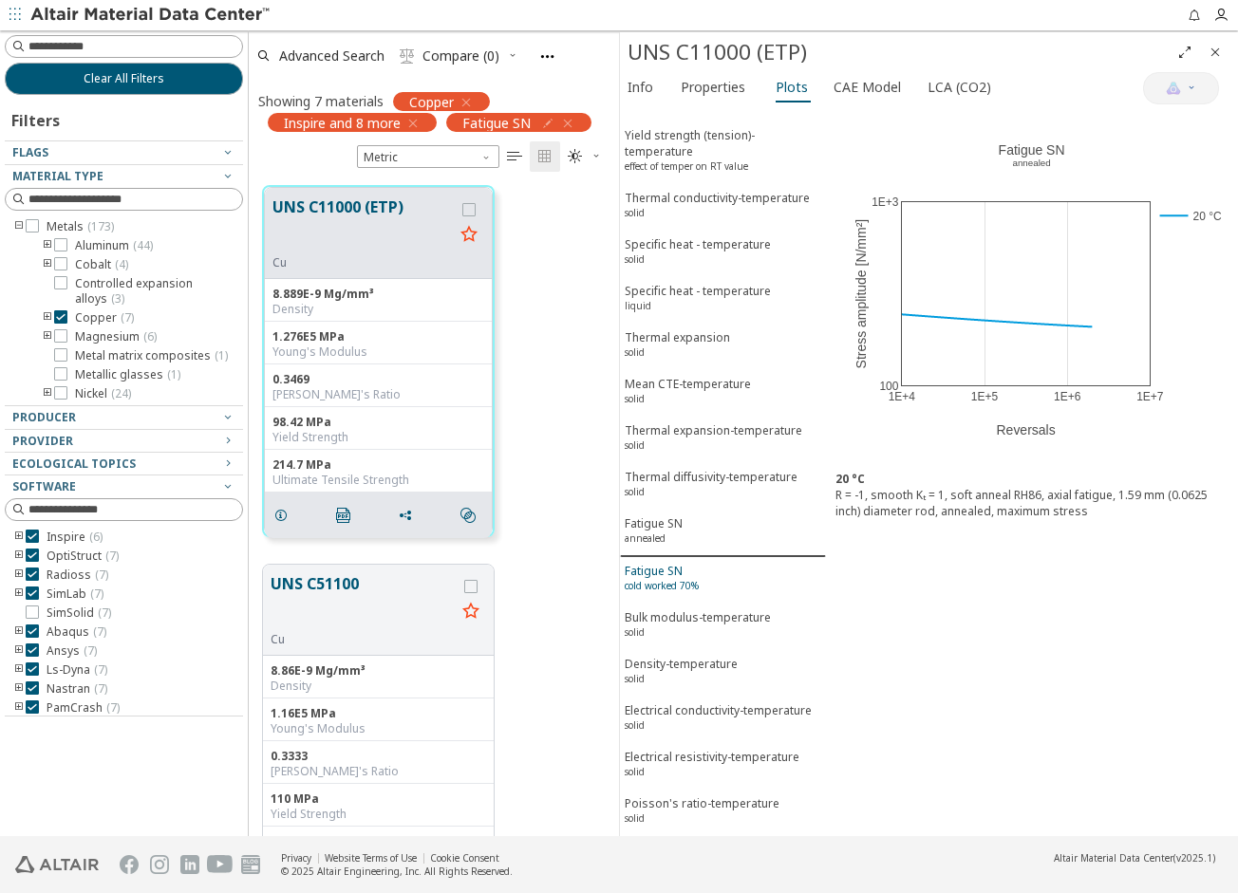
click at [707, 563] on span "Fatigue SN cold worked 70%" at bounding box center [723, 580] width 197 height 35
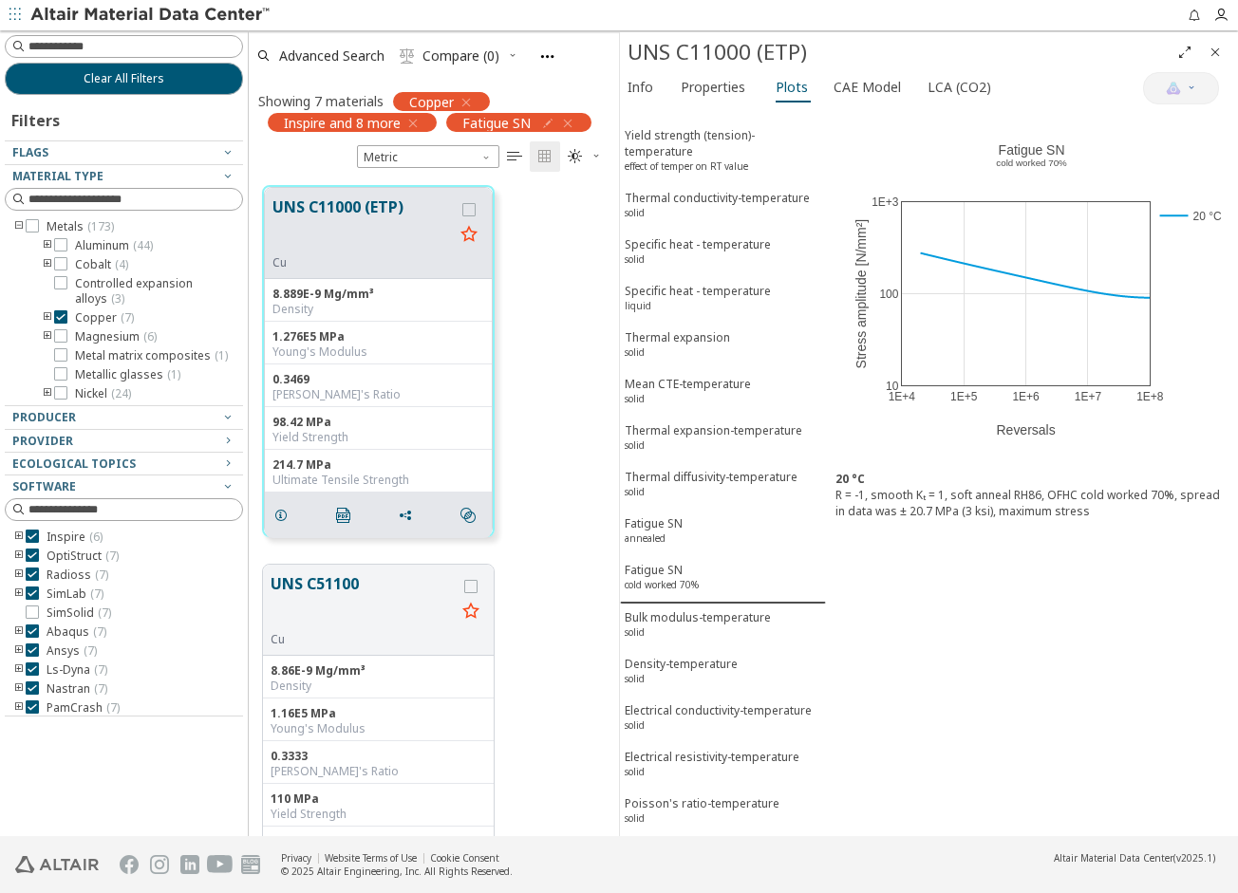
click at [545, 341] on div "UNS C11000 (ETP) Cu 8.889E-9 Mg/mm³ Density 1.276E5 MPa Young's Modulus 0.3469 …" at bounding box center [434, 361] width 370 height 379
